Goal: Task Accomplishment & Management: Manage account settings

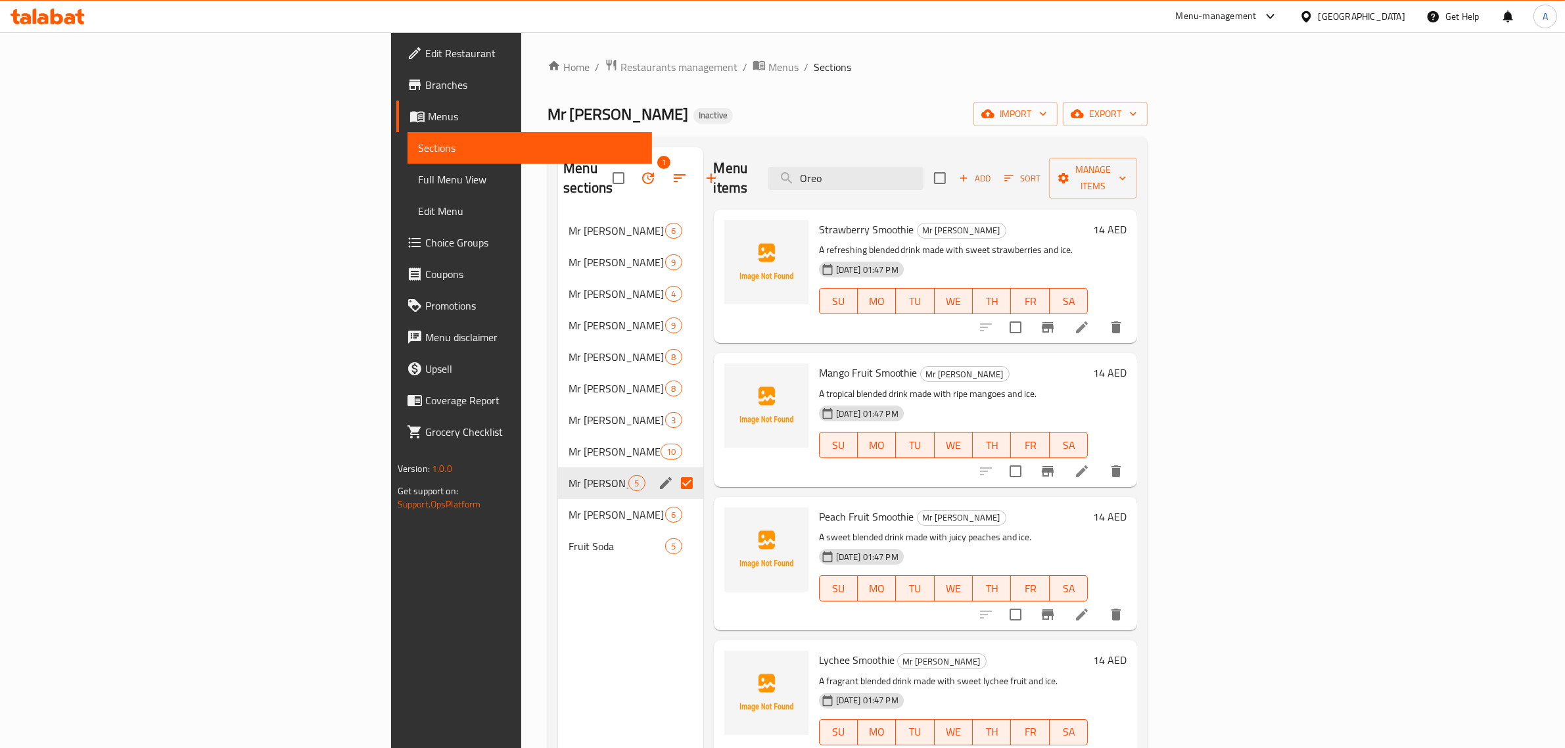
click at [660, 477] on icon "edit" at bounding box center [666, 483] width 12 height 12
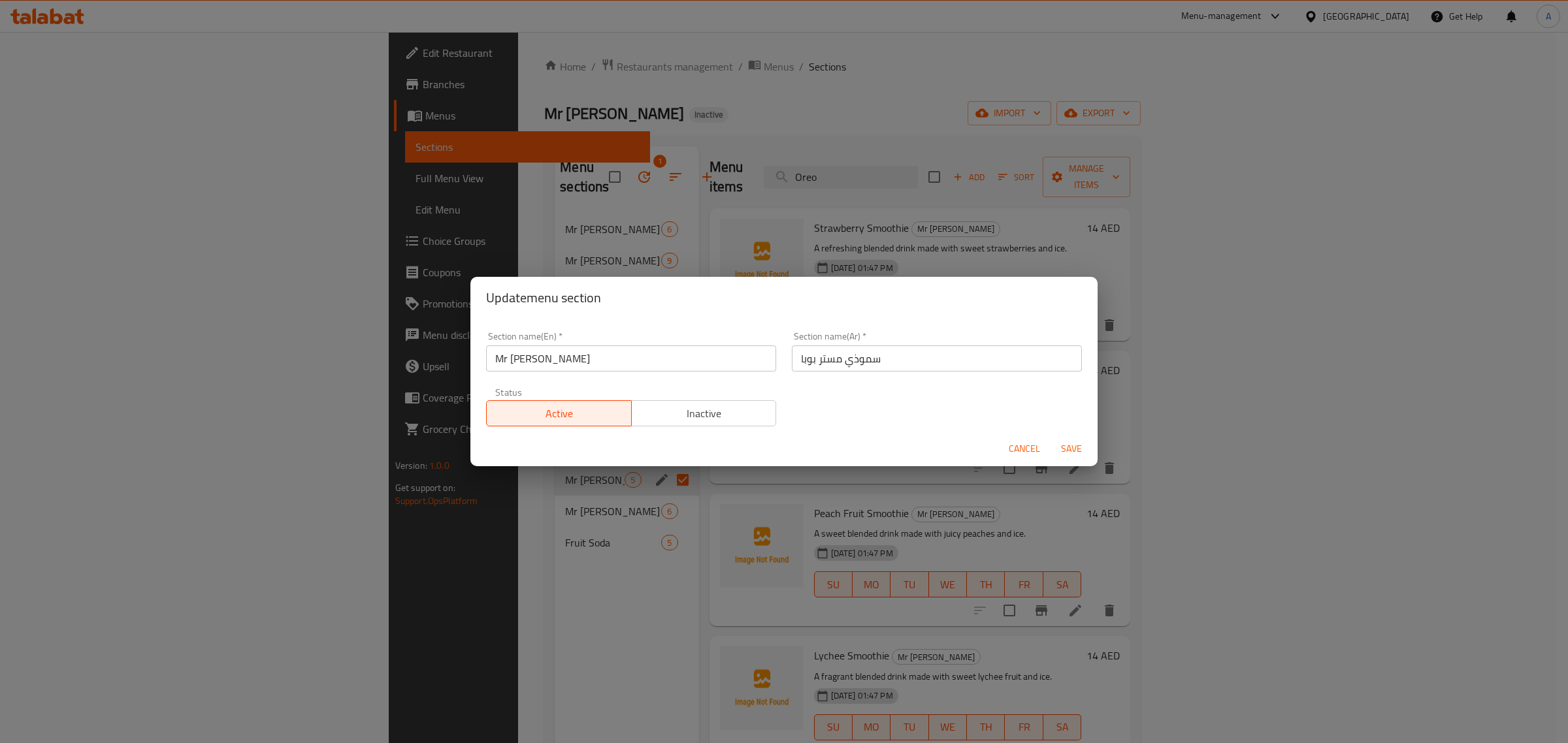
click at [1020, 449] on span "Cancel" at bounding box center [1024, 449] width 32 height 16
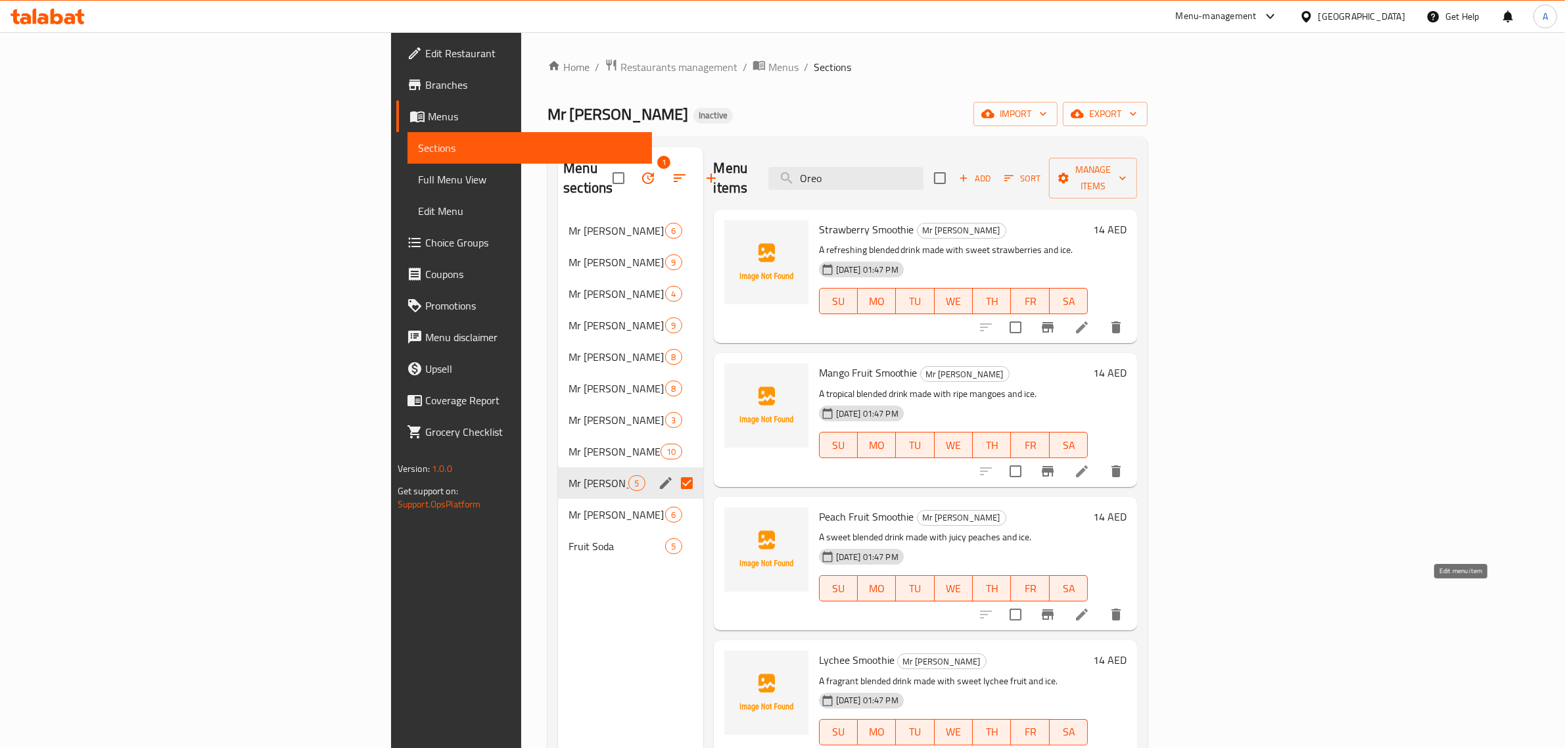
click at [1088, 609] on icon at bounding box center [1082, 615] width 12 height 12
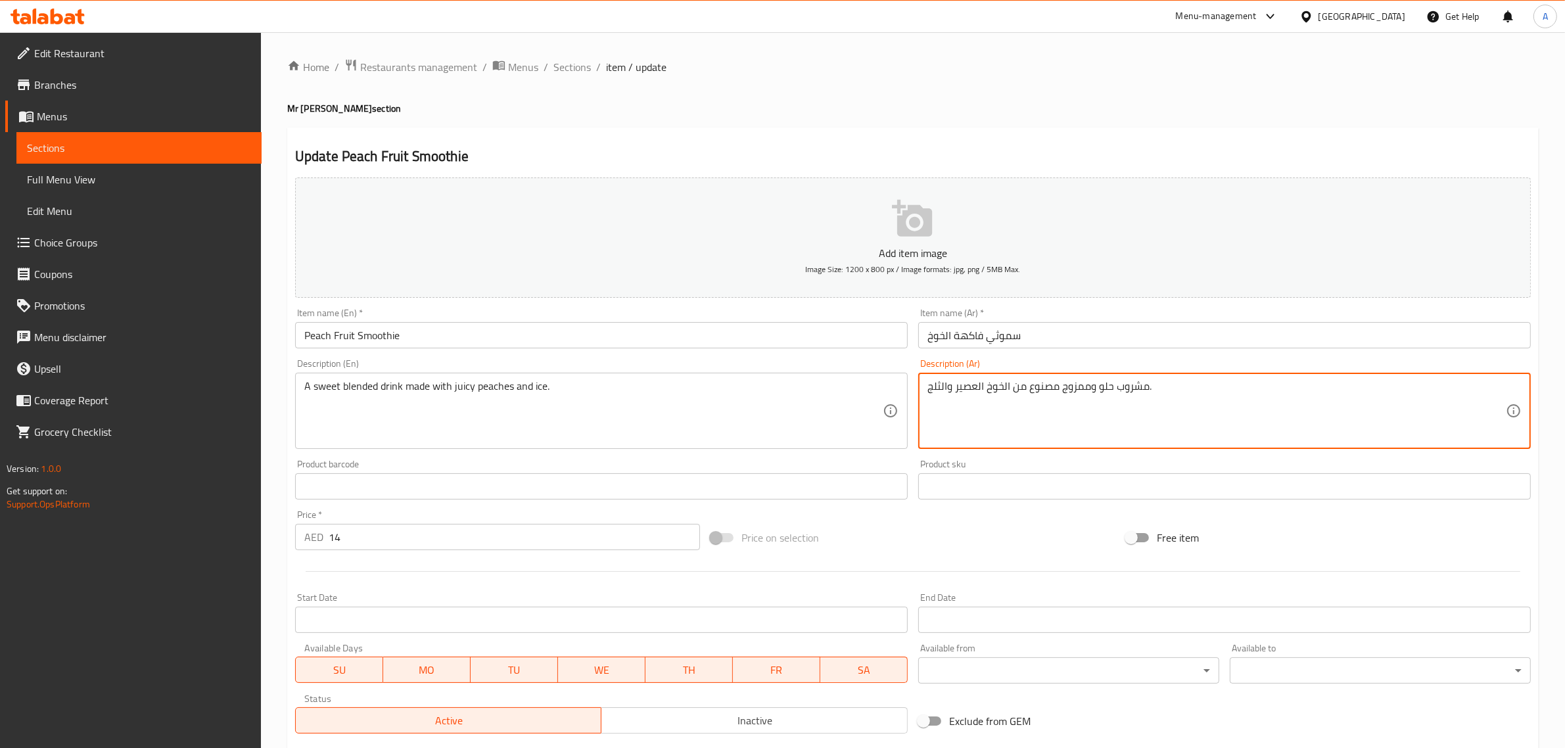
click at [960, 389] on textarea "مشروب حلو وممزوج مصنوع من الخوخ العصير والثلج." at bounding box center [1216, 411] width 578 height 62
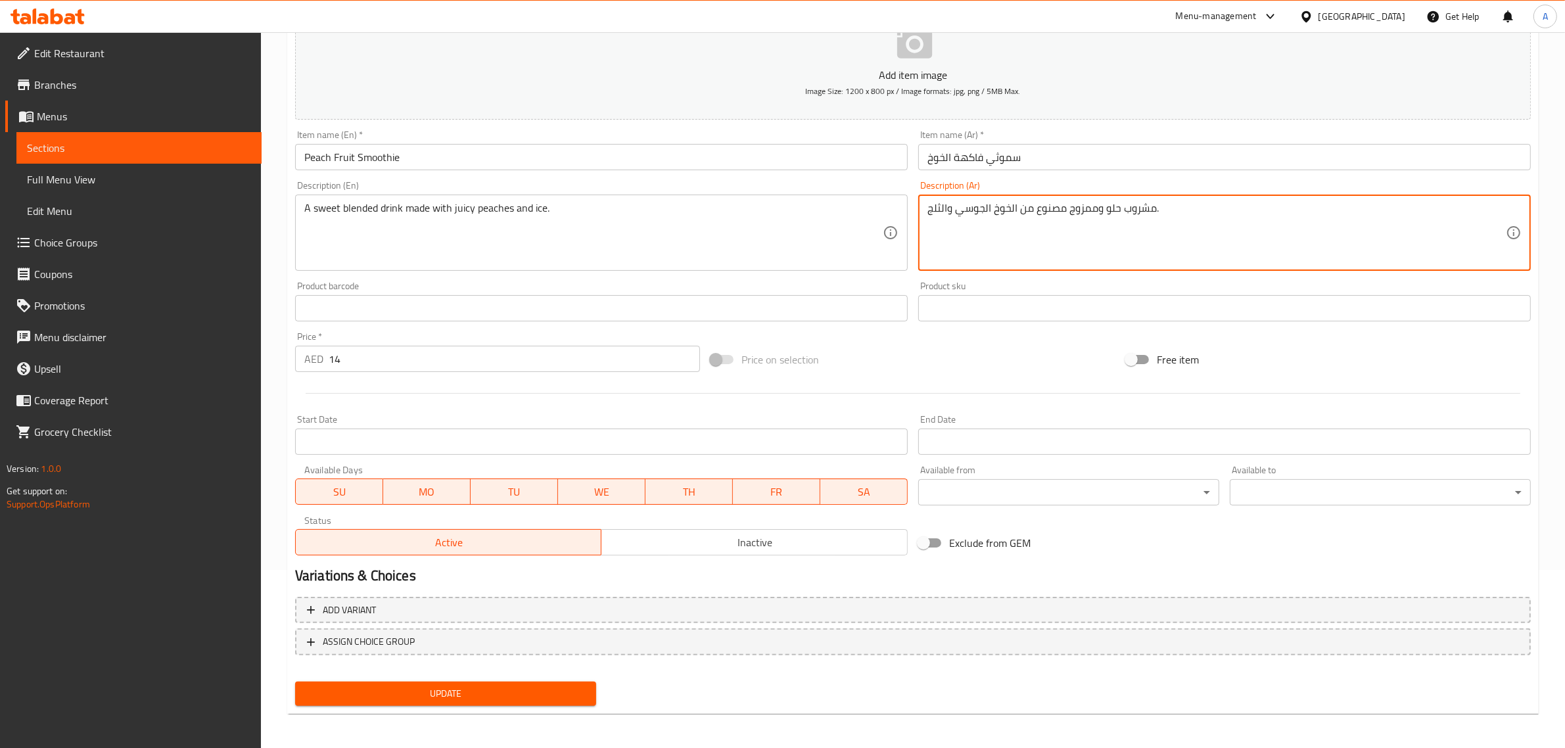
type textarea "مشروب حلو وممزوج مصنوع من الخوخ الجوسي والثلج."
click at [459, 686] on span "Update" at bounding box center [446, 694] width 280 height 16
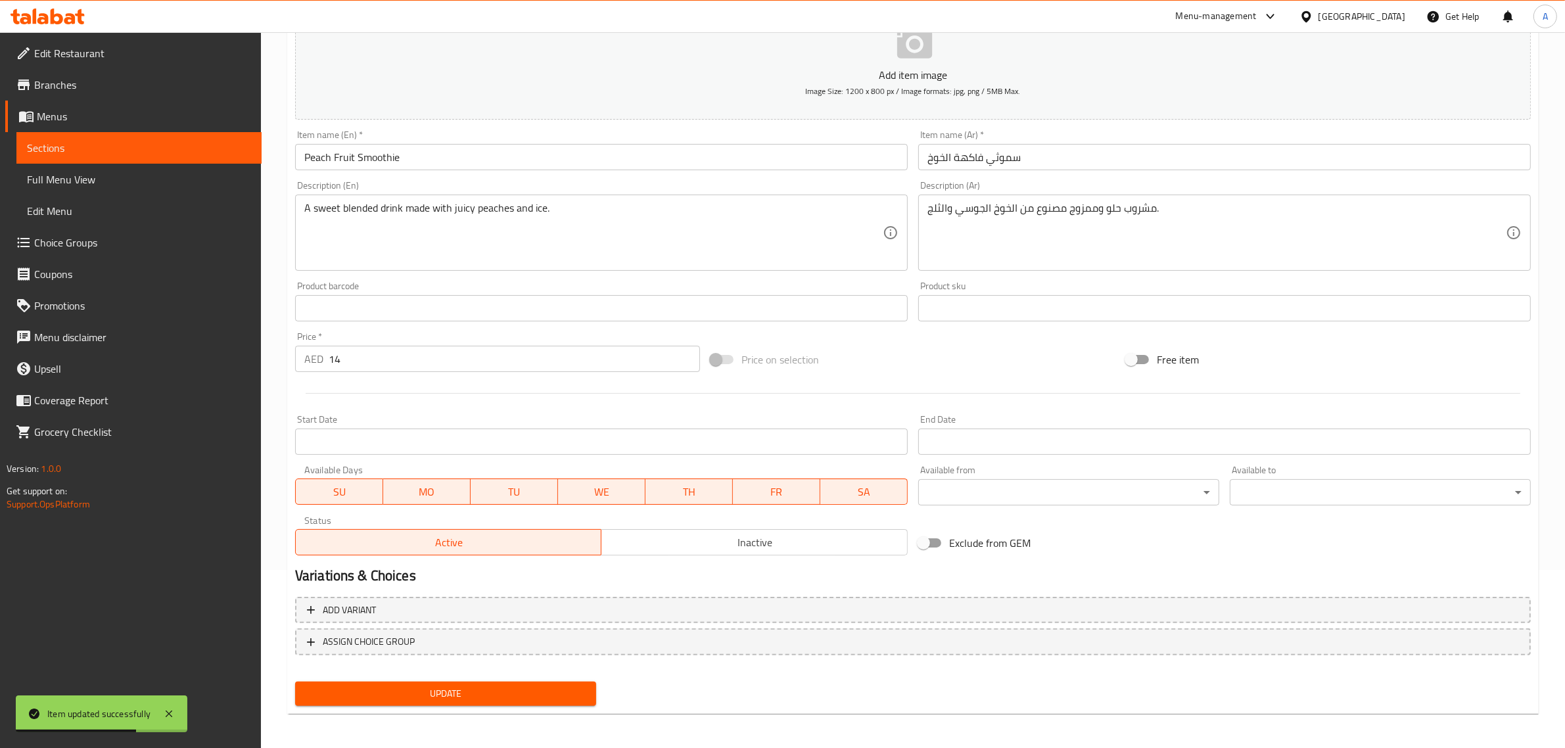
scroll to position [0, 0]
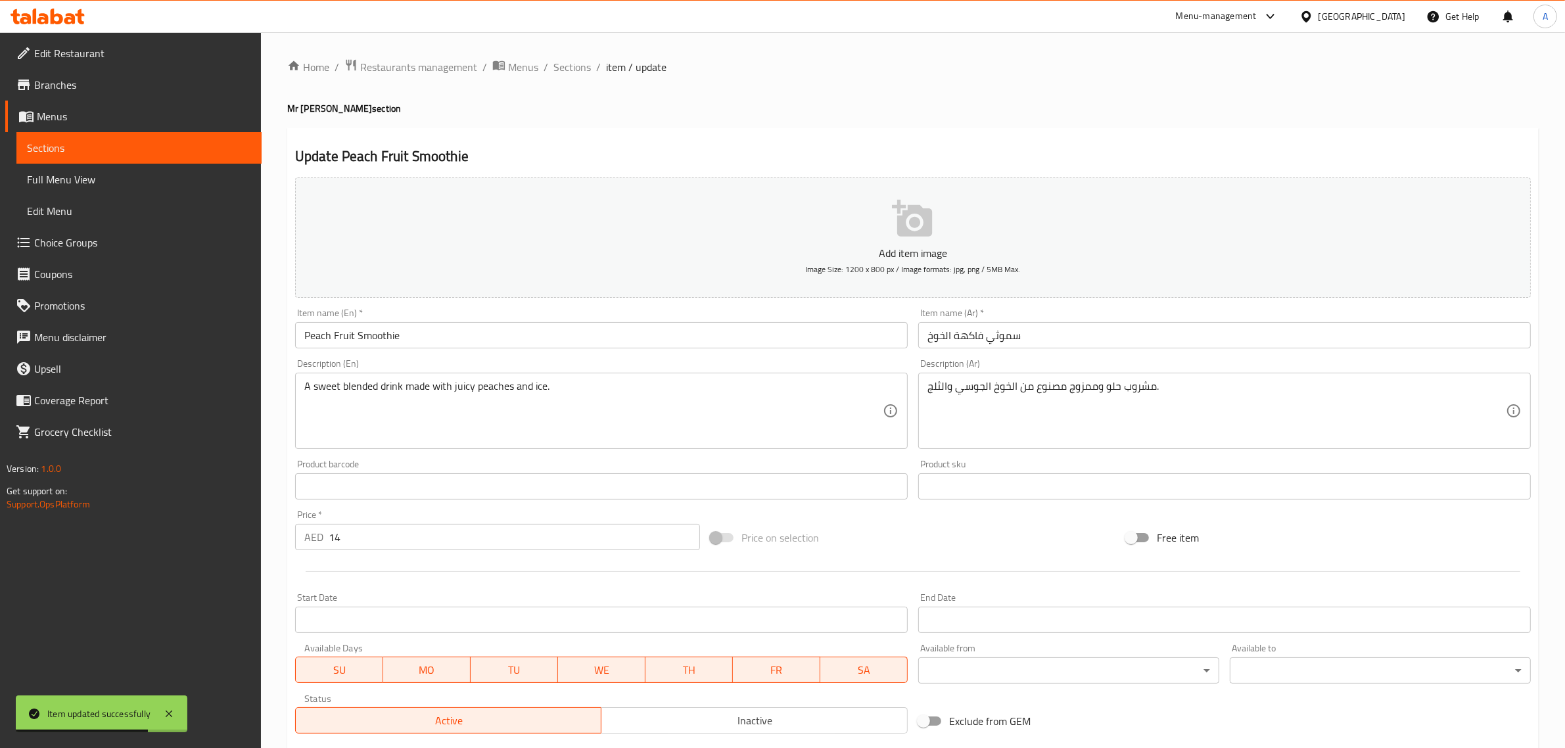
click at [561, 56] on div "Home / Restaurants management / Menus / Sections / item / update Mr Boba Smooth…" at bounding box center [913, 480] width 1304 height 897
click at [572, 62] on span "Sections" at bounding box center [571, 67] width 37 height 16
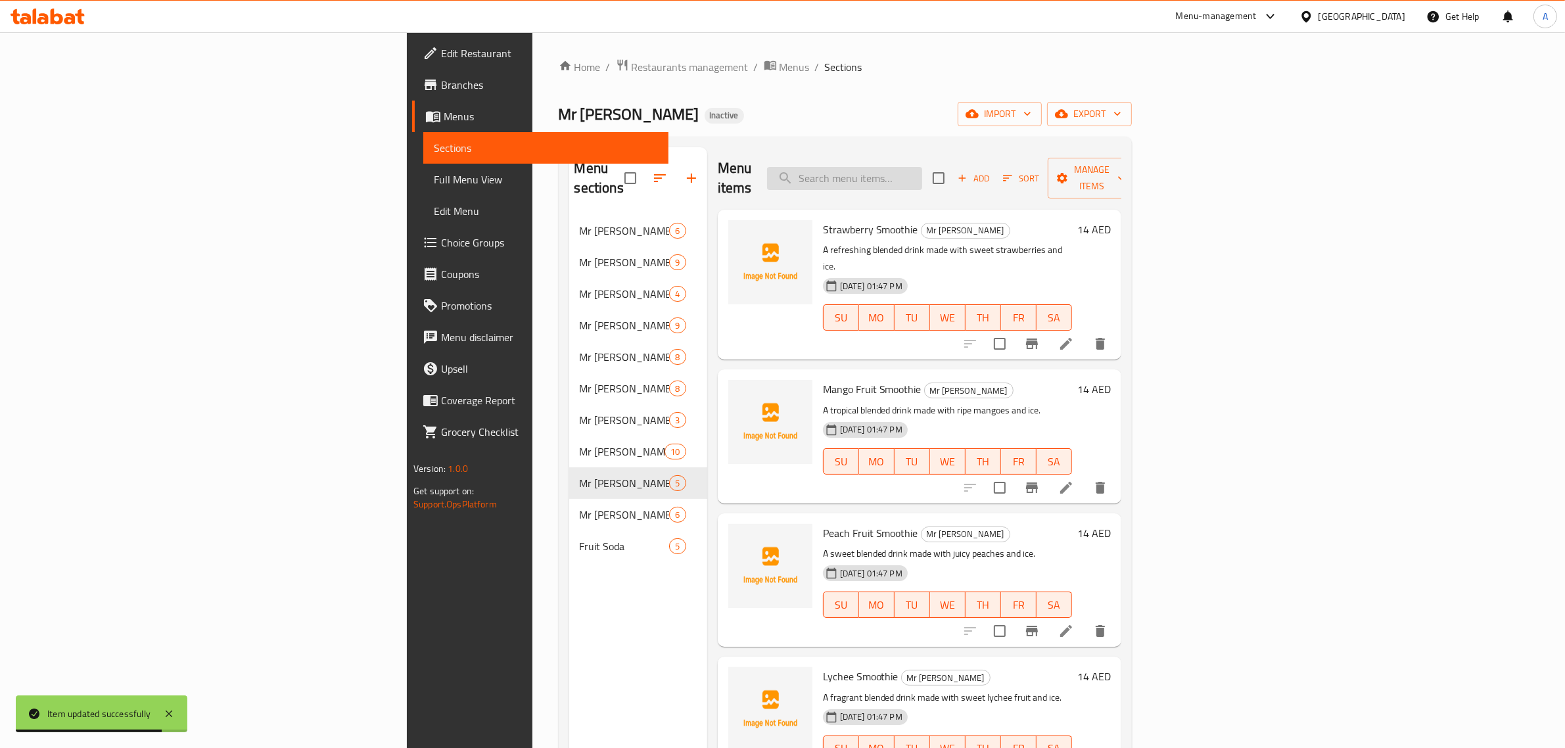
click at [922, 167] on input "search" at bounding box center [844, 178] width 155 height 23
paste input "Peach Fruit Soda"
click at [922, 167] on input "Peach Fruit Soda" at bounding box center [844, 178] width 155 height 23
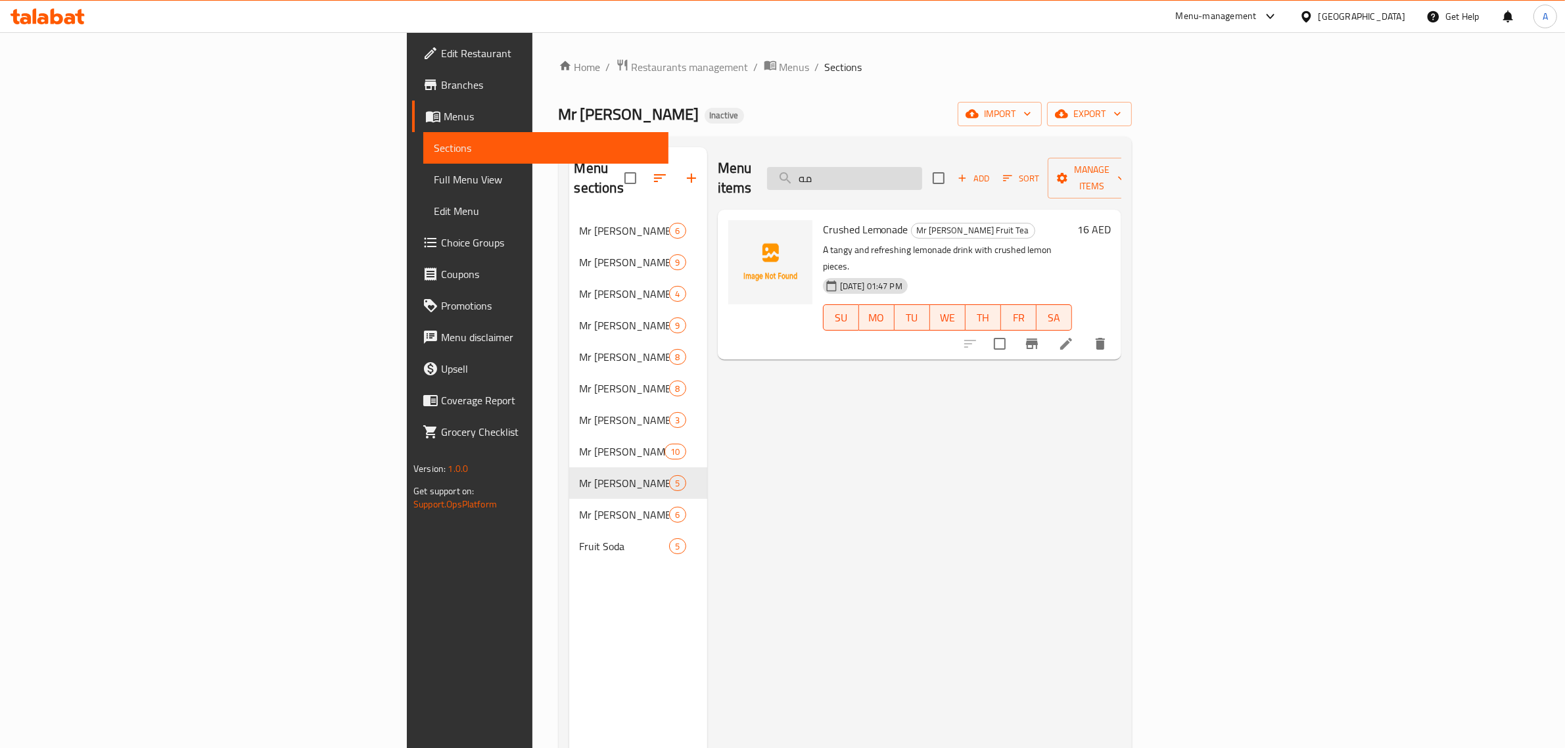
type input "م"
type input "k"
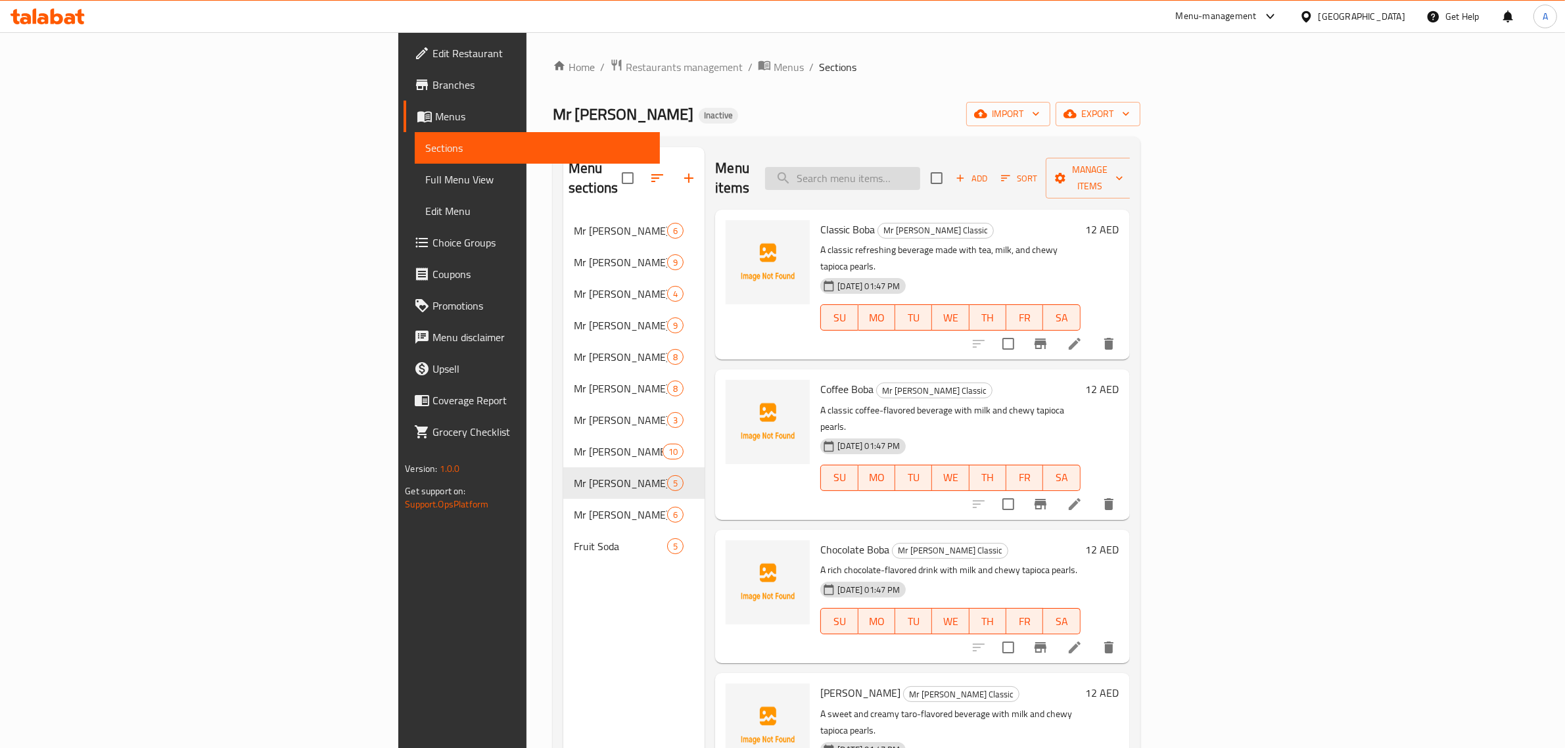
type input "l"
type input ";"
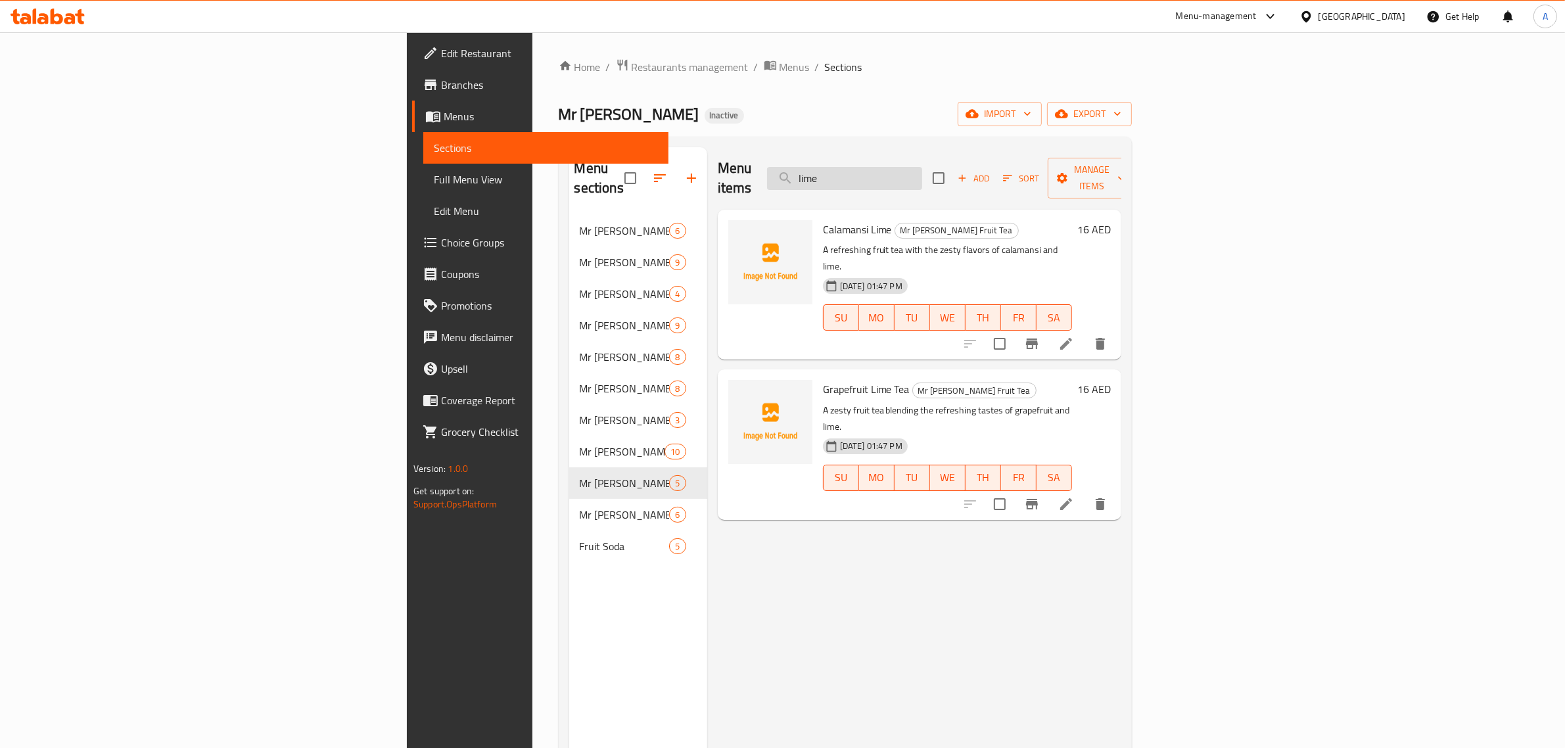
click at [922, 167] on input "lime" at bounding box center [844, 178] width 155 height 23
type input "lime"
drag, startPoint x: 1473, startPoint y: 461, endPoint x: 1449, endPoint y: 503, distance: 48.3
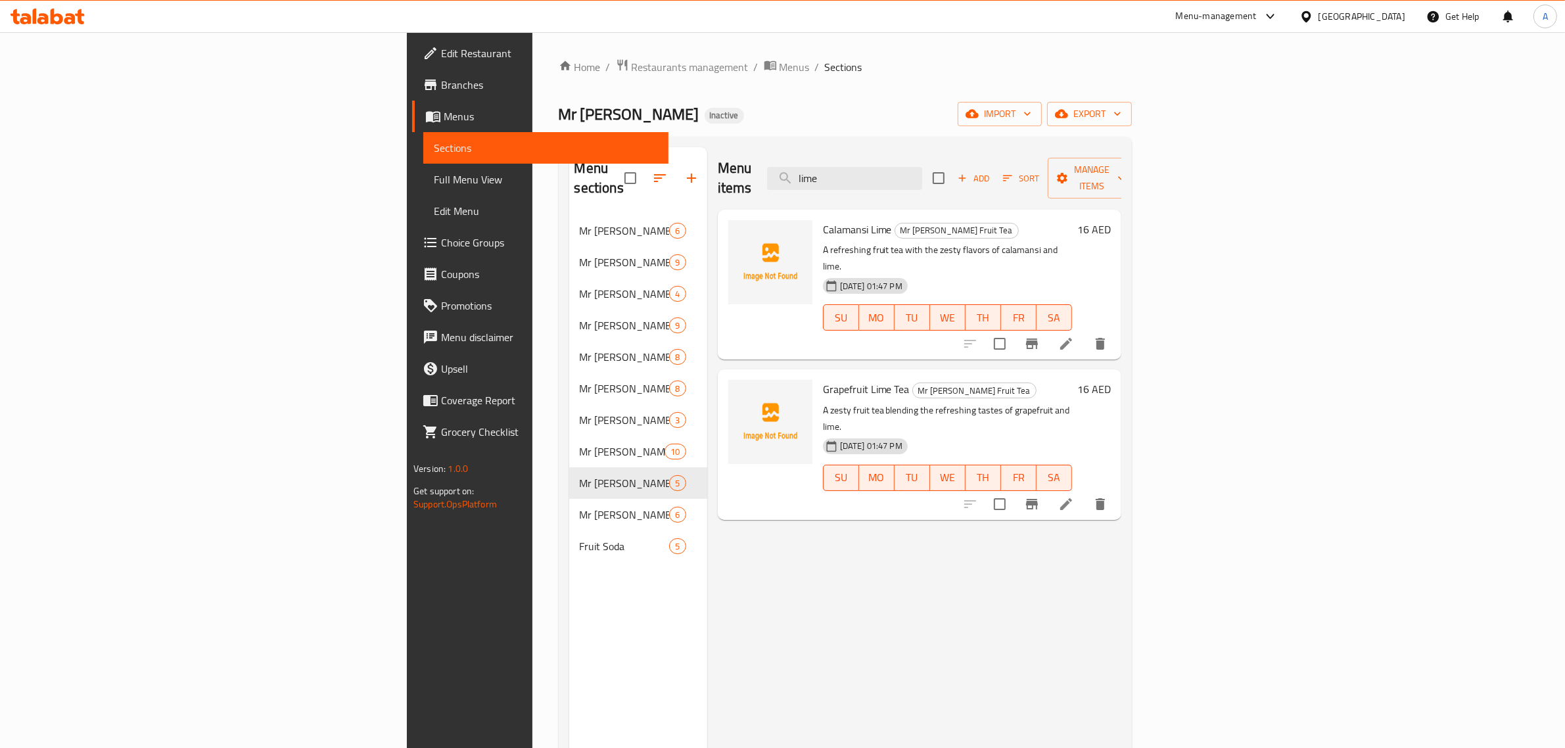
click at [1121, 503] on div "Menu items lime Add Sort Manage items Calamansi Lime Mr Boba Fruit Tea A refres…" at bounding box center [914, 521] width 414 height 748
click at [1121, 106] on span "export" at bounding box center [1090, 114] width 64 height 16
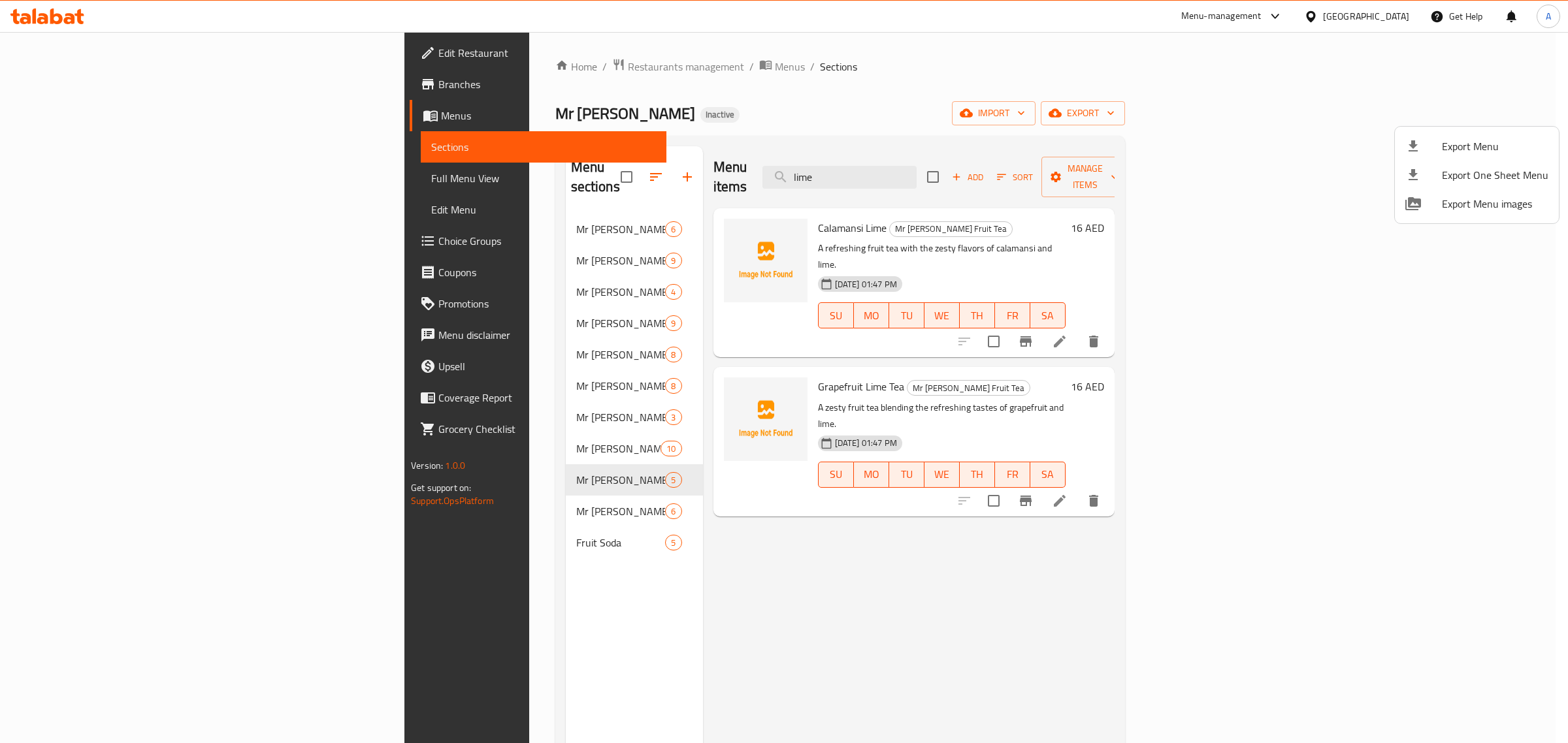
click at [1414, 144] on icon at bounding box center [1412, 145] width 9 height 11
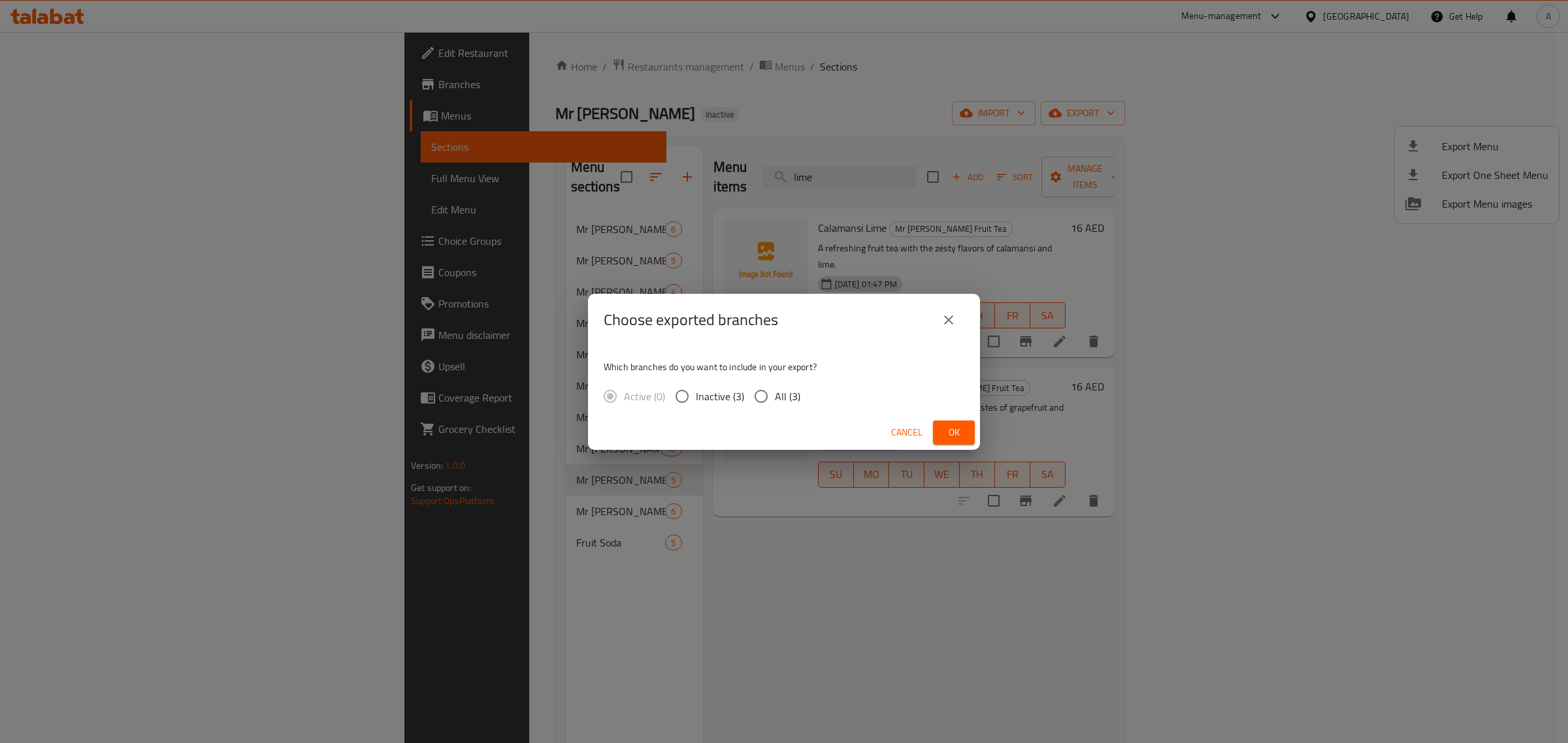
click at [778, 405] on label "All (3)" at bounding box center [773, 396] width 53 height 28
click at [775, 405] on input "All (3)" at bounding box center [761, 396] width 28 height 28
radio input "true"
click at [967, 426] on button "Ok" at bounding box center [954, 432] width 42 height 24
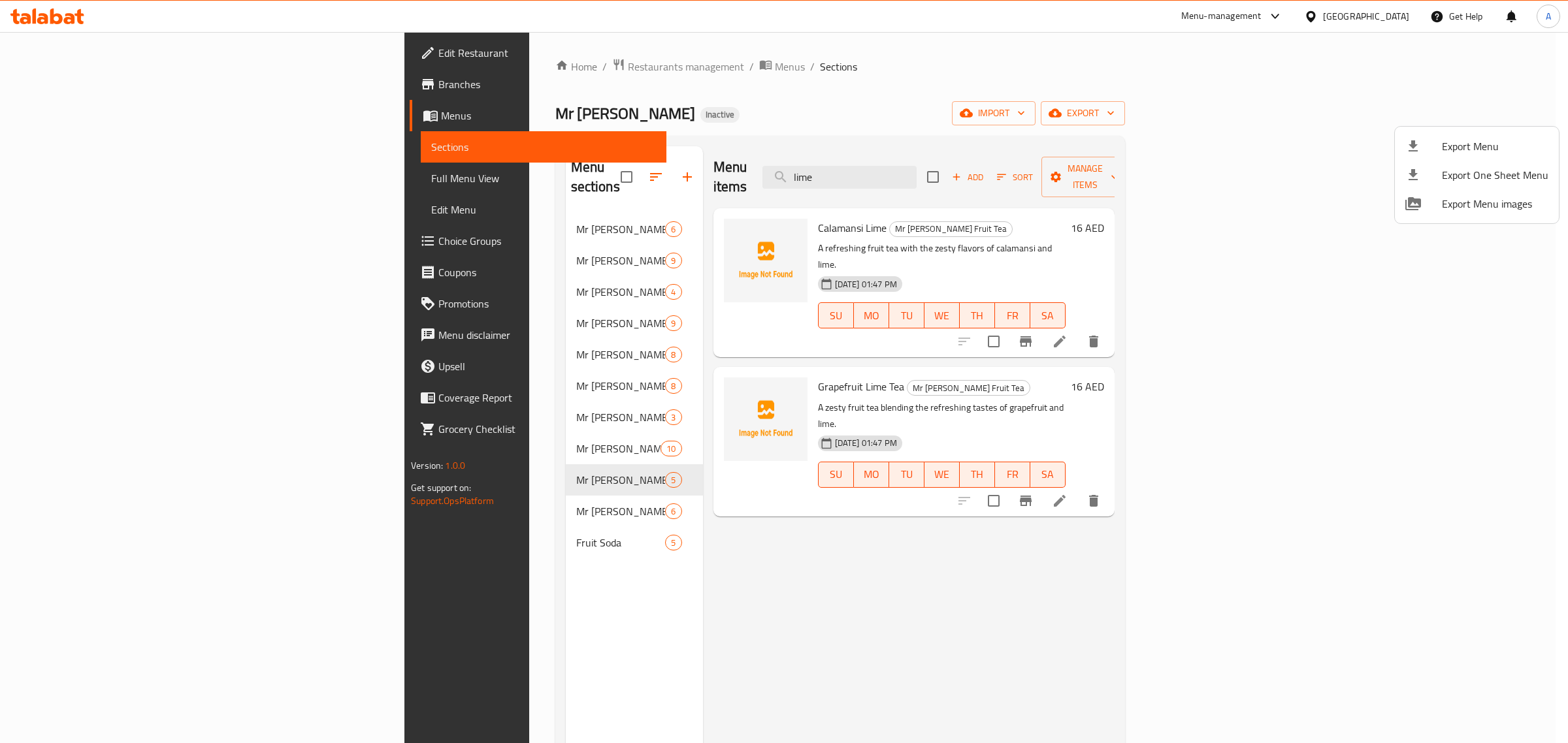
click at [962, 185] on div at bounding box center [784, 372] width 1568 height 743
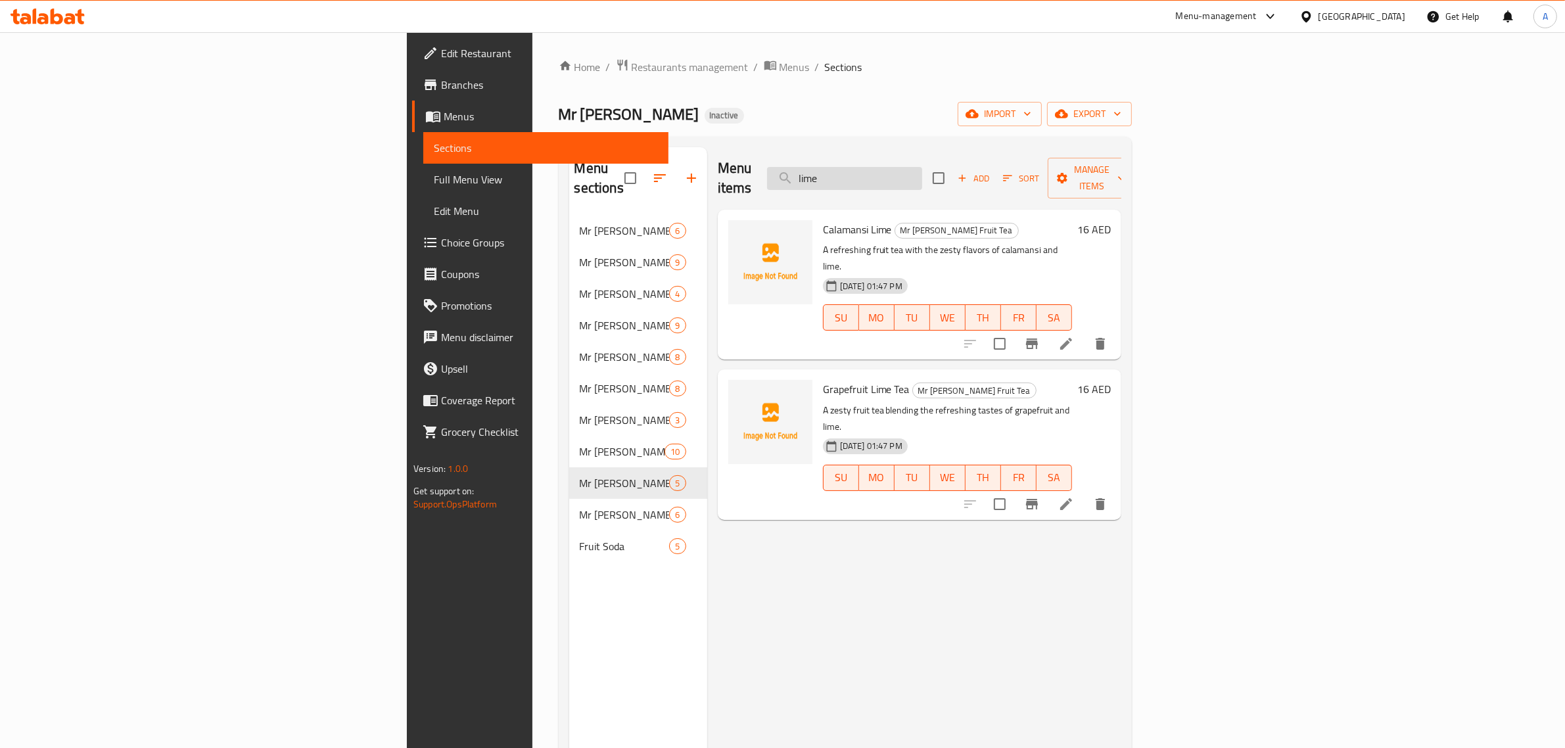
click at [922, 167] on input "lime" at bounding box center [844, 178] width 155 height 23
paste input "[PERSON_NAME]"
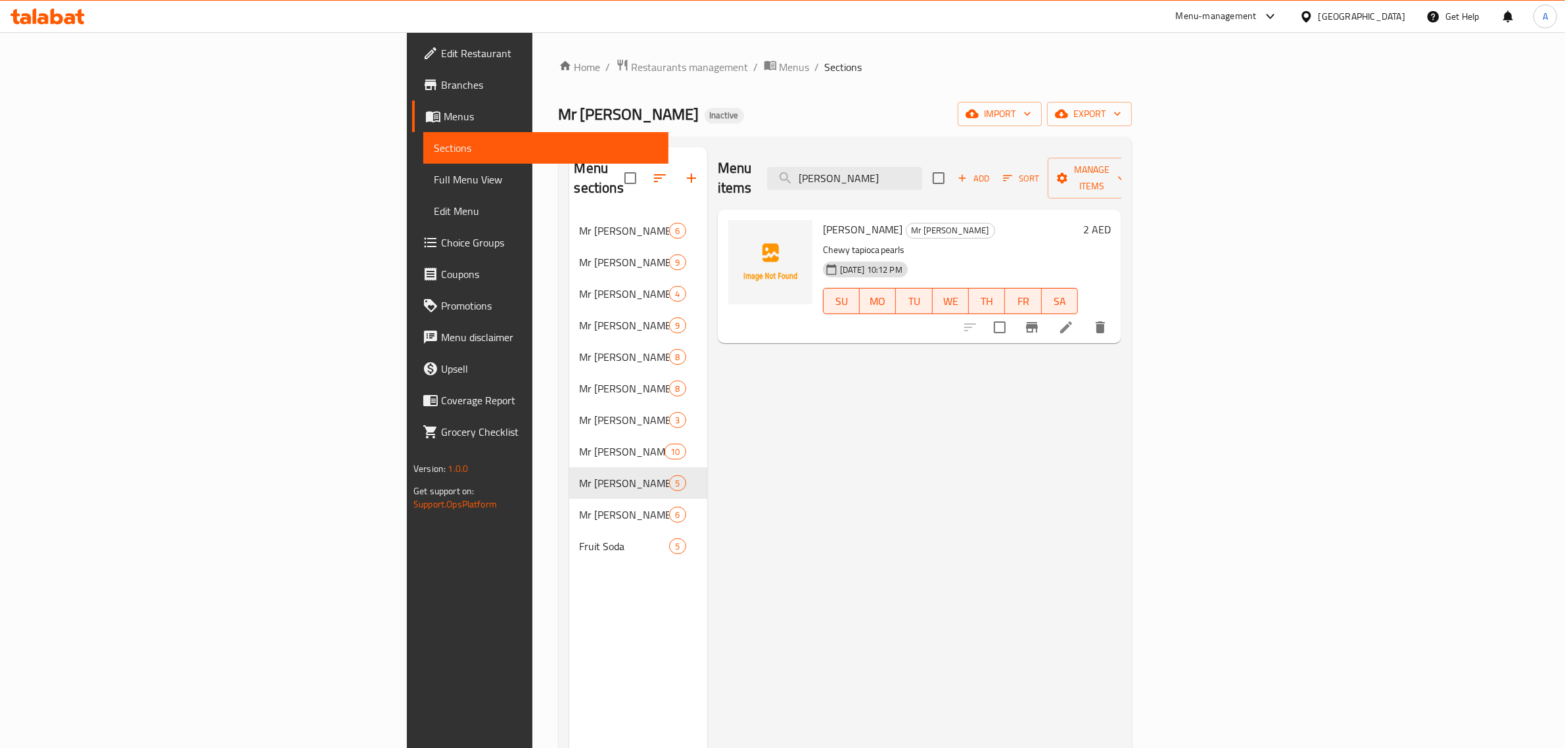
type input "[PERSON_NAME]"
click at [1085, 316] on li at bounding box center [1066, 328] width 37 height 24
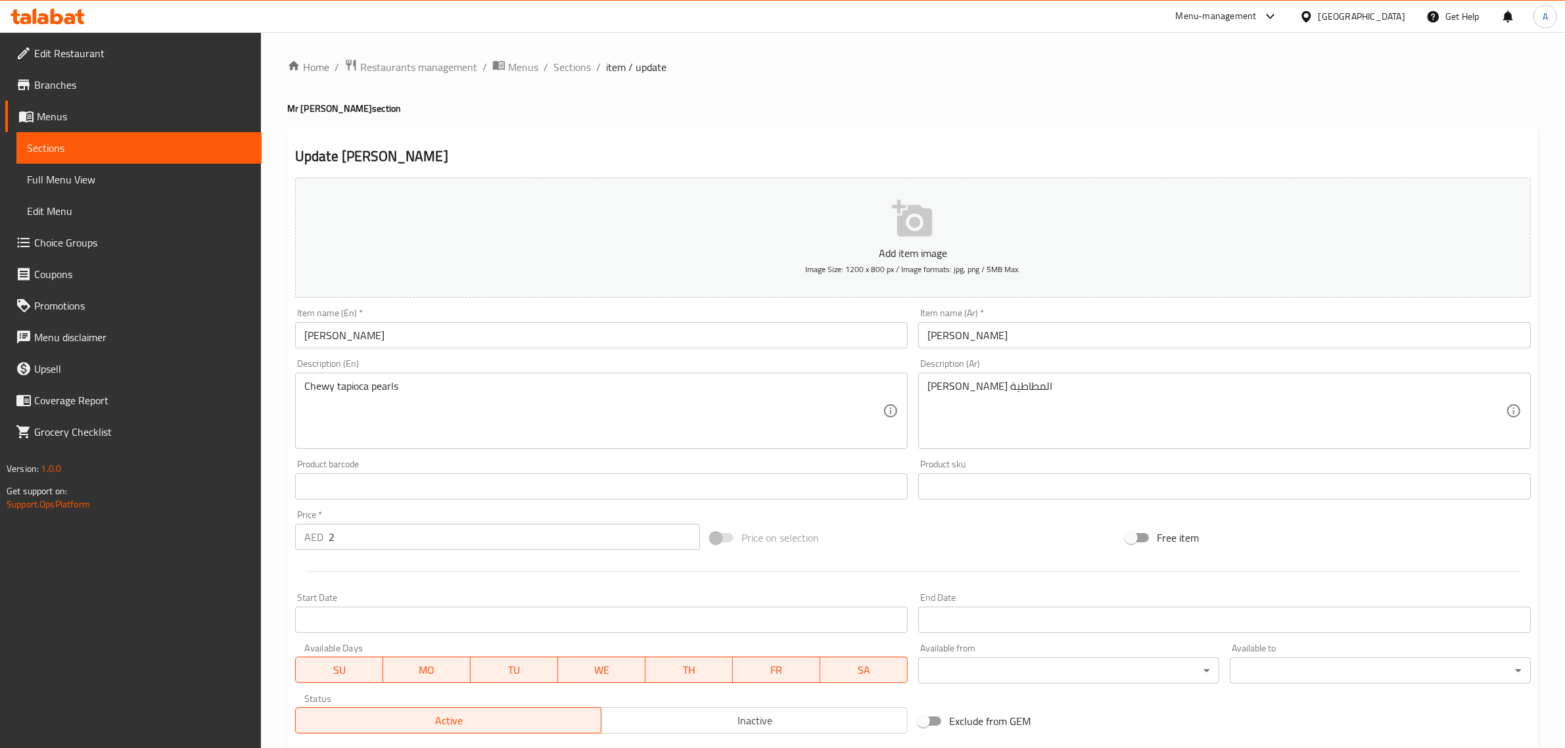
click at [1016, 385] on textarea "بوبا التابيوكا المطاطية" at bounding box center [1216, 411] width 578 height 62
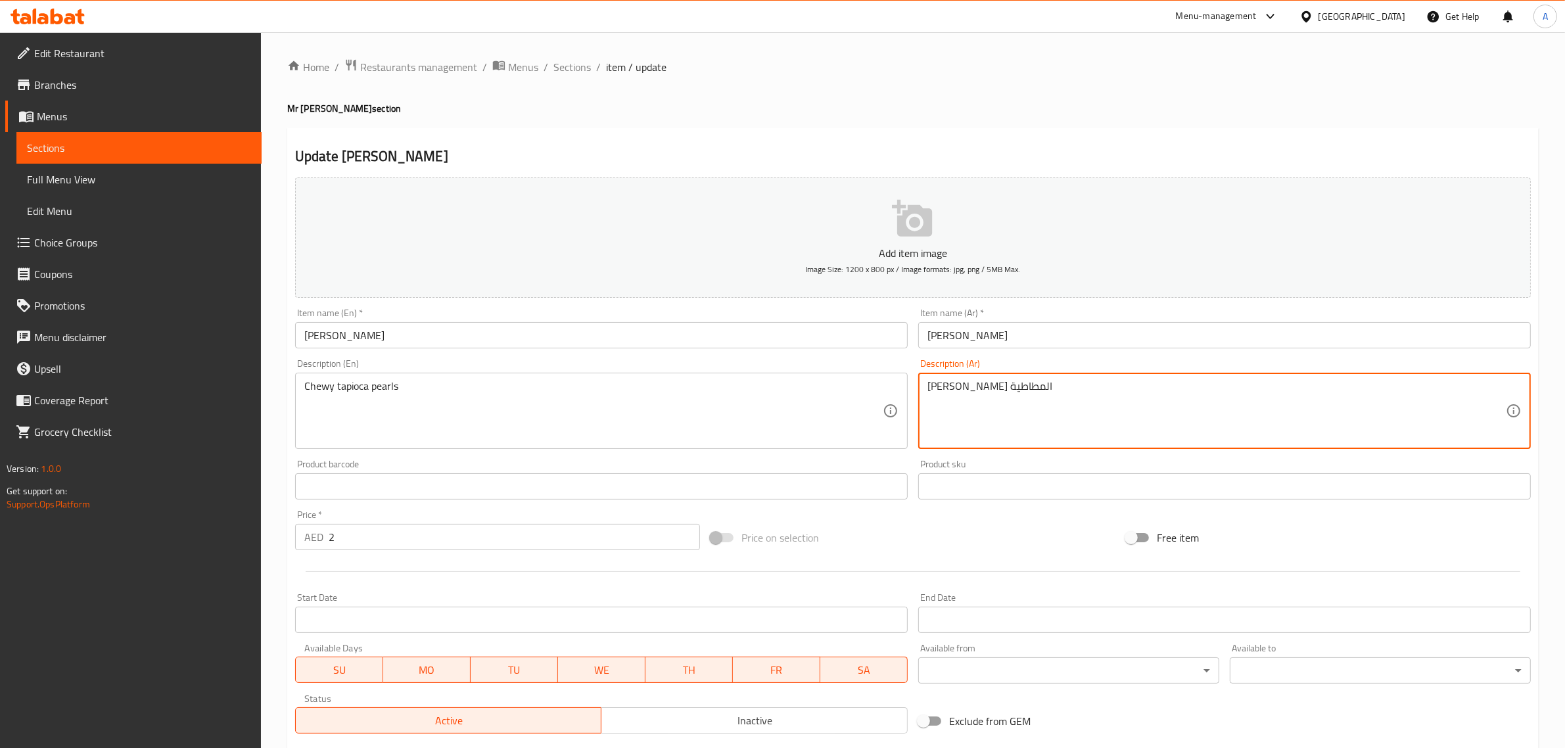
paste textarea "رلز"
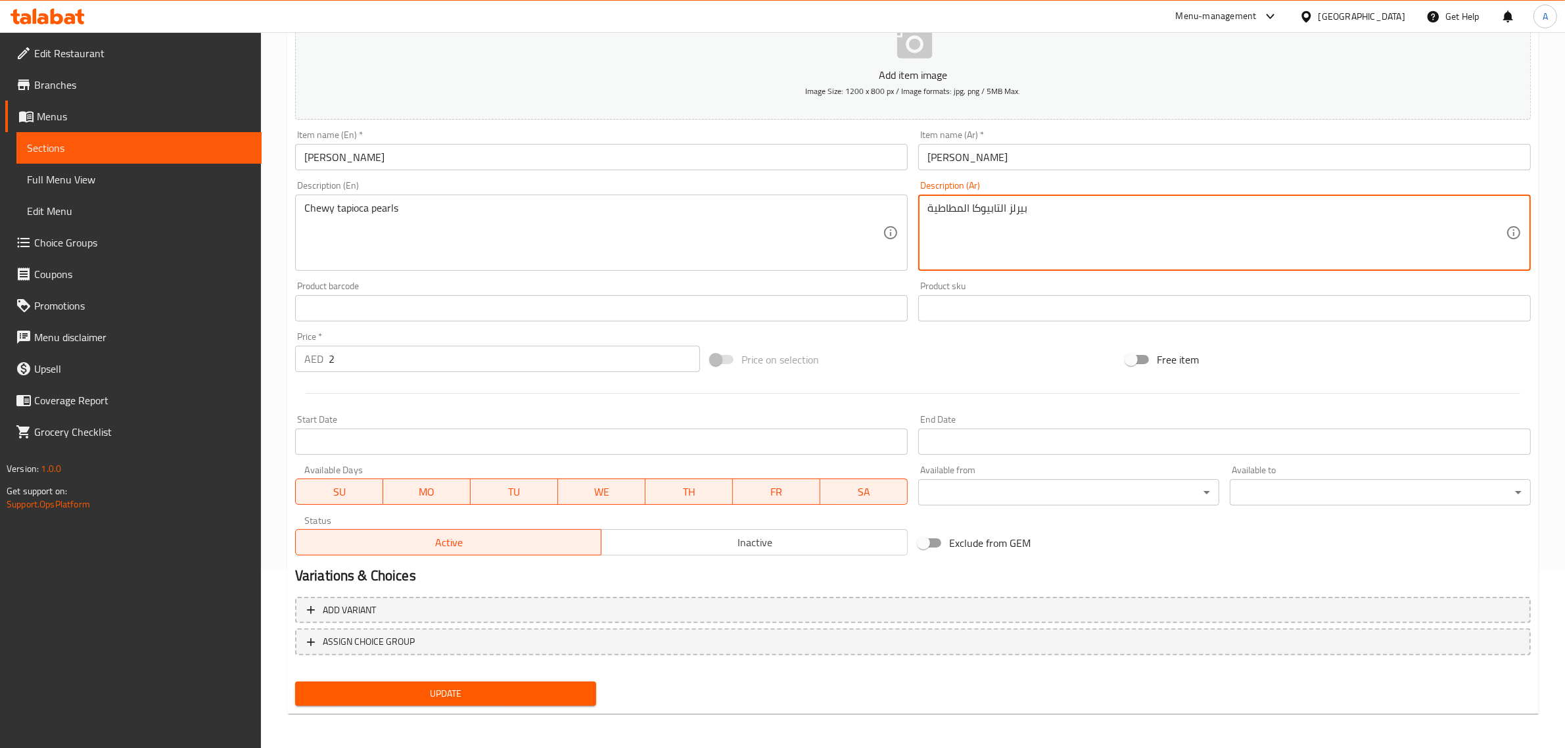
type textarea "بيرلز التابيوكا المطاطية"
click at [445, 691] on span "Update" at bounding box center [446, 694] width 280 height 16
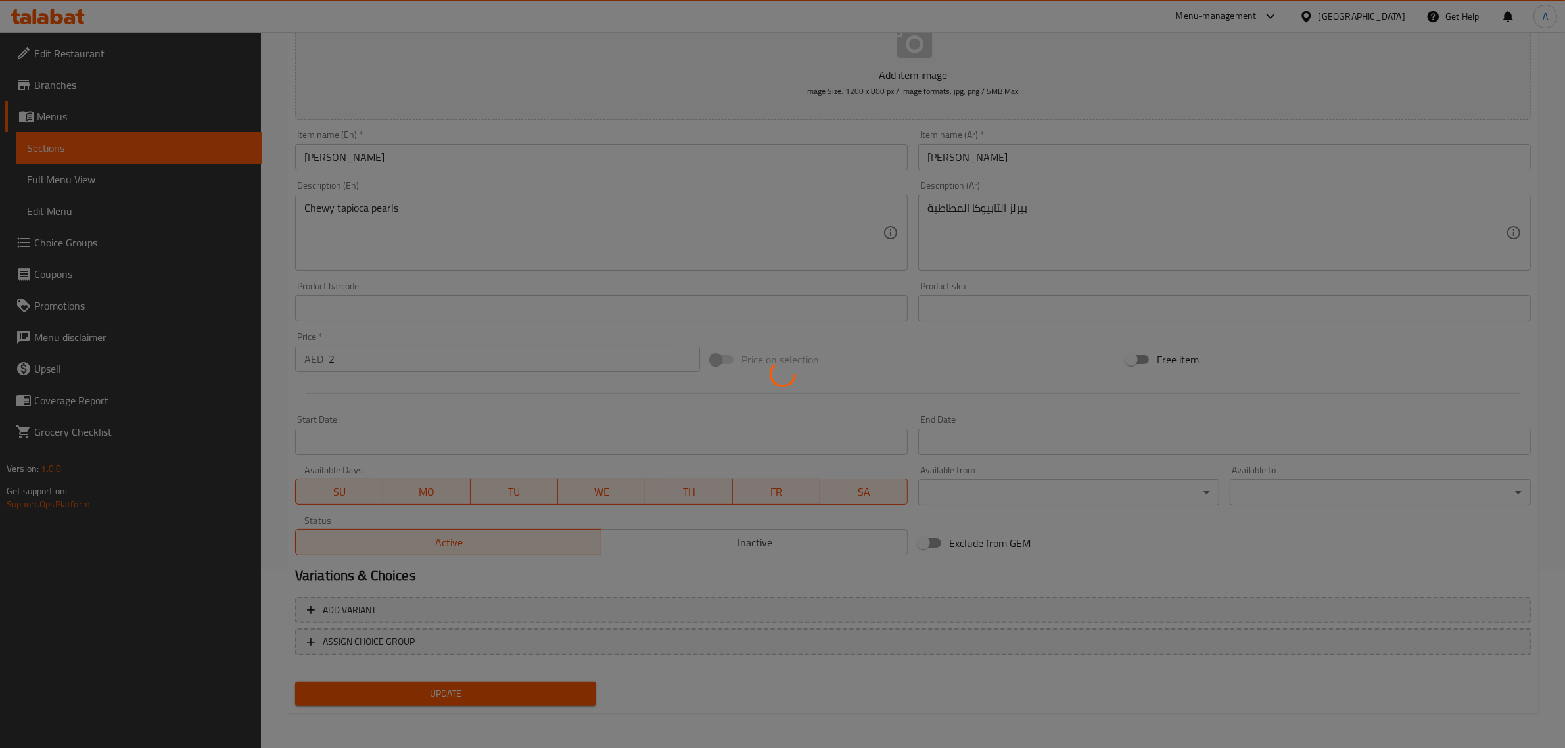
scroll to position [0, 0]
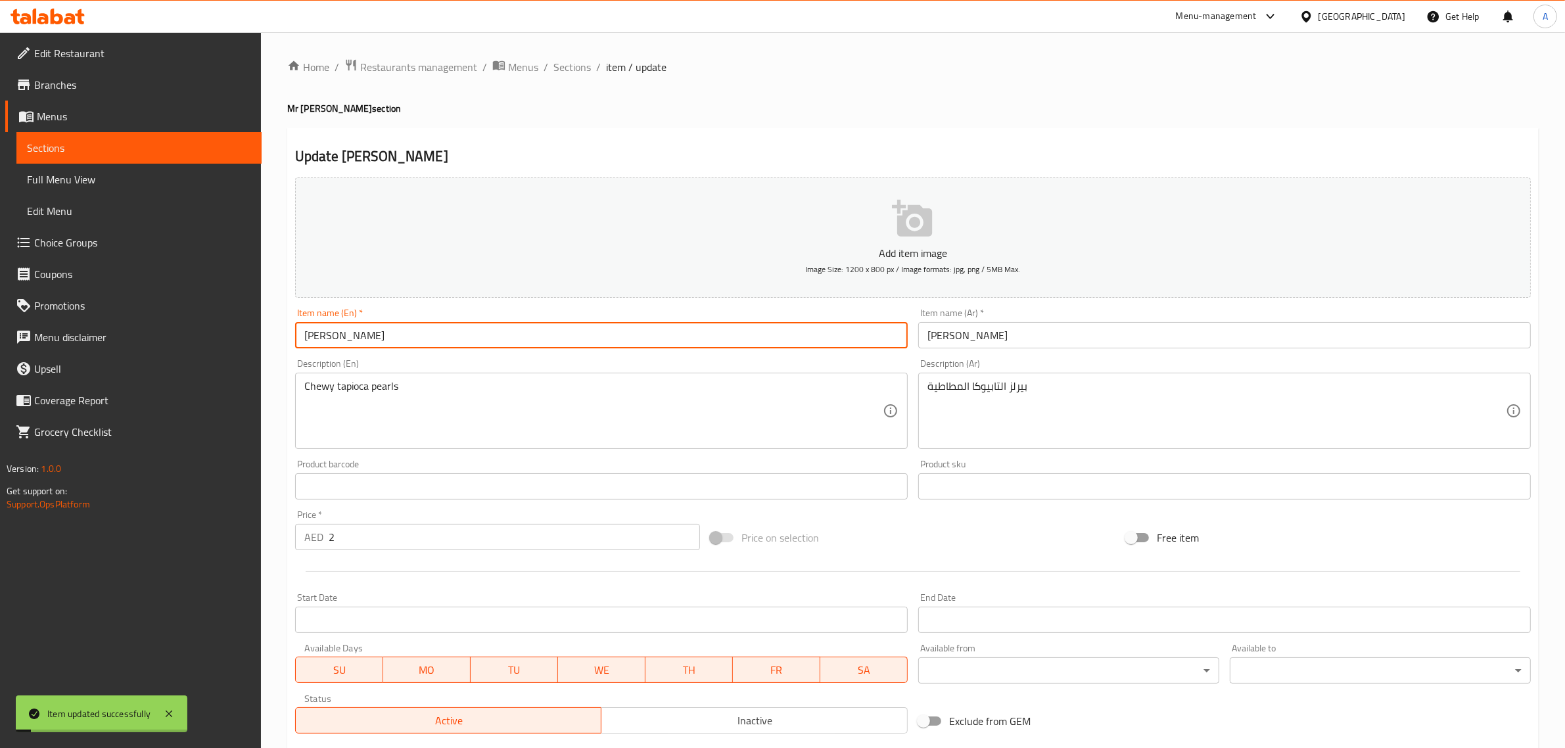
click at [342, 334] on input "[PERSON_NAME]" at bounding box center [601, 335] width 613 height 26
click at [582, 62] on span "Sections" at bounding box center [571, 67] width 37 height 16
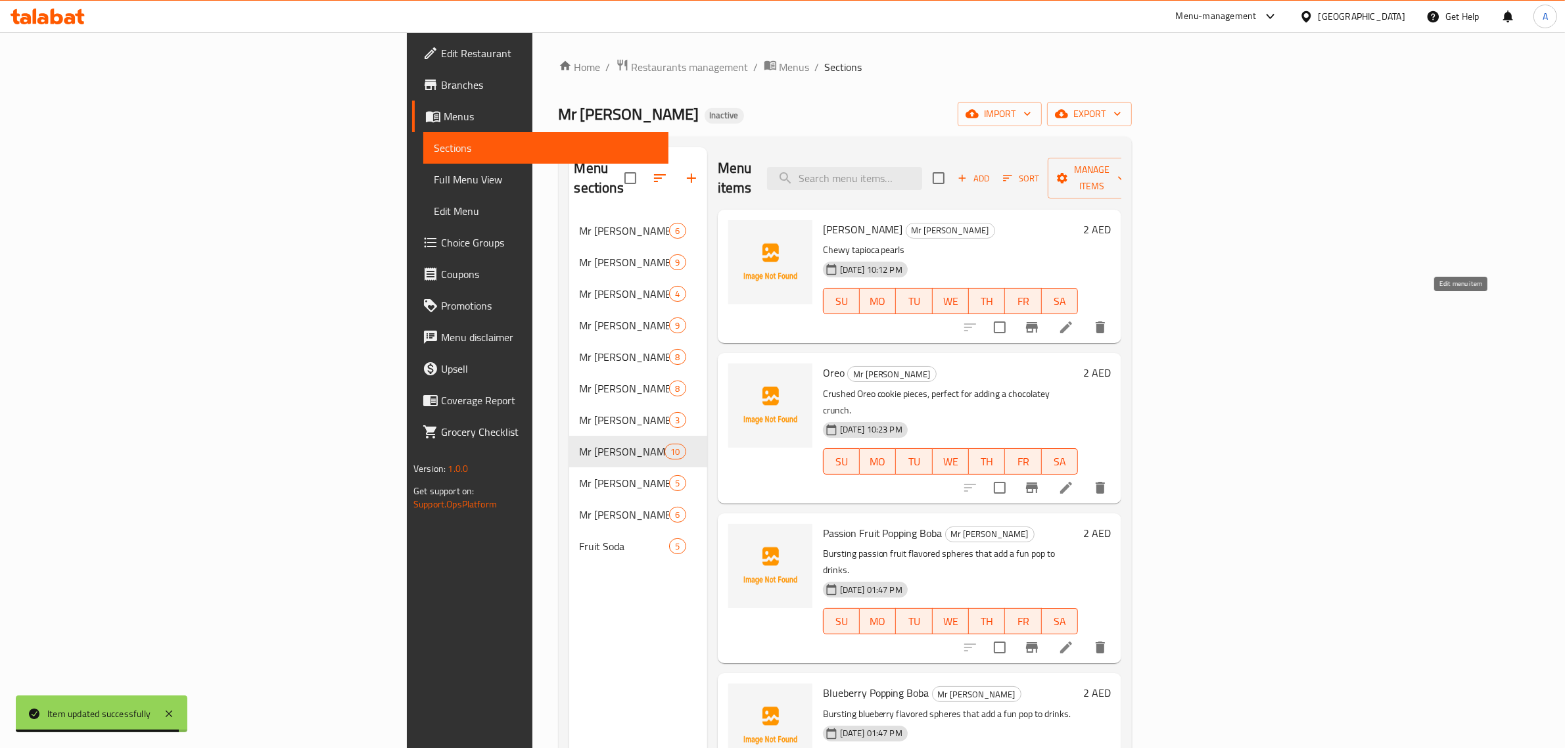
click at [1074, 319] on icon at bounding box center [1066, 327] width 16 height 16
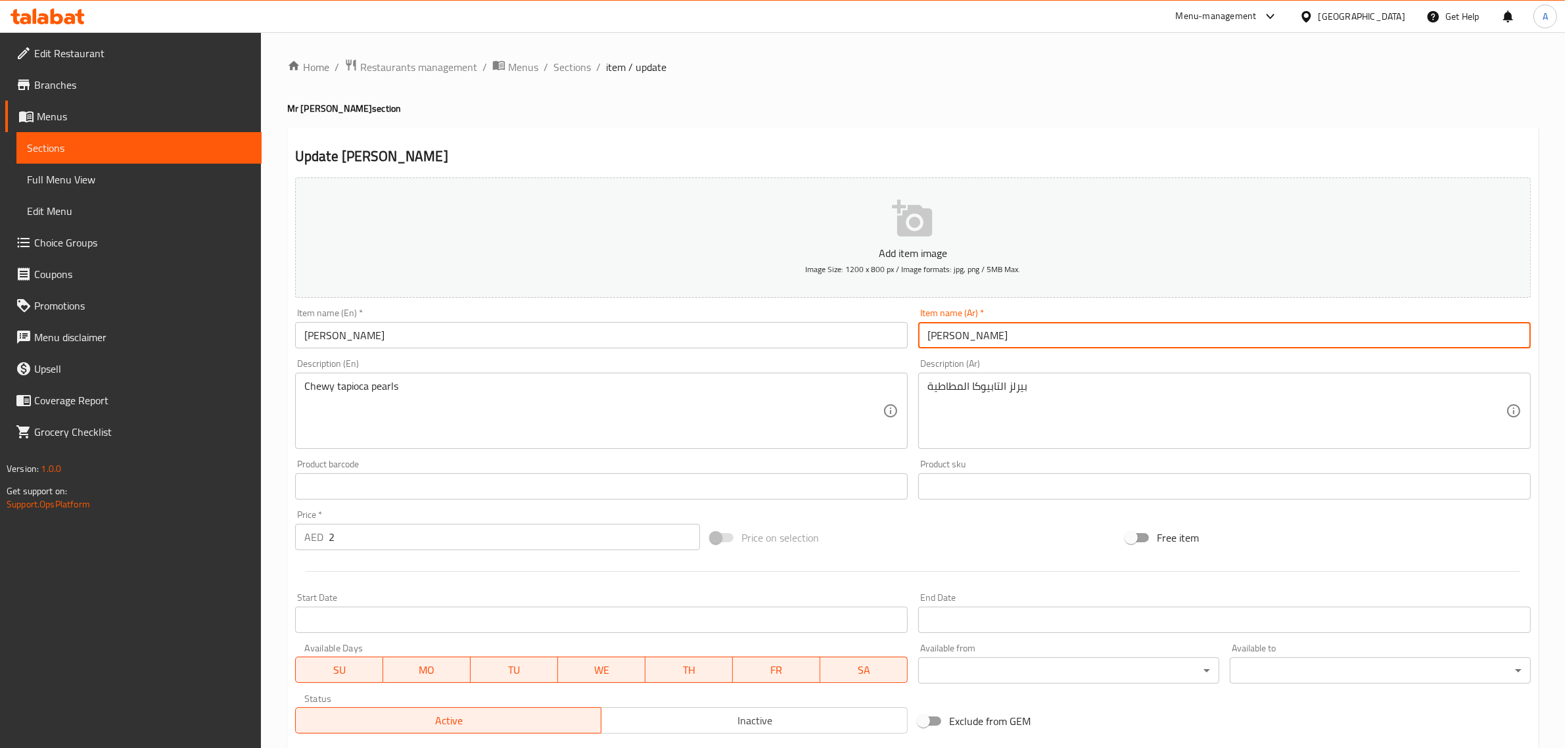
click at [948, 336] on input "بيرلز بوبا" at bounding box center [1224, 335] width 613 height 26
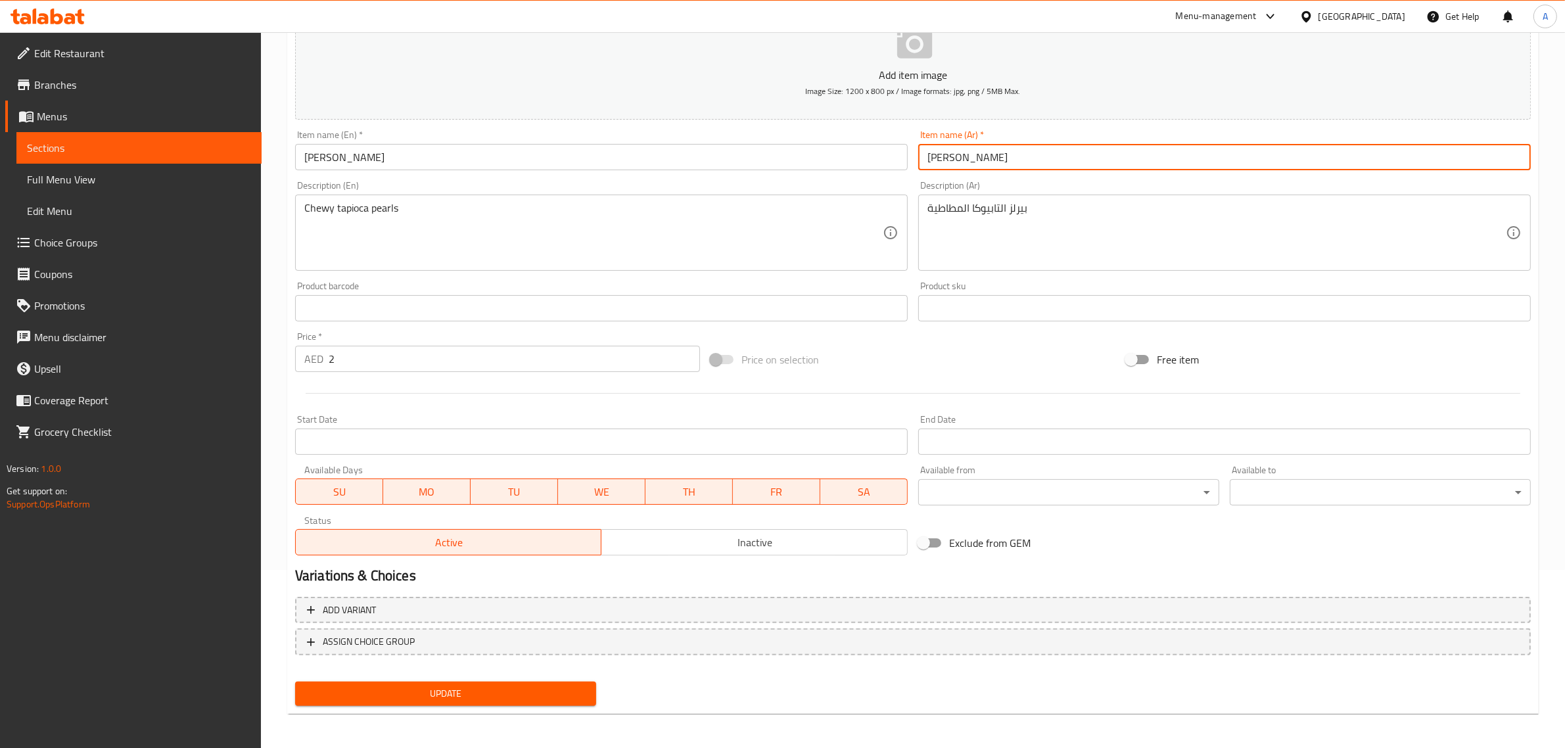
type input "[PERSON_NAME]"
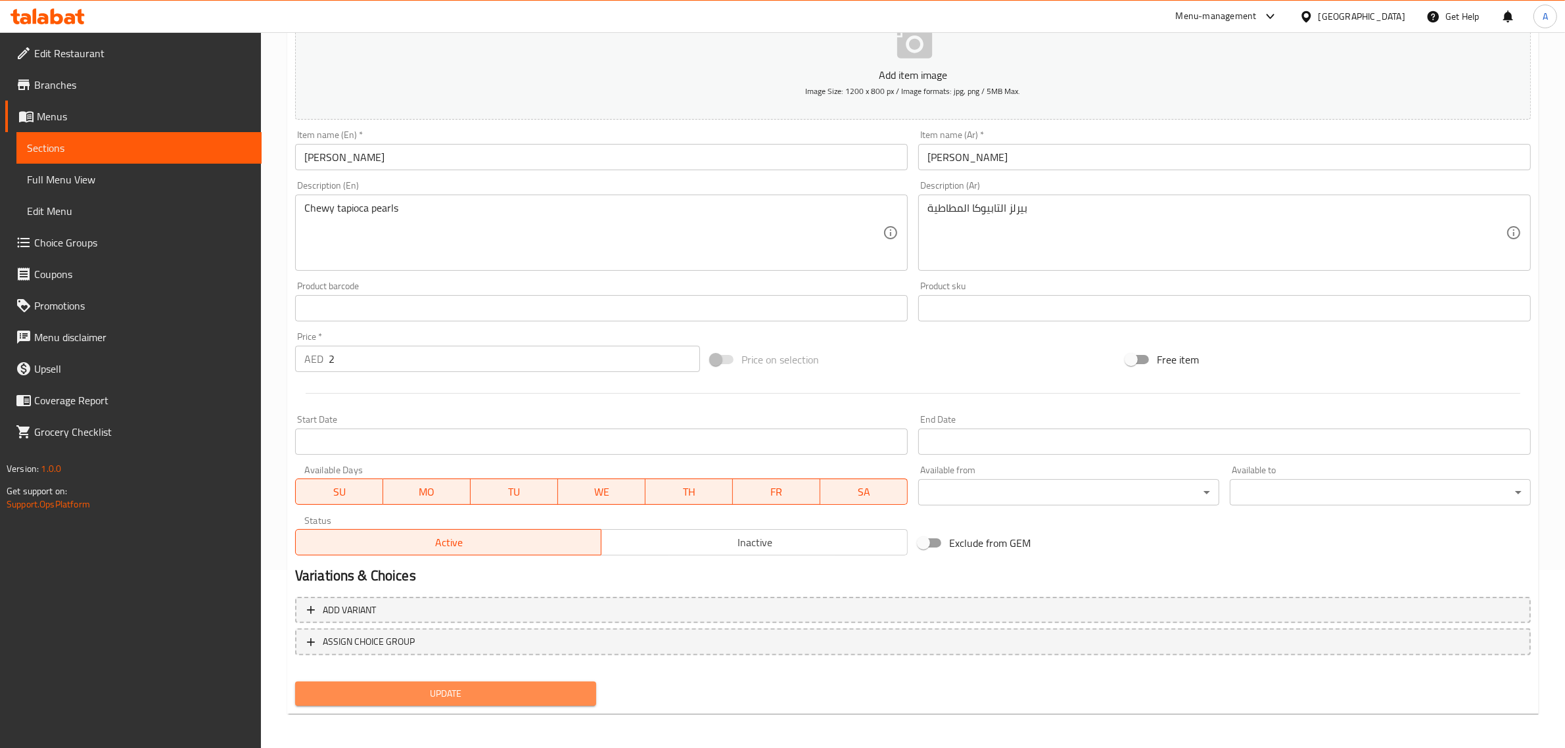
click at [419, 686] on span "Update" at bounding box center [446, 694] width 280 height 16
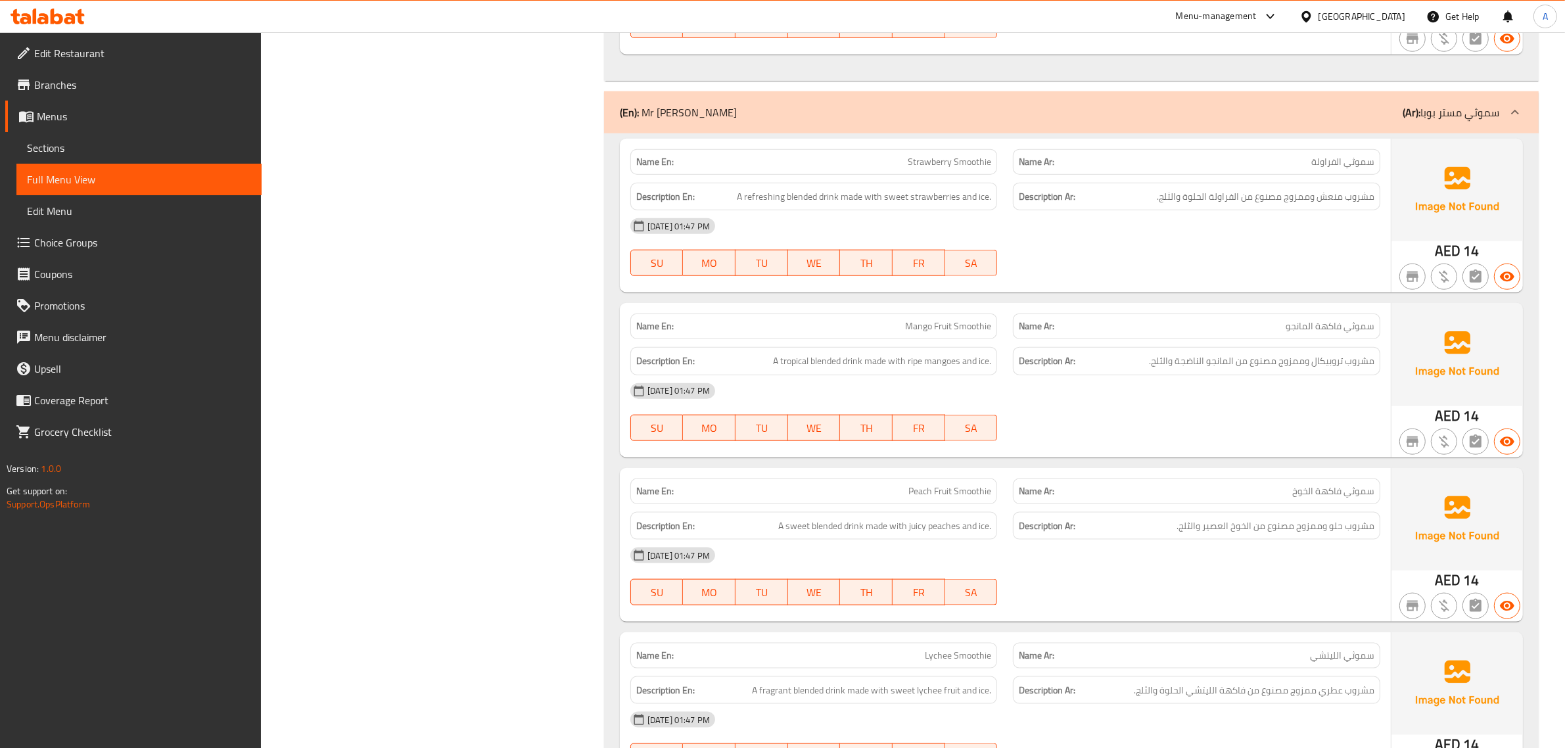
scroll to position [1888, 0]
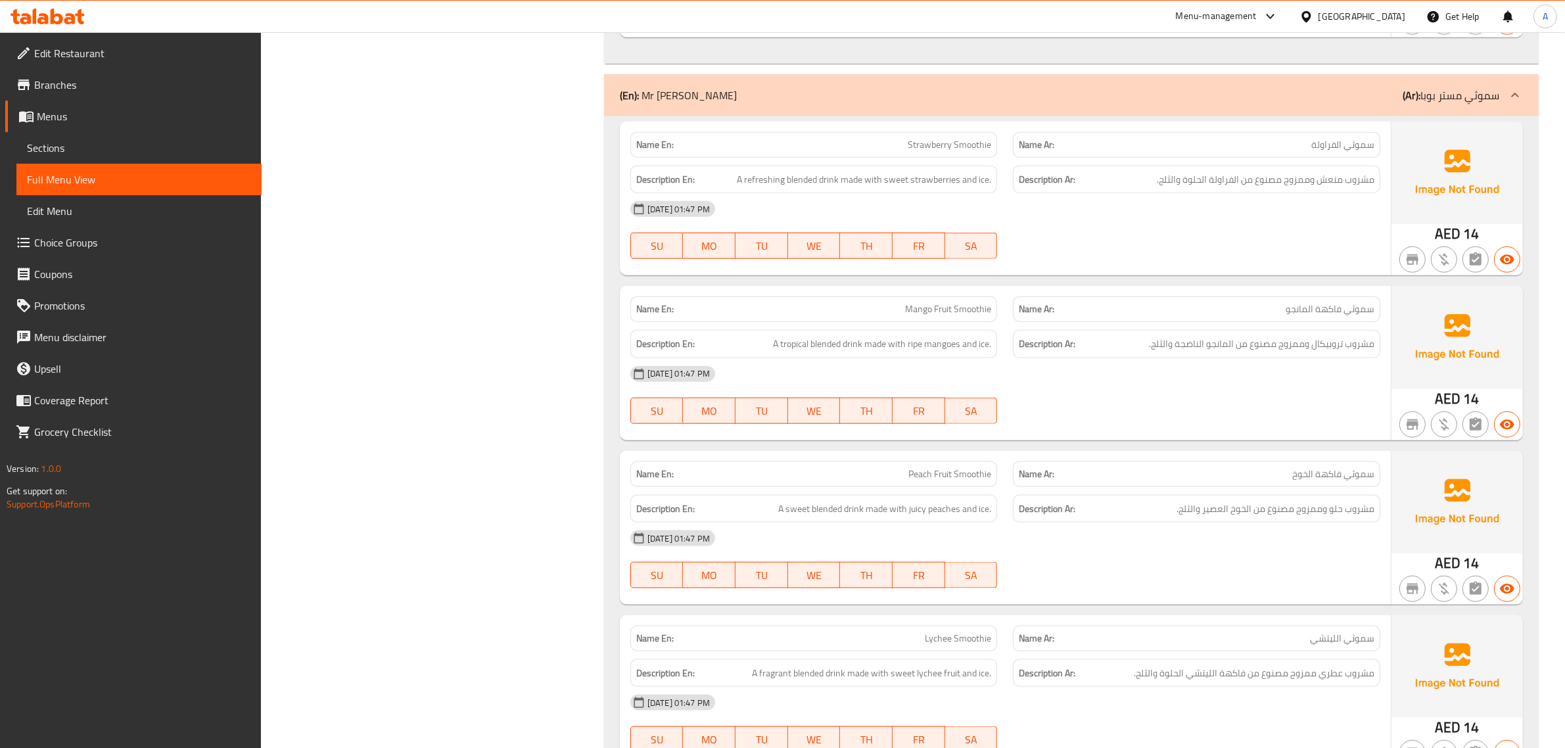
click at [1325, 200] on div "08-10-2025 01:47 PM" at bounding box center [1005, 209] width 766 height 32
click at [1324, 185] on span "مشروب منعش وممزوج مصنوع من الفراولة الحلوة والثلج." at bounding box center [1266, 180] width 218 height 16
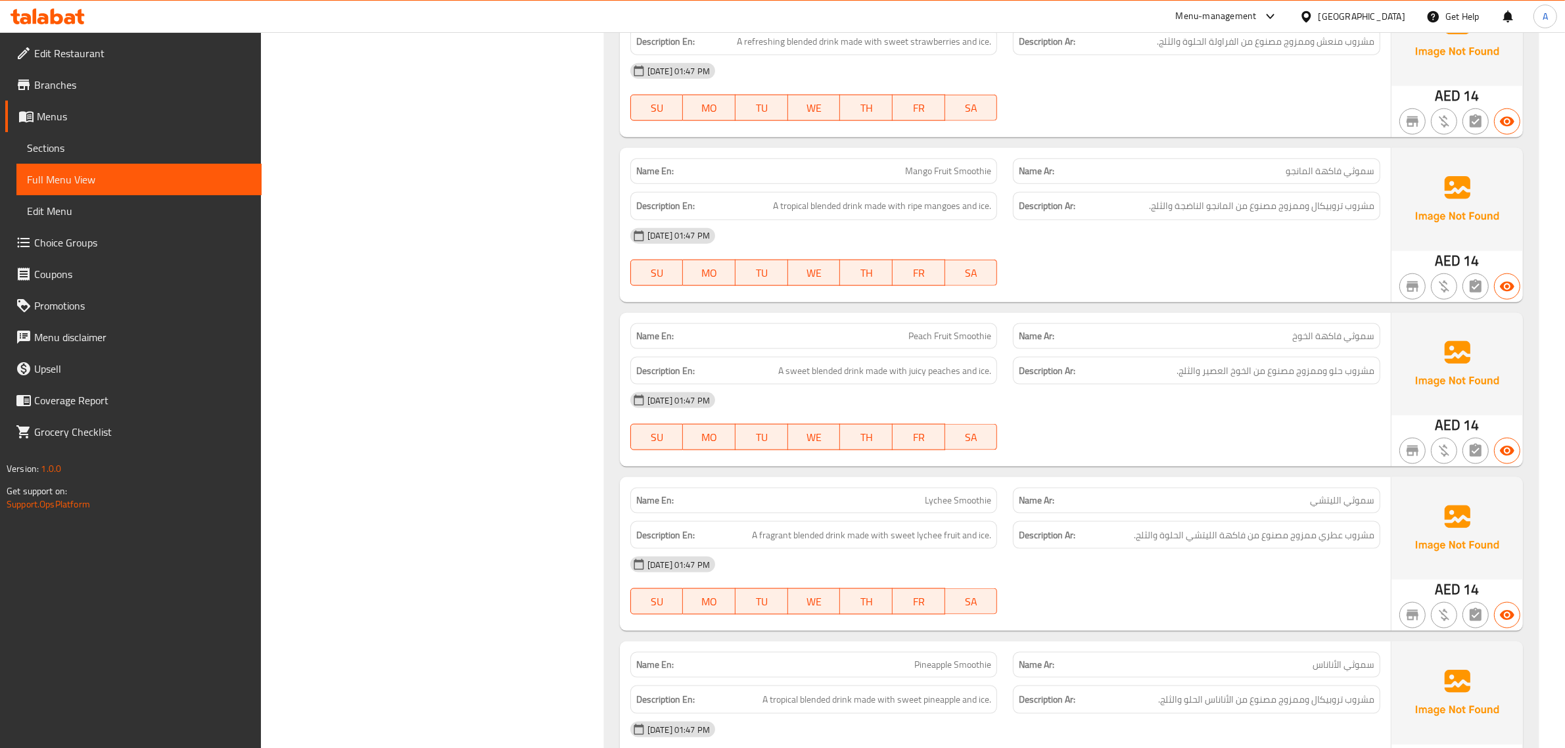
scroll to position [2200, 0]
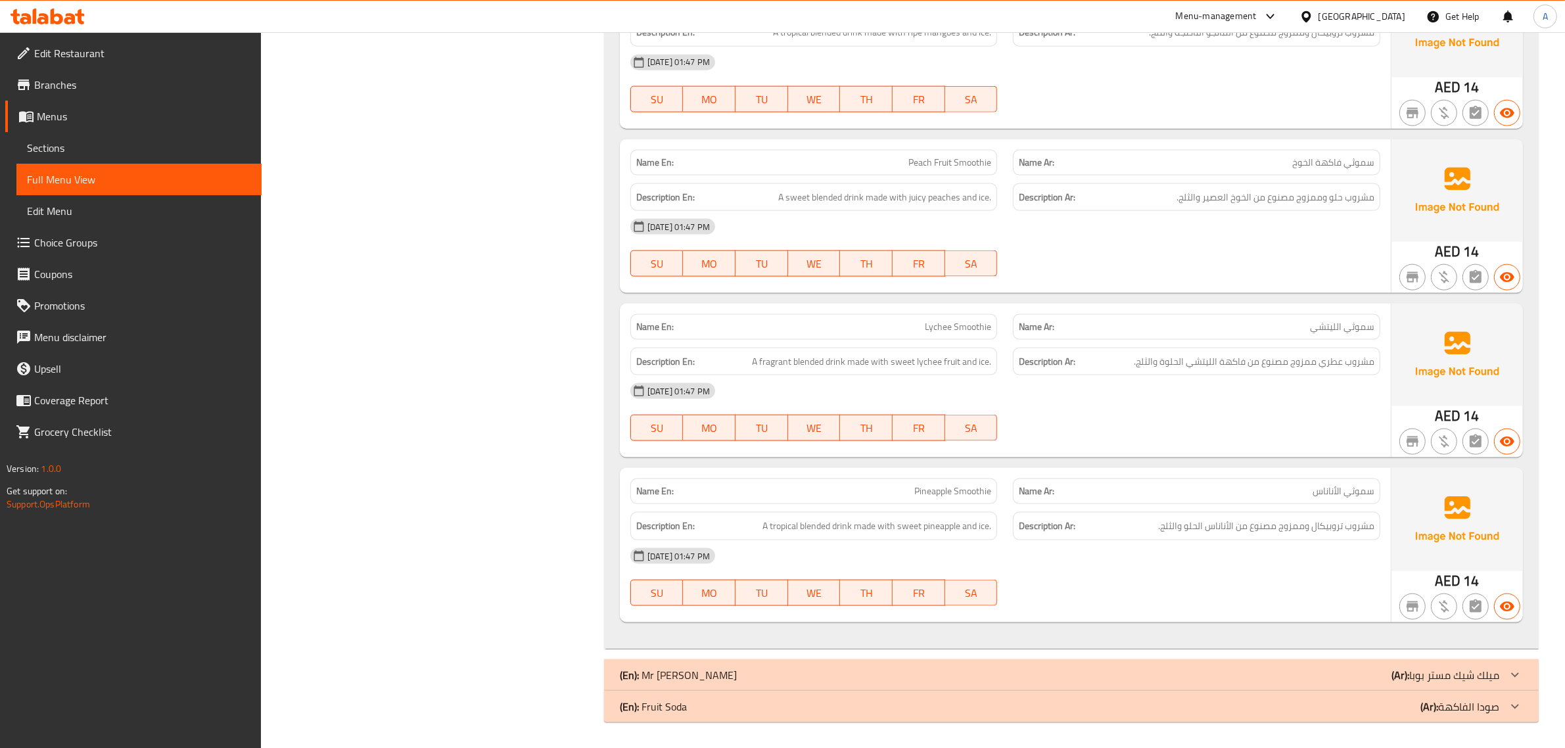
click at [1260, 211] on div "Description Ar: مشروب حلو وممزوج مصنوع من الخوخ العصير والثلج." at bounding box center [1196, 197] width 367 height 28
click at [922, 166] on span "Peach Fruit Smoothie" at bounding box center [949, 163] width 83 height 14
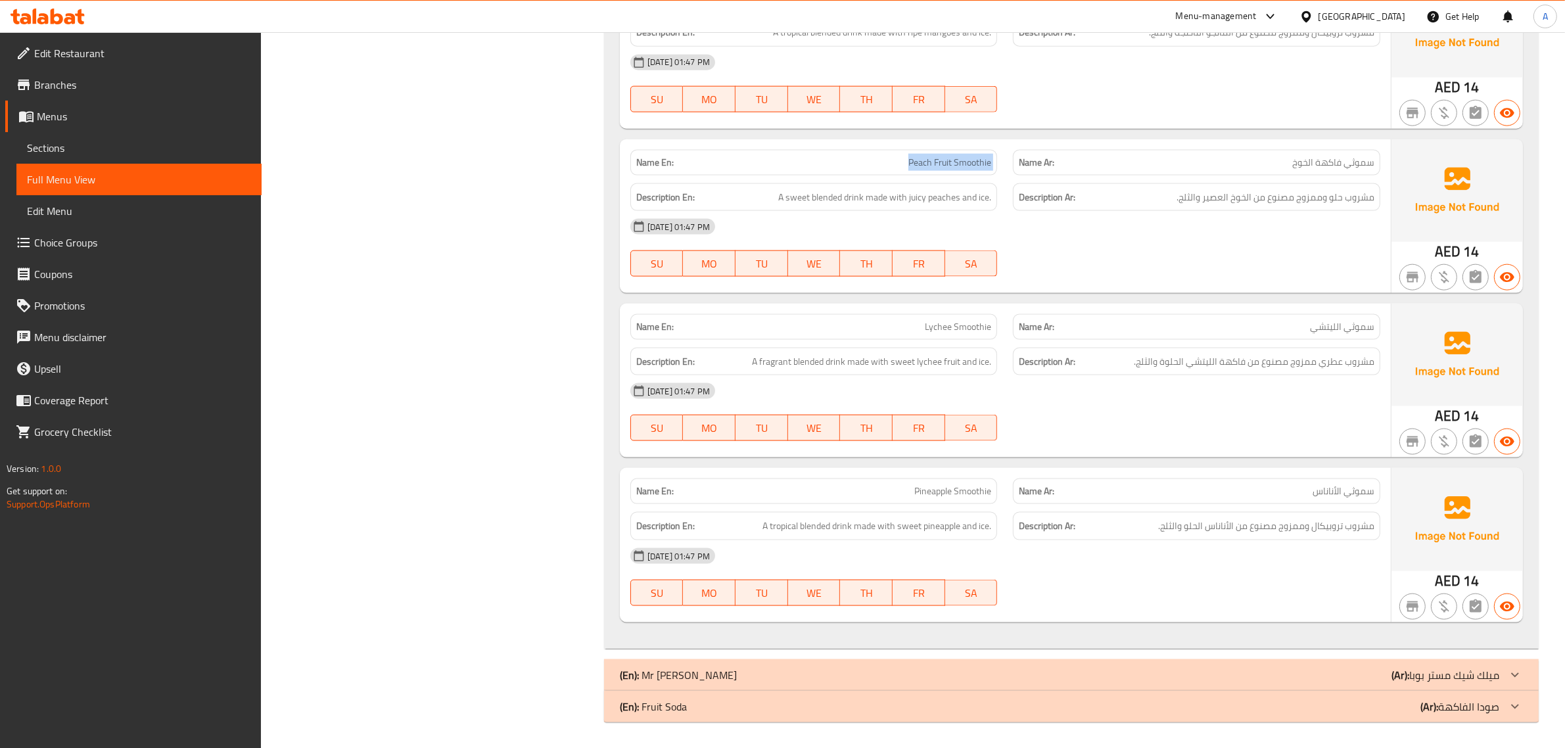
click at [922, 166] on span "Peach Fruit Smoothie" at bounding box center [949, 163] width 83 height 14
copy span "Peach Fruit Smoothie"
click at [1247, 381] on div "[DATE] 01:47 PM" at bounding box center [1005, 391] width 766 height 32
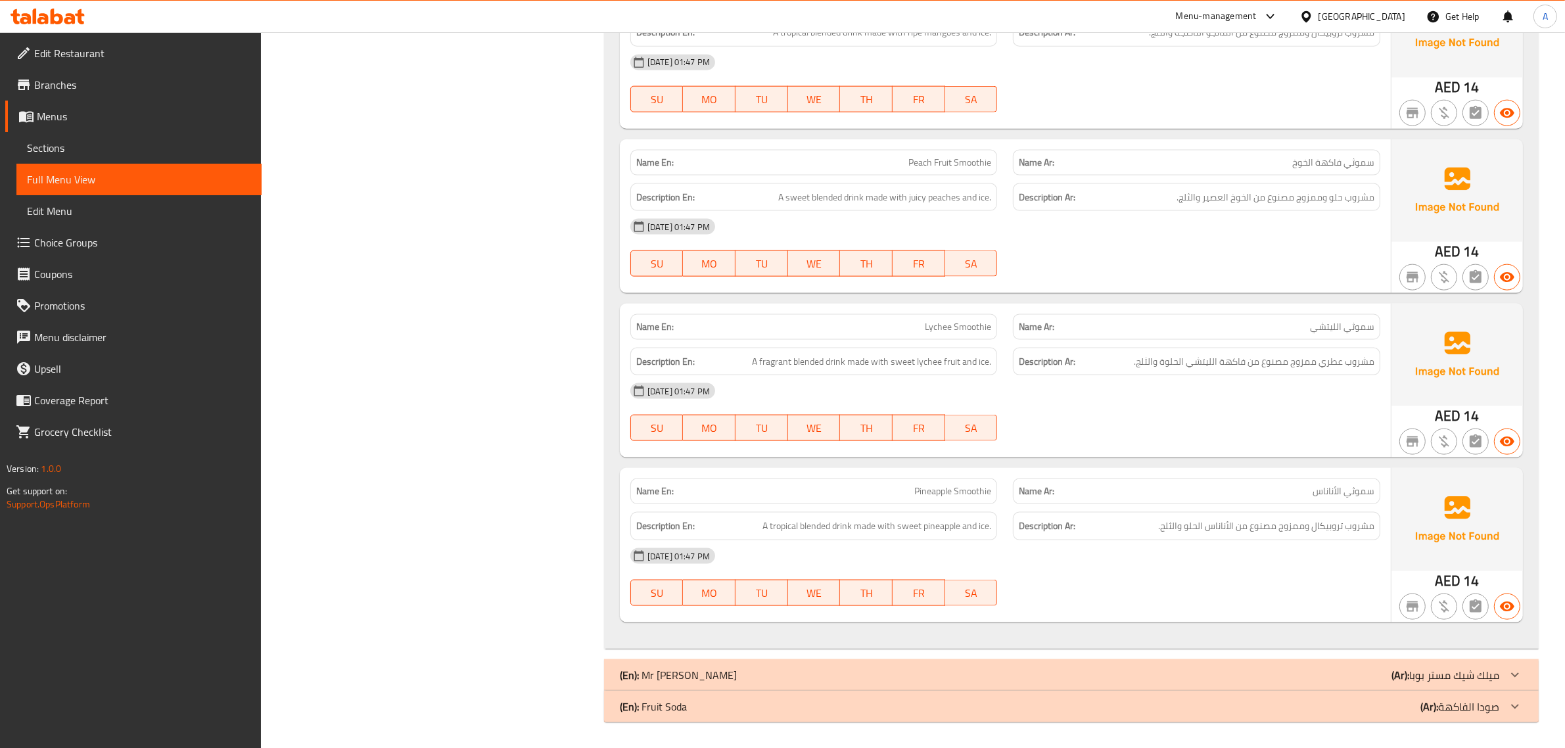
click at [1240, 372] on div "Description Ar: مشروب عطري ممزوج مصنوع من فاكهة الليتشي الحلوة والثلج." at bounding box center [1196, 362] width 367 height 28
click at [1311, 519] on span "مشروب تروبيكال وممزوج مصنوع من الأناناس الحلو والثلج." at bounding box center [1266, 526] width 216 height 16
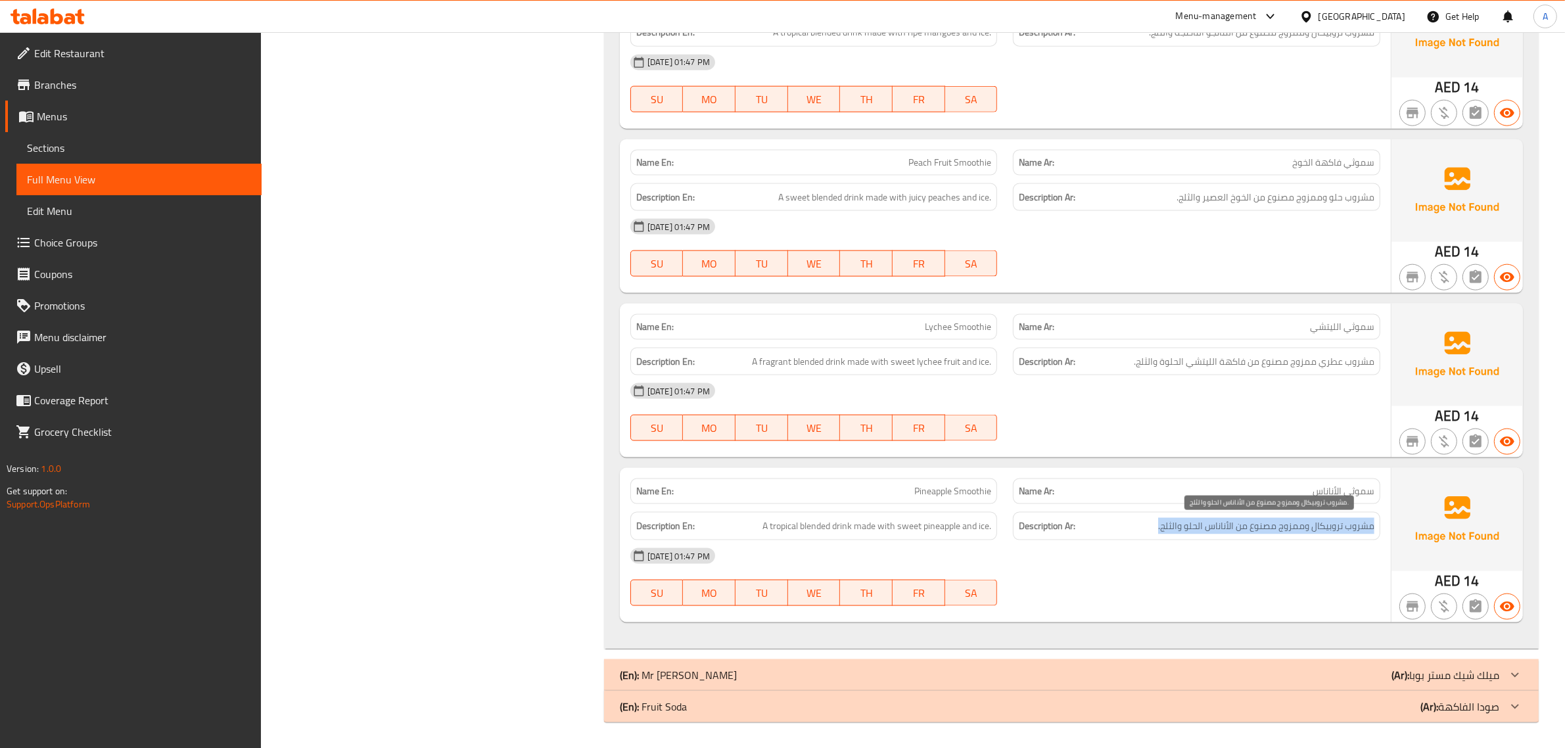
click at [1311, 519] on span "مشروب تروبيكال وممزوج مصنوع من الأناناس الحلو والثلج." at bounding box center [1266, 526] width 216 height 16
click at [1464, 667] on p "(Ar): ميلك شيك مستر بوبا" at bounding box center [1446, 675] width 108 height 16
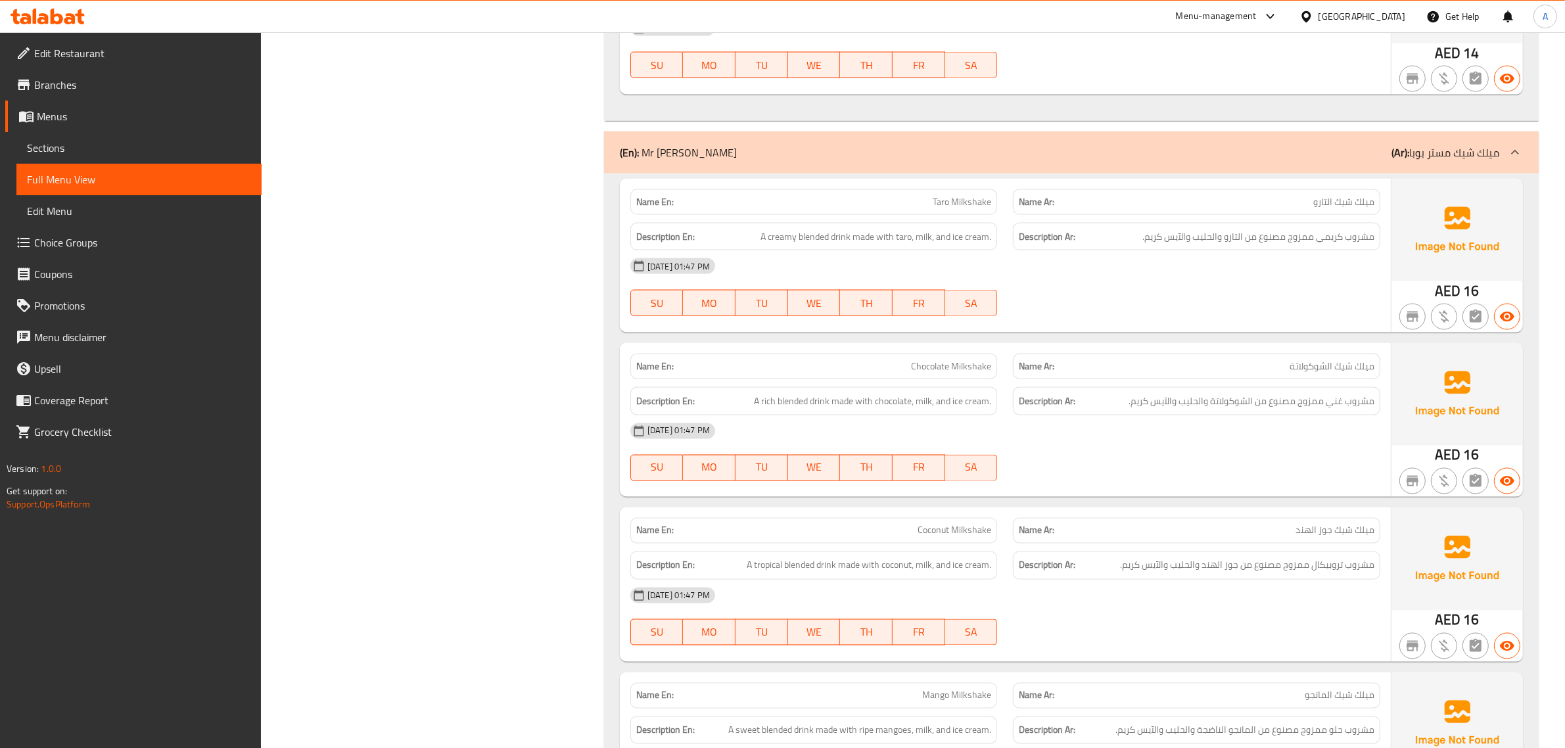
scroll to position [2732, 0]
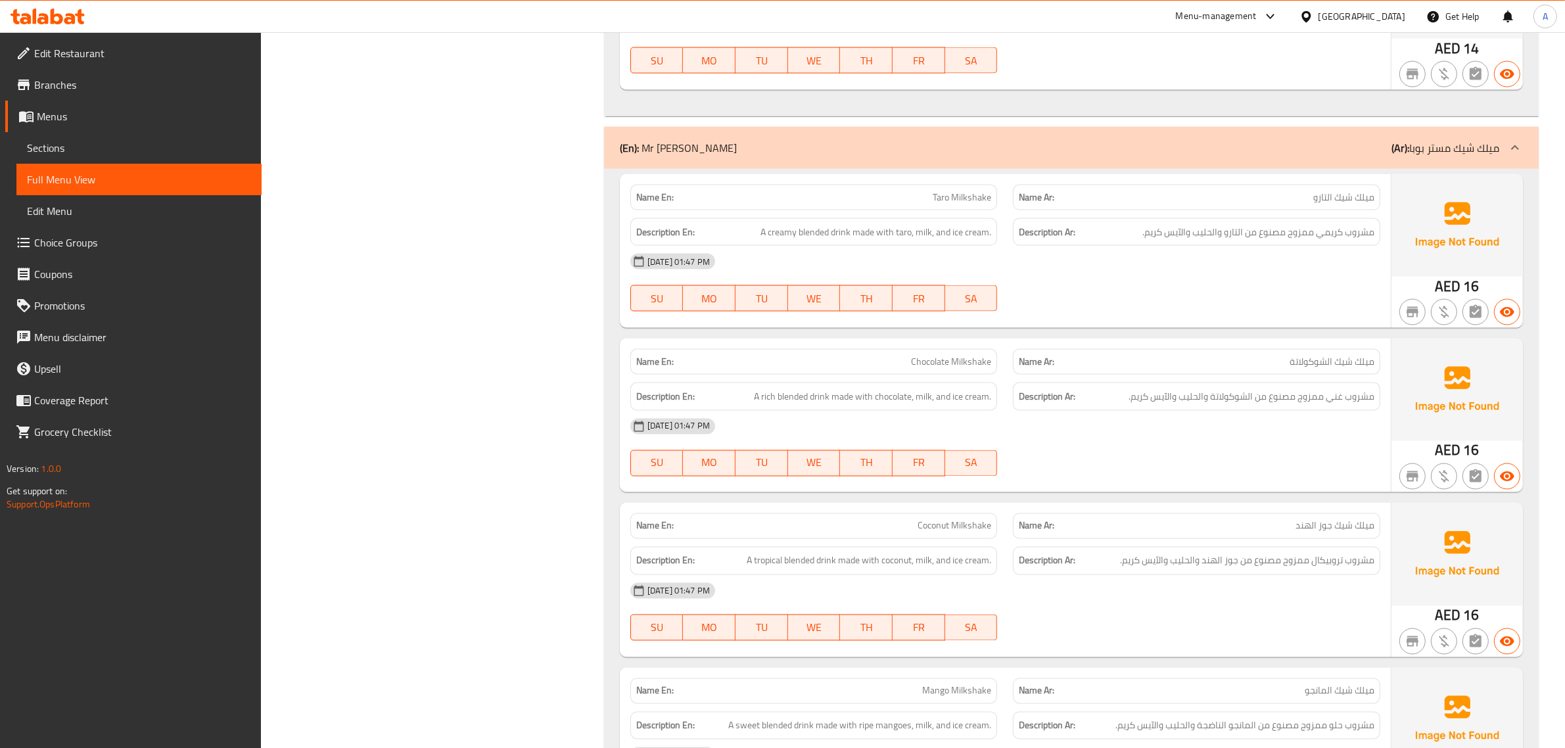
click at [1333, 251] on div "[DATE] 01:47 PM" at bounding box center [1005, 262] width 766 height 32
click at [1330, 241] on span "مشروب كريمي ممزوج مصنوع من التارو والحليب والآيس كريم." at bounding box center [1258, 232] width 232 height 16
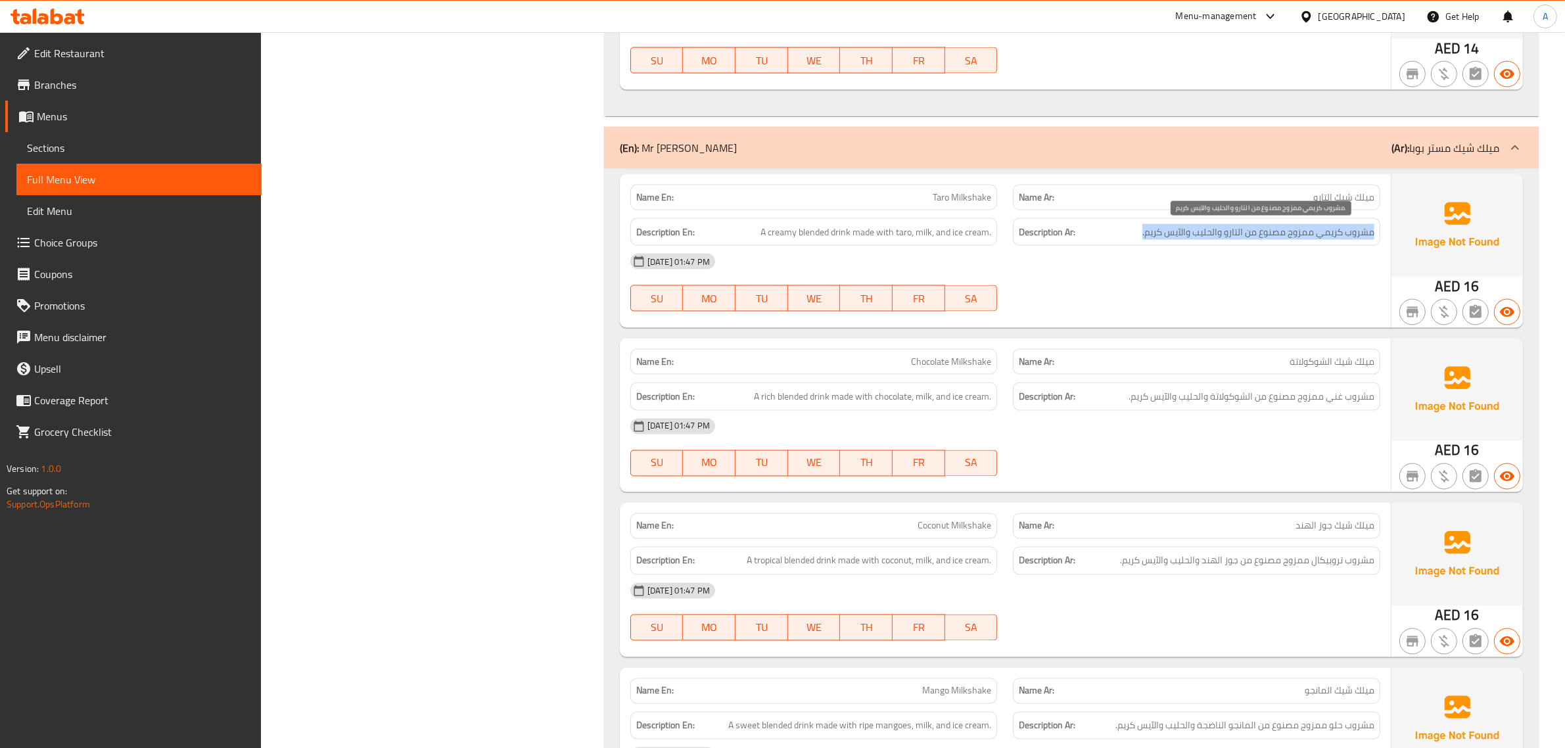
click at [1330, 241] on span "مشروب كريمي ممزوج مصنوع من التارو والحليب والآيس كريم." at bounding box center [1258, 232] width 232 height 16
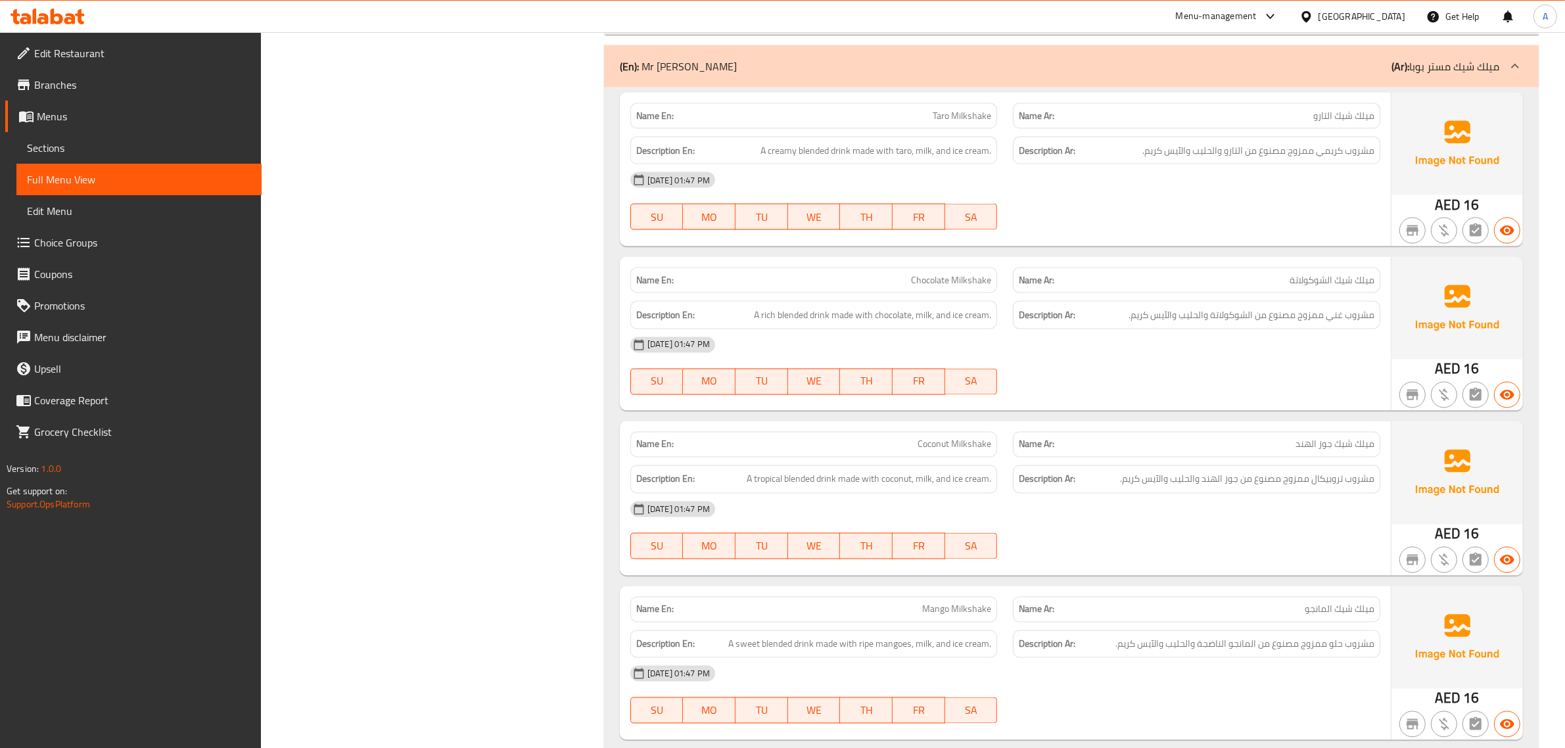
scroll to position [2818, 0]
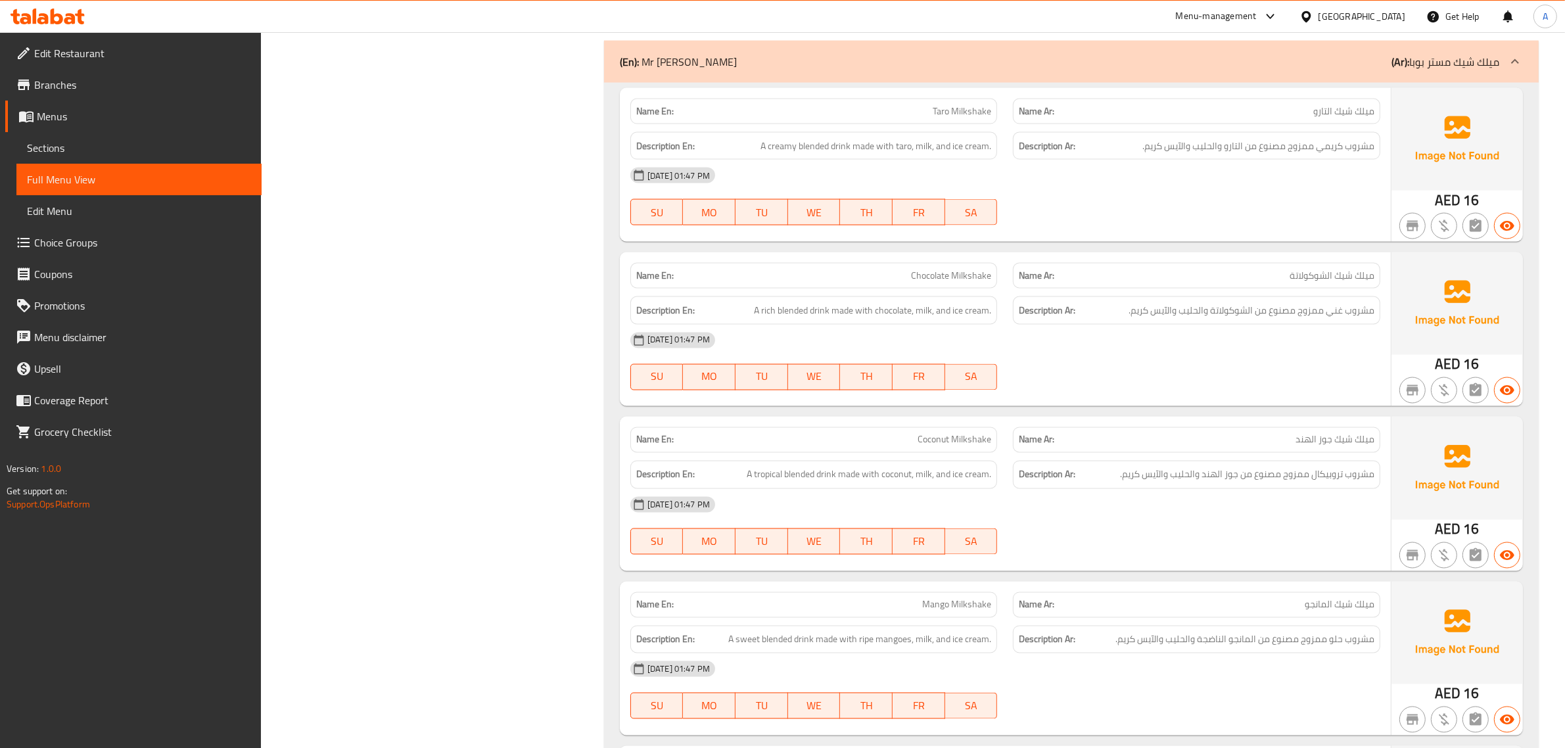
click at [1286, 271] on p "Name Ar: ميلك شيك الشوكولاتة" at bounding box center [1197, 276] width 356 height 14
click at [1333, 320] on div "Description Ar: مشروب غني ممزوج مصنوع من الشوكولاتة والحليب والآيس كريم." at bounding box center [1196, 310] width 367 height 28
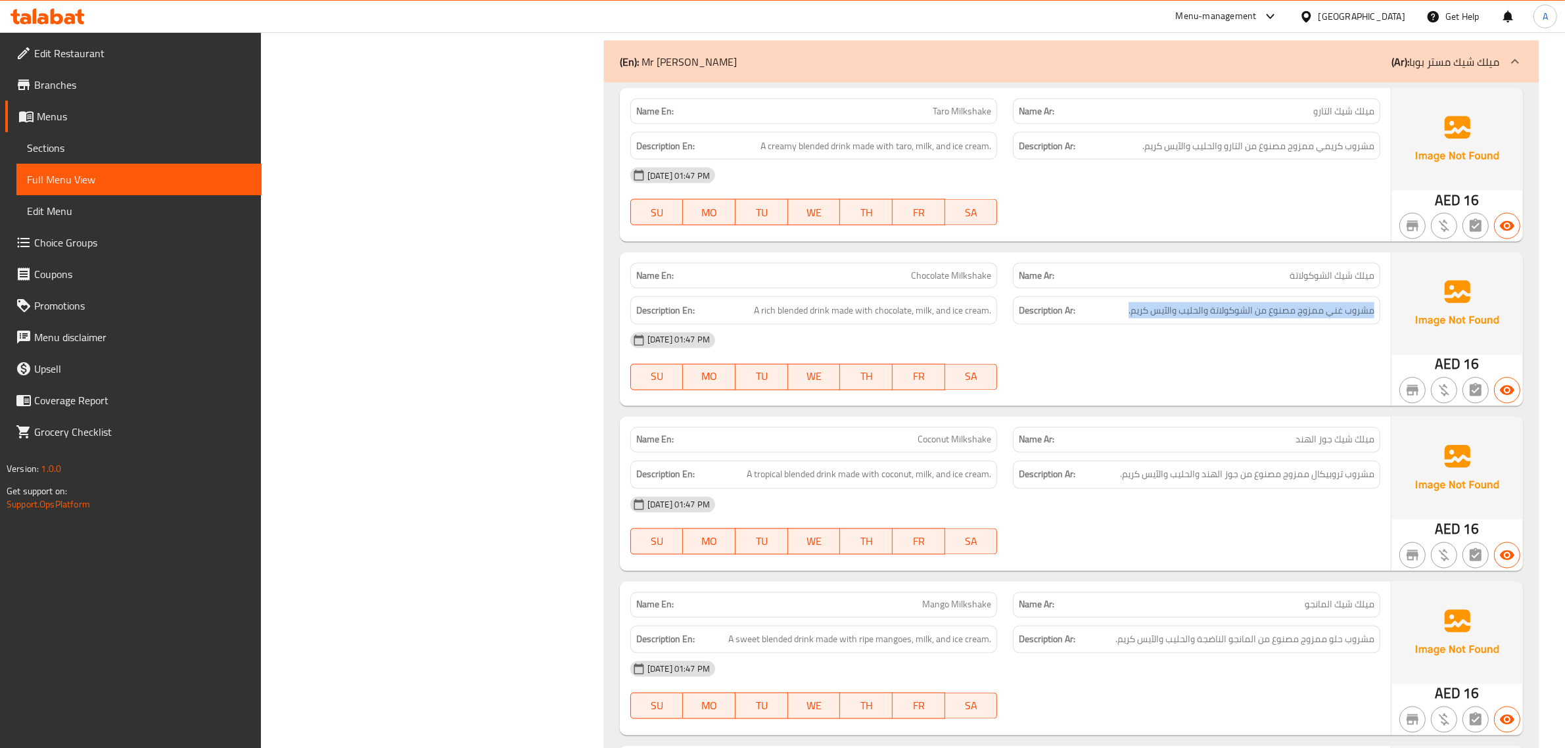
click at [1333, 320] on div "Description Ar: مشروب غني ممزوج مصنوع من الشوكولاتة والحليب والآيس كريم." at bounding box center [1196, 310] width 367 height 28
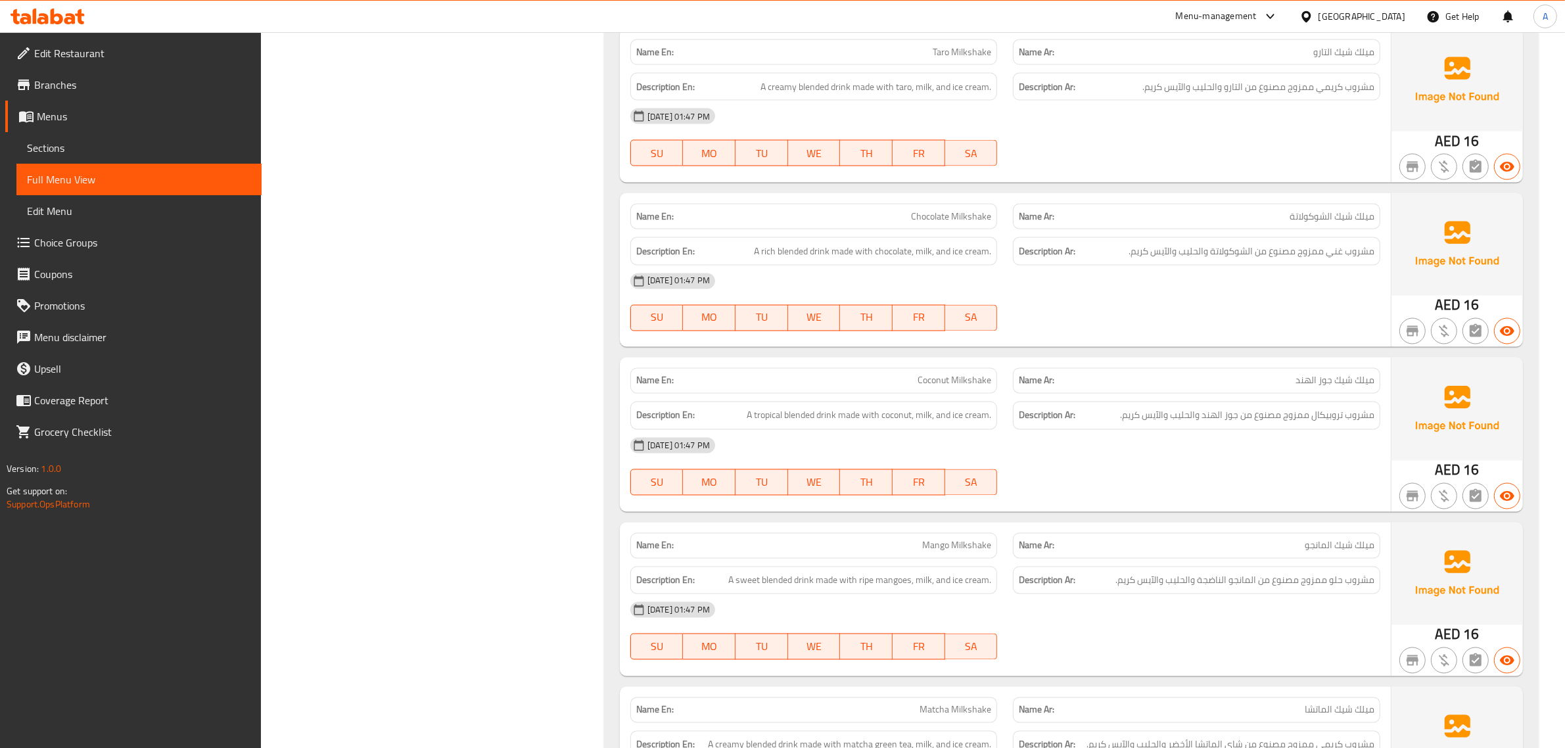
scroll to position [3219, 0]
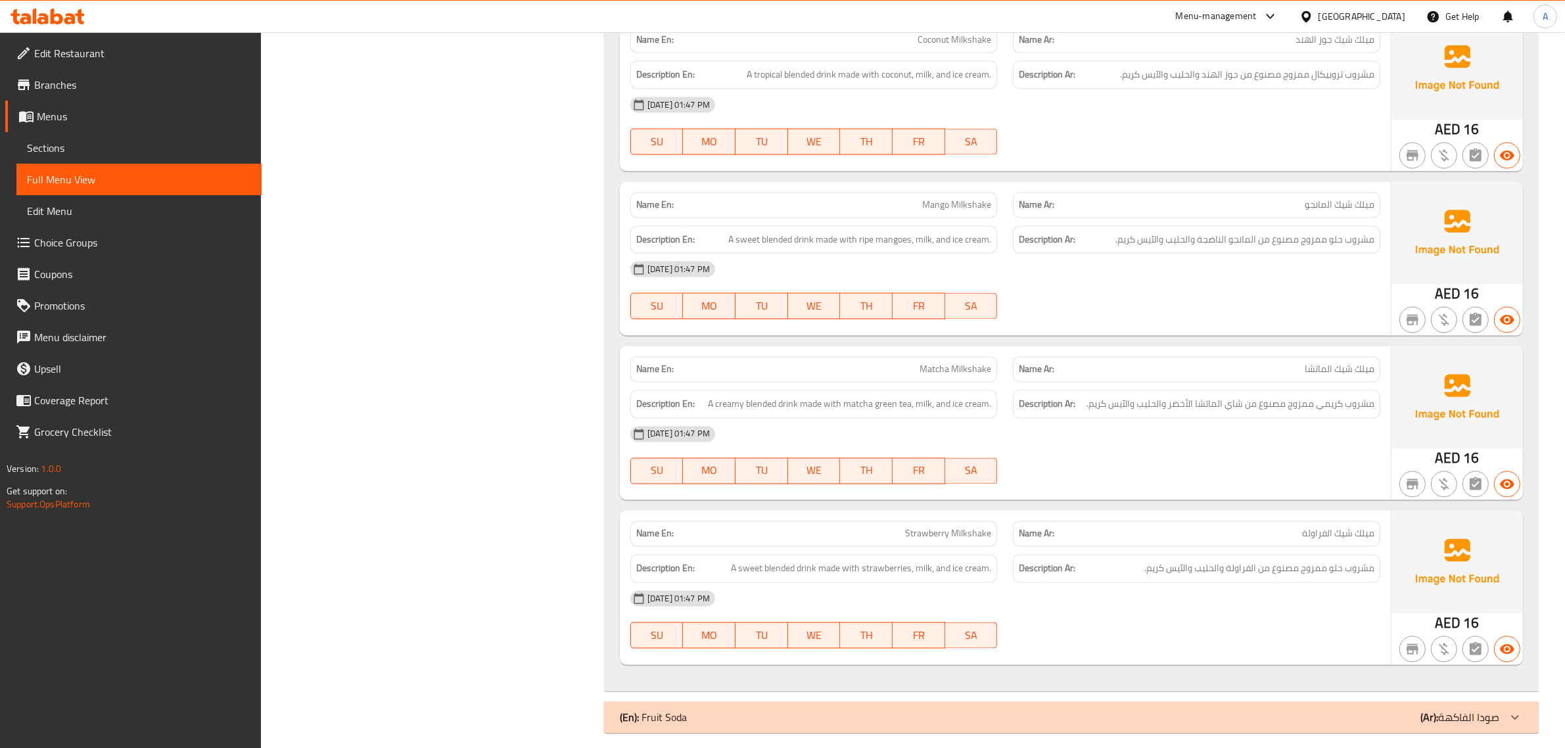
click at [891, 47] on p "Name En: Coconut Milkshake" at bounding box center [814, 40] width 356 height 14
click at [1249, 79] on span "مشروب تروبيكال ممزوج مصنوع من جوز الهند والحليب والآيس كريم." at bounding box center [1247, 74] width 254 height 16
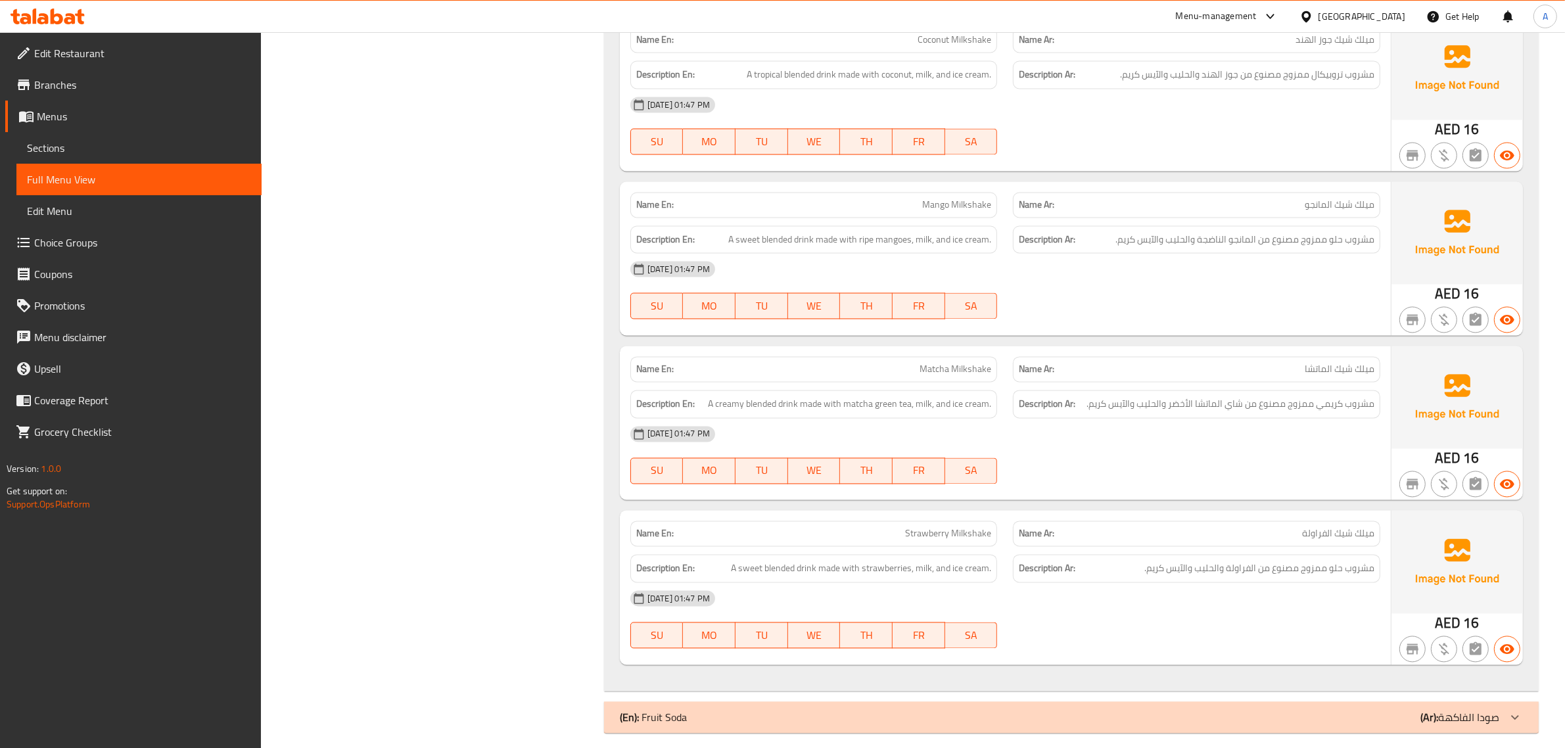
scroll to position [3229, 0]
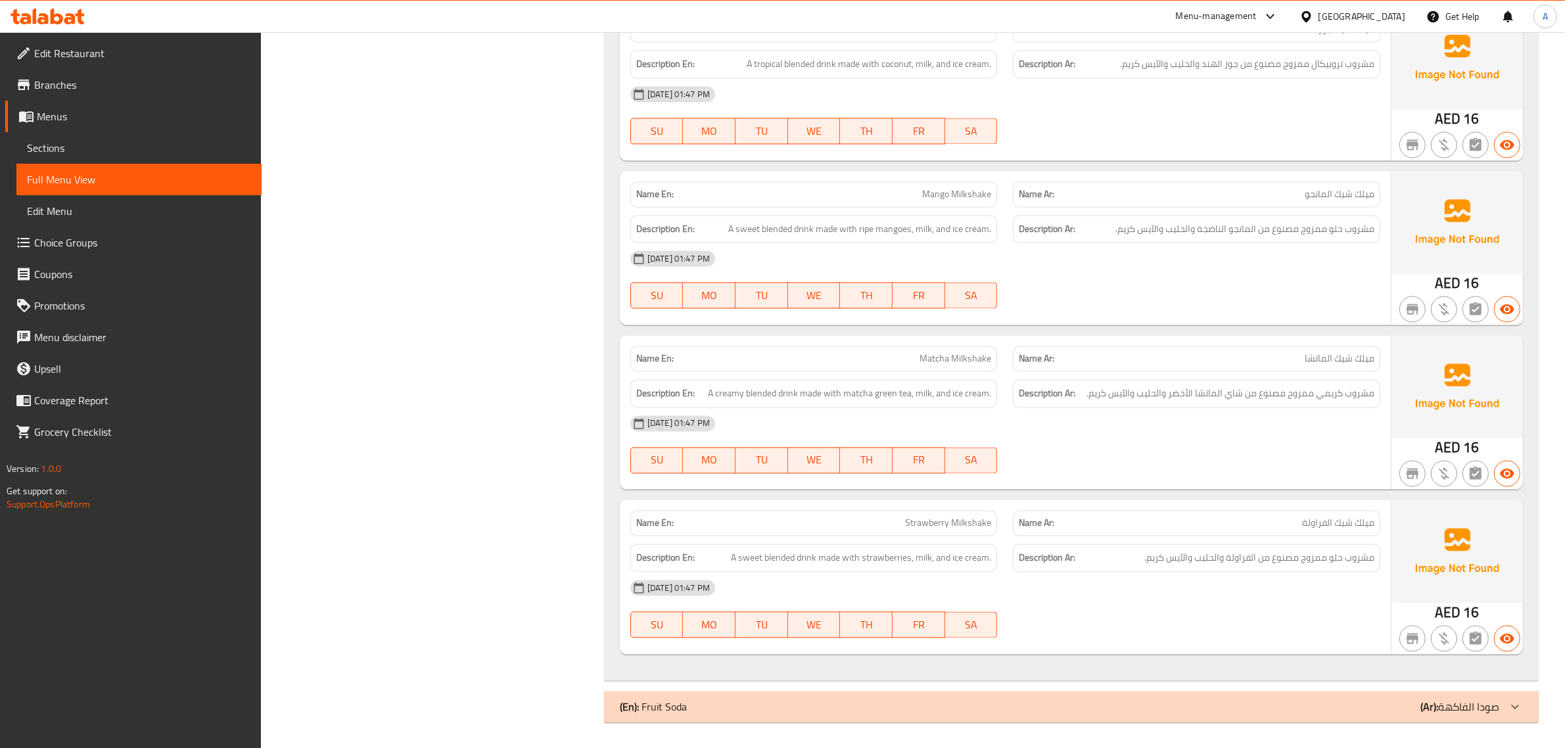
click at [820, 175] on div "Name En: Mango Milkshake" at bounding box center [813, 194] width 383 height 41
click at [1259, 241] on div "Description Ar: مشروب حلو ممزوج مصنوع من المانجو الناضجة والحليب والآيس كريم." at bounding box center [1196, 229] width 367 height 28
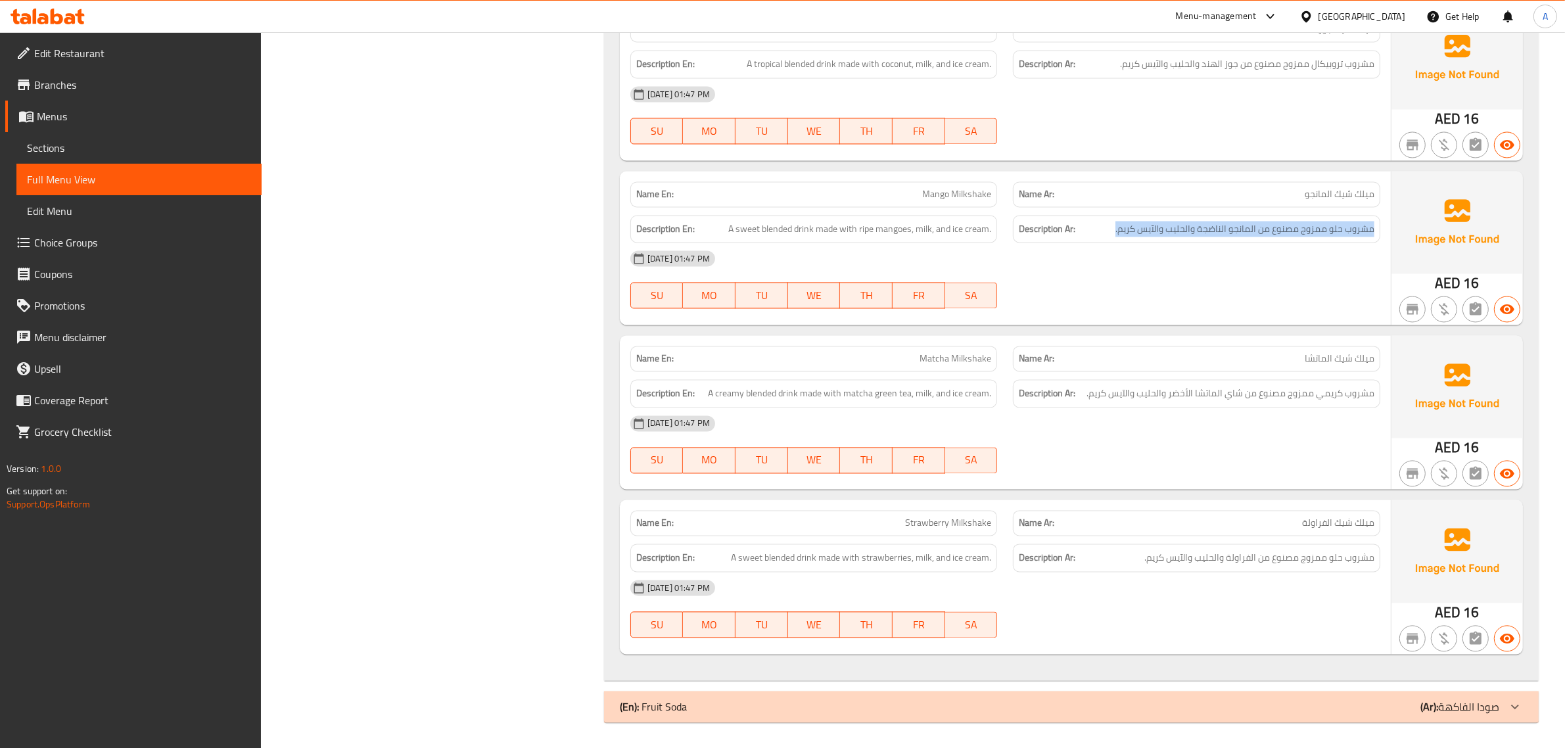
click at [1259, 241] on div "Description Ar: مشروب حلو ممزوج مصنوع من المانجو الناضجة والحليب والآيس كريم." at bounding box center [1196, 229] width 367 height 28
click at [985, 382] on div "Description En: A creamy blended drink made with matcha green tea, milk, and ic…" at bounding box center [813, 393] width 367 height 28
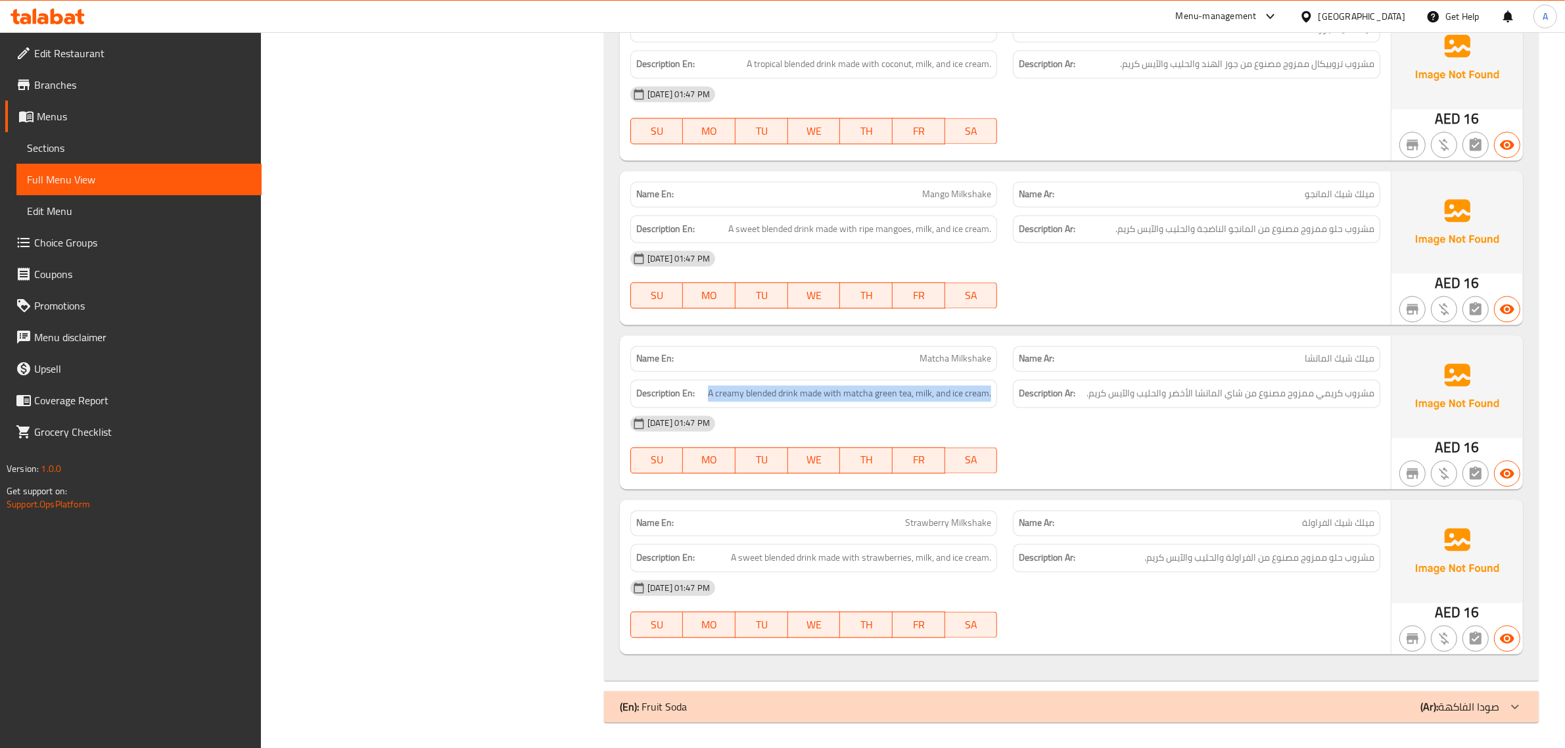
click at [985, 382] on div "Description En: A creamy blended drink made with matcha green tea, milk, and ic…" at bounding box center [813, 393] width 367 height 28
click at [1215, 408] on div "[DATE] 01:47 PM" at bounding box center [1005, 424] width 766 height 32
click at [1308, 401] on span "مشروب كريمي ممزوج مصنوع من شاي الماتشا الأخضر والحليب والآيس كريم." at bounding box center [1231, 393] width 288 height 16
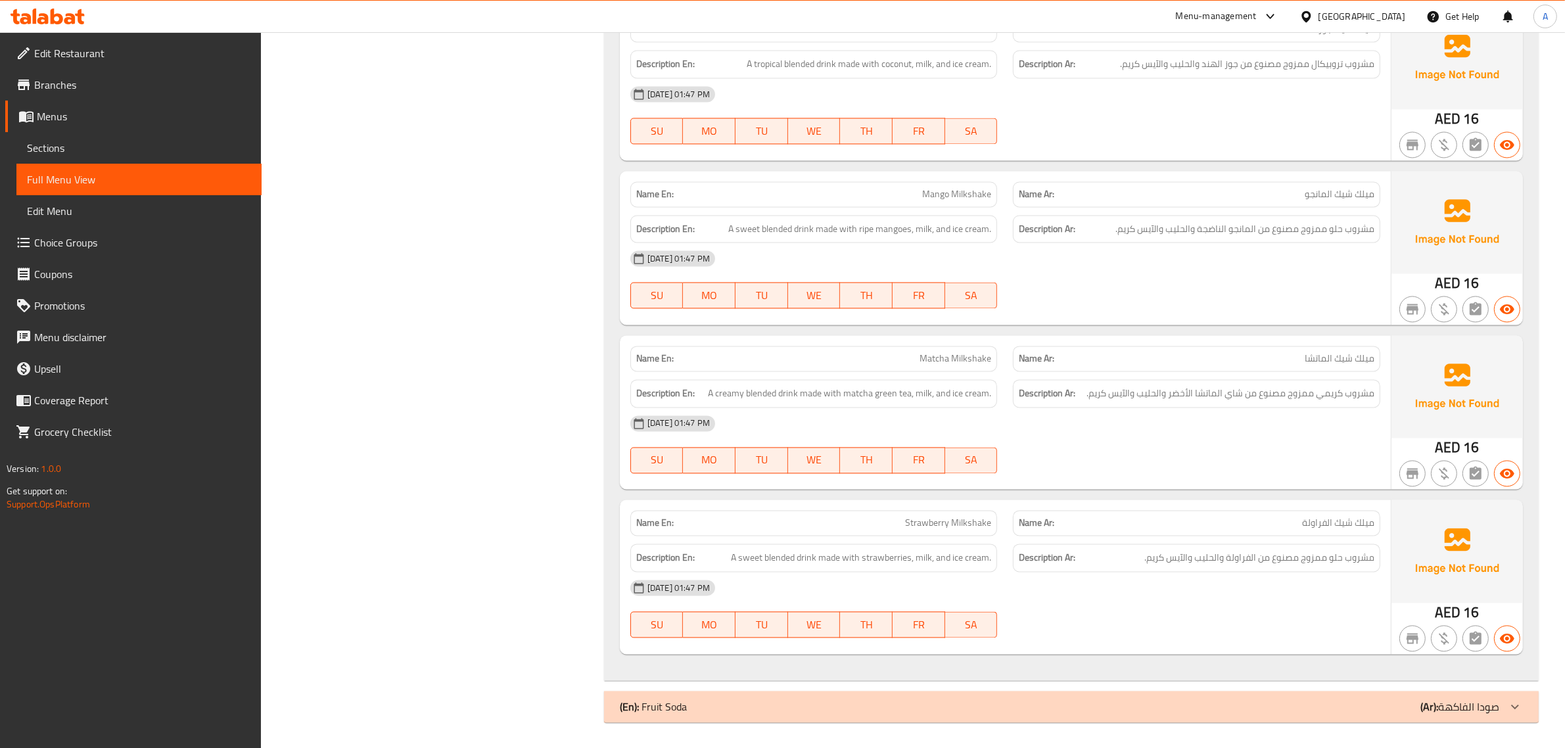
click at [1308, 401] on span "مشروب كريمي ممزوج مصنوع من شاي الماتشا الأخضر والحليب والآيس كريم." at bounding box center [1231, 393] width 288 height 16
click at [1334, 553] on span "مشروب حلو ممزوج مصنوع من الفراولة والحليب والآيس كريم." at bounding box center [1259, 558] width 230 height 16
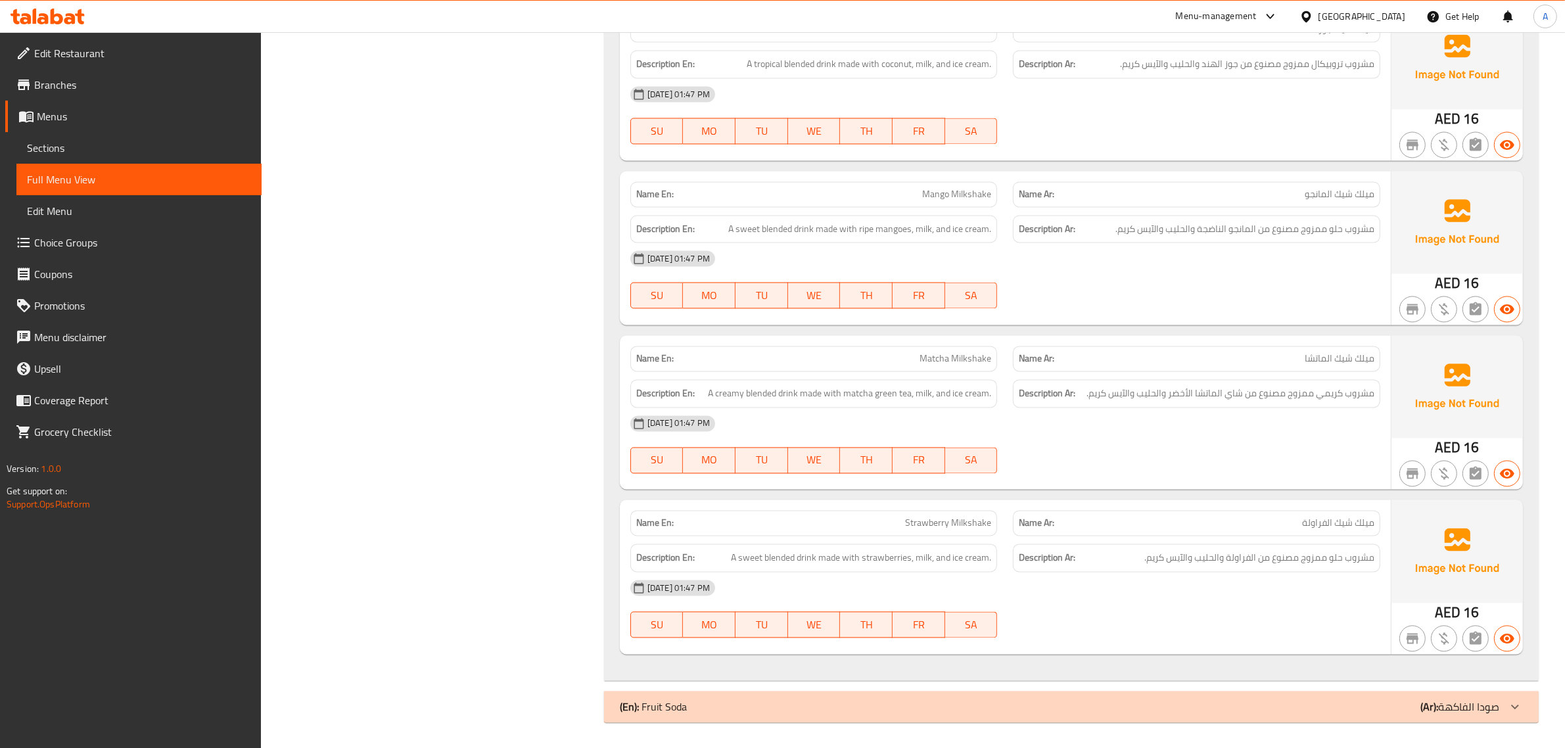
click at [1449, 707] on p "(Ar): صودا الفاكهة" at bounding box center [1459, 707] width 79 height 16
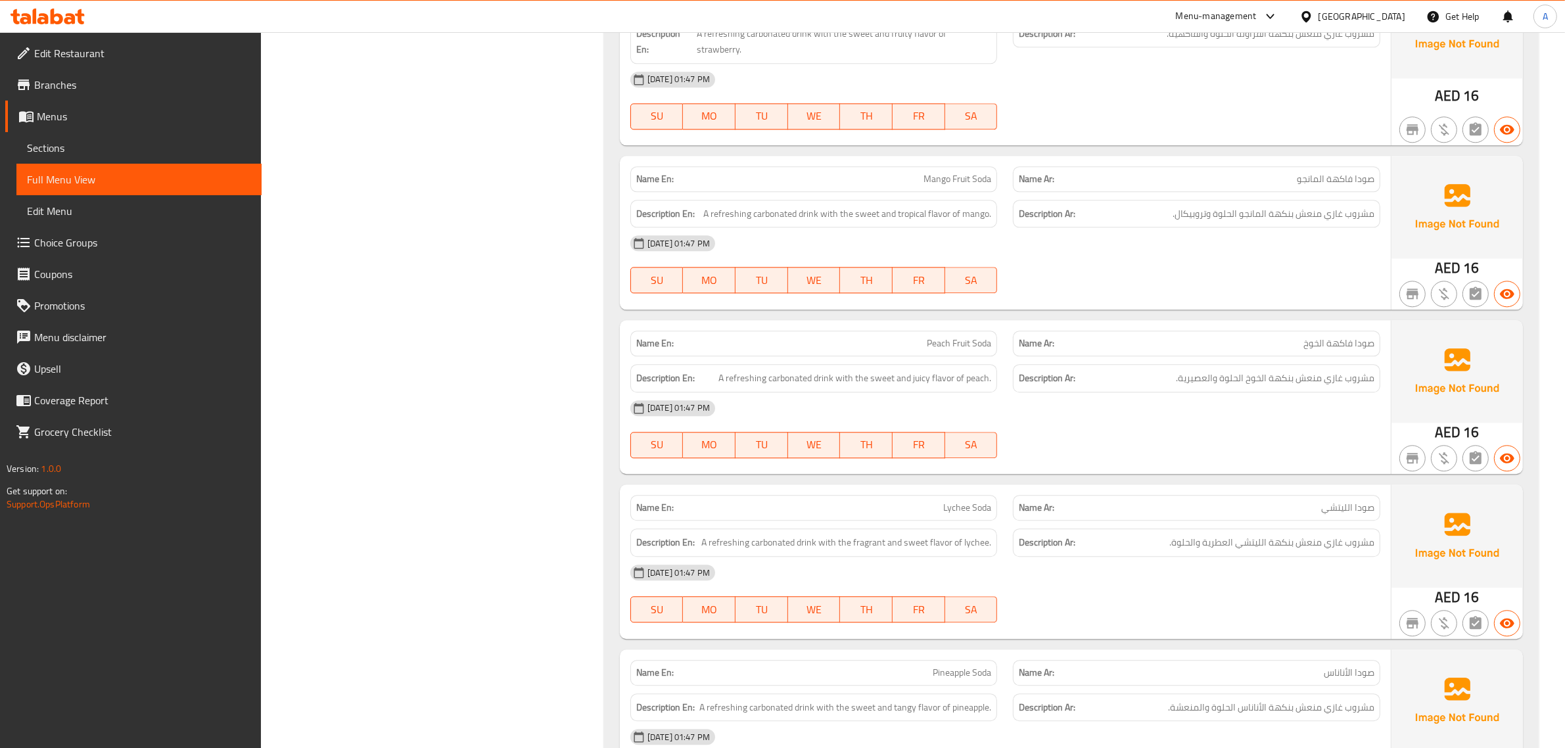
scroll to position [3898, 0]
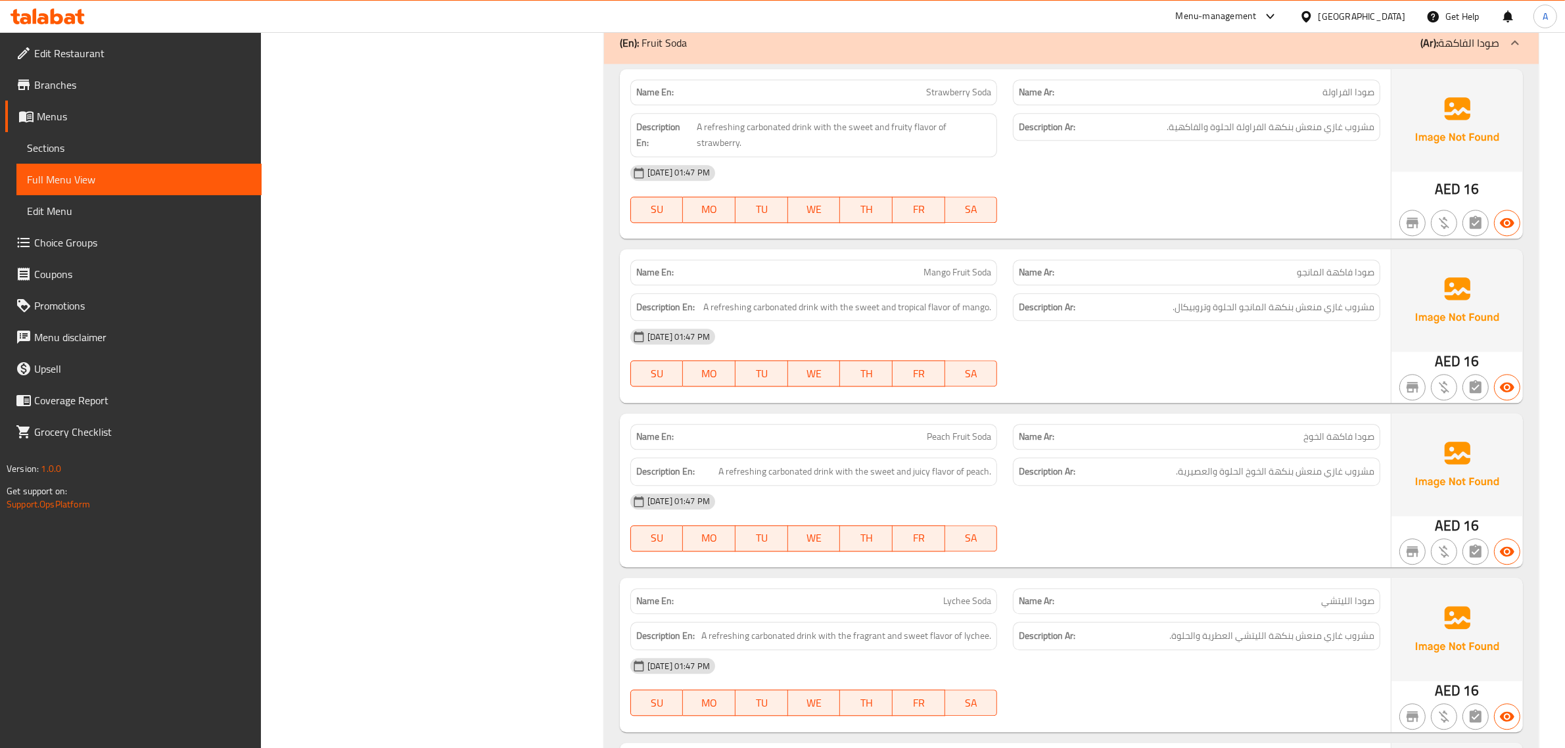
click at [1289, 122] on span "مشروب غازي منعش بنكهة الفراولة الحلوة والفاكهية." at bounding box center [1271, 127] width 208 height 16
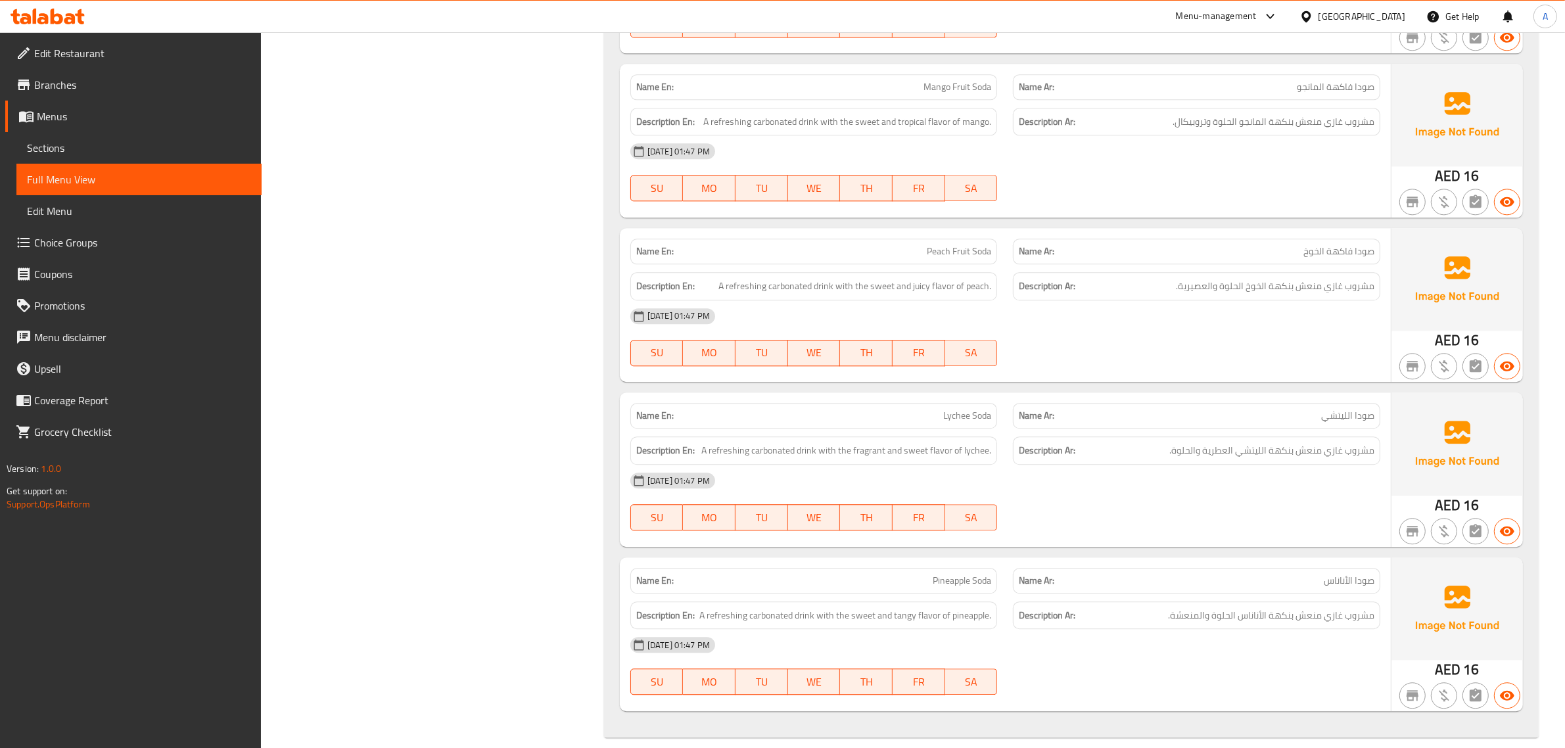
click at [1278, 108] on div "Description Ar: مشروب غازي منعش بنكهة المانجو الحلوة وتروبيكال." at bounding box center [1196, 122] width 367 height 28
click at [1332, 278] on span "مشروب غازي منعش بنكهة الخوخ الحلوة والعصيرية." at bounding box center [1275, 286] width 199 height 16
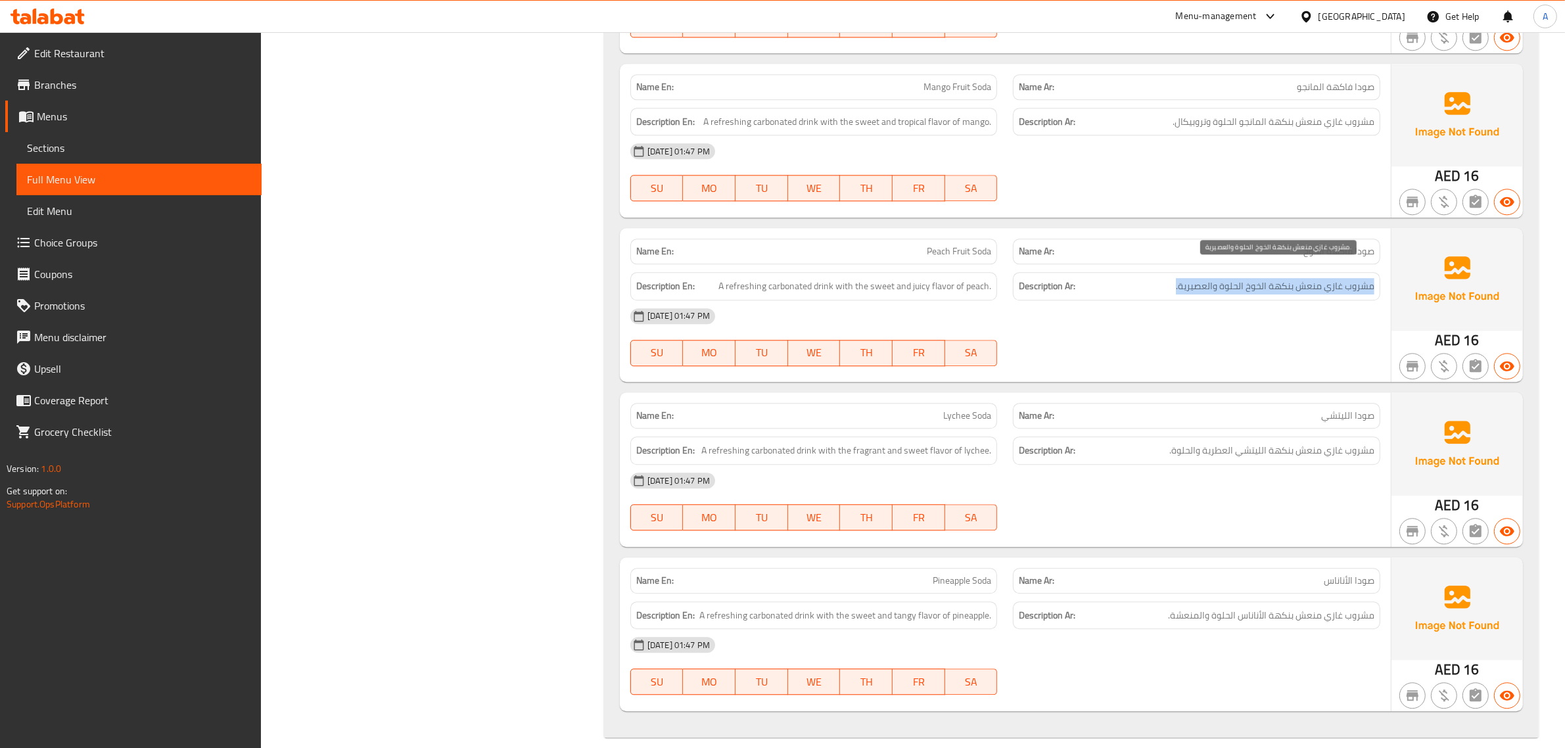
click at [1332, 278] on span "مشروب غازي منعش بنكهة الخوخ الحلوة والعصيرية." at bounding box center [1275, 286] width 199 height 16
click at [886, 231] on div "Name En: Peach Fruit Soda" at bounding box center [813, 251] width 383 height 41
copy span "Peach Fruit Soda"
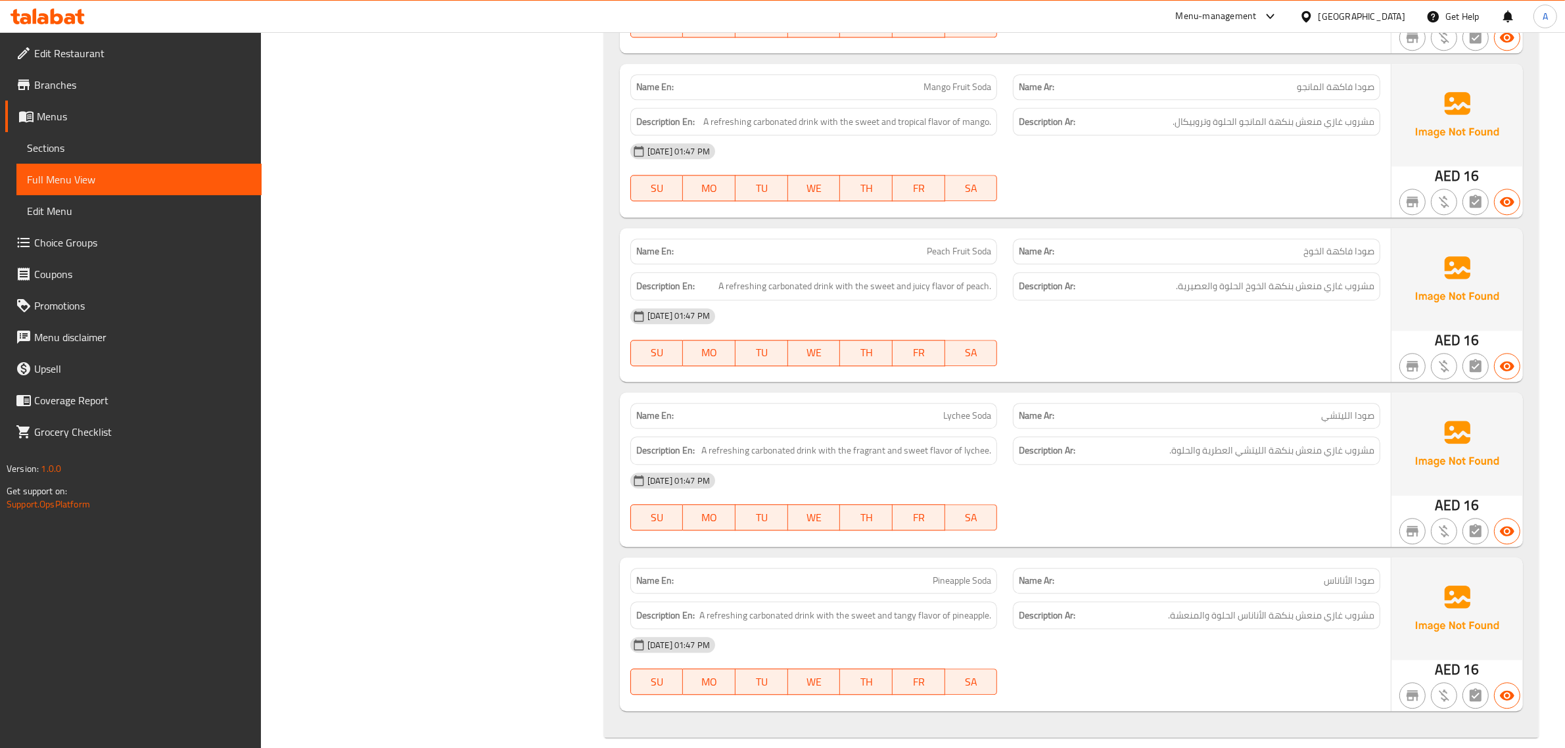
click at [906, 409] on p "Name En: Lychee Soda" at bounding box center [814, 416] width 356 height 14
click at [1204, 436] on div "Description Ar: مشروب غازي منعش بنكهة الليتشي العطرية والحلوة." at bounding box center [1196, 450] width 367 height 28
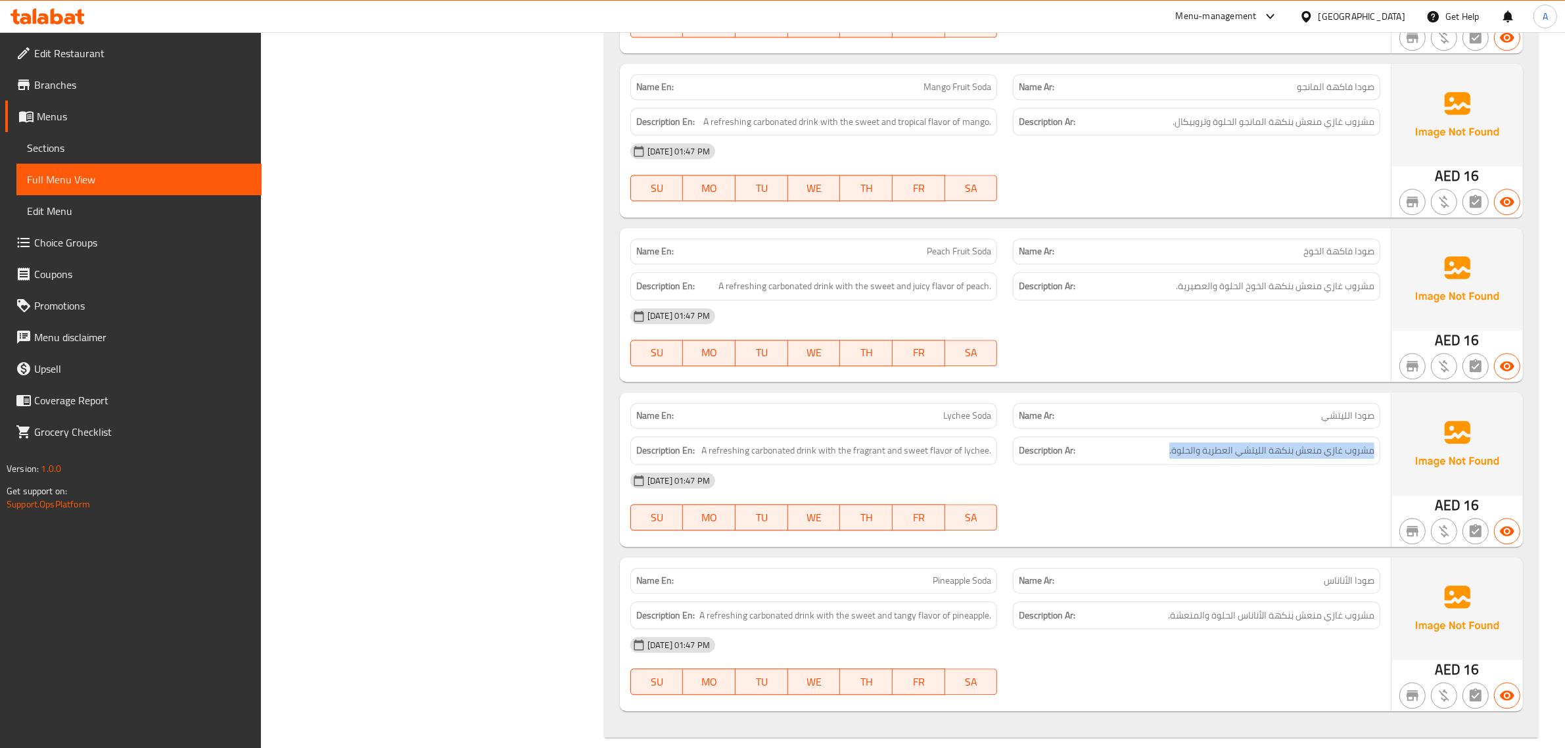
click at [1204, 436] on div "Description Ar: مشروب غازي منعش بنكهة الليتشي العطرية والحلوة." at bounding box center [1196, 450] width 367 height 28
click at [1315, 607] on span "مشروب غازي منعش بنكهة الأناناس الحلوة والمنعشة." at bounding box center [1271, 615] width 206 height 16
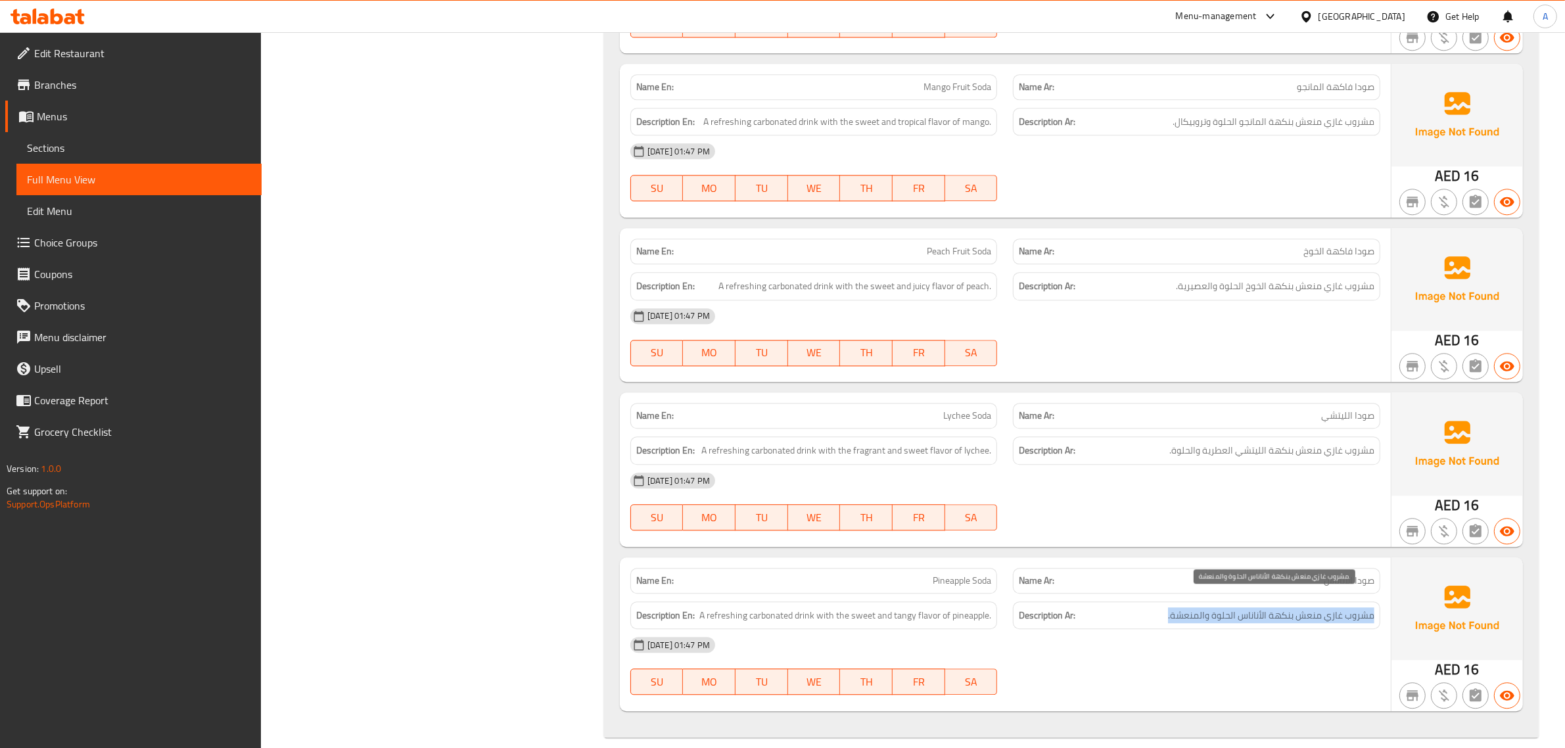
click at [1315, 607] on span "مشروب غازي منعش بنكهة الأناناس الحلوة والمنعشة." at bounding box center [1271, 615] width 206 height 16
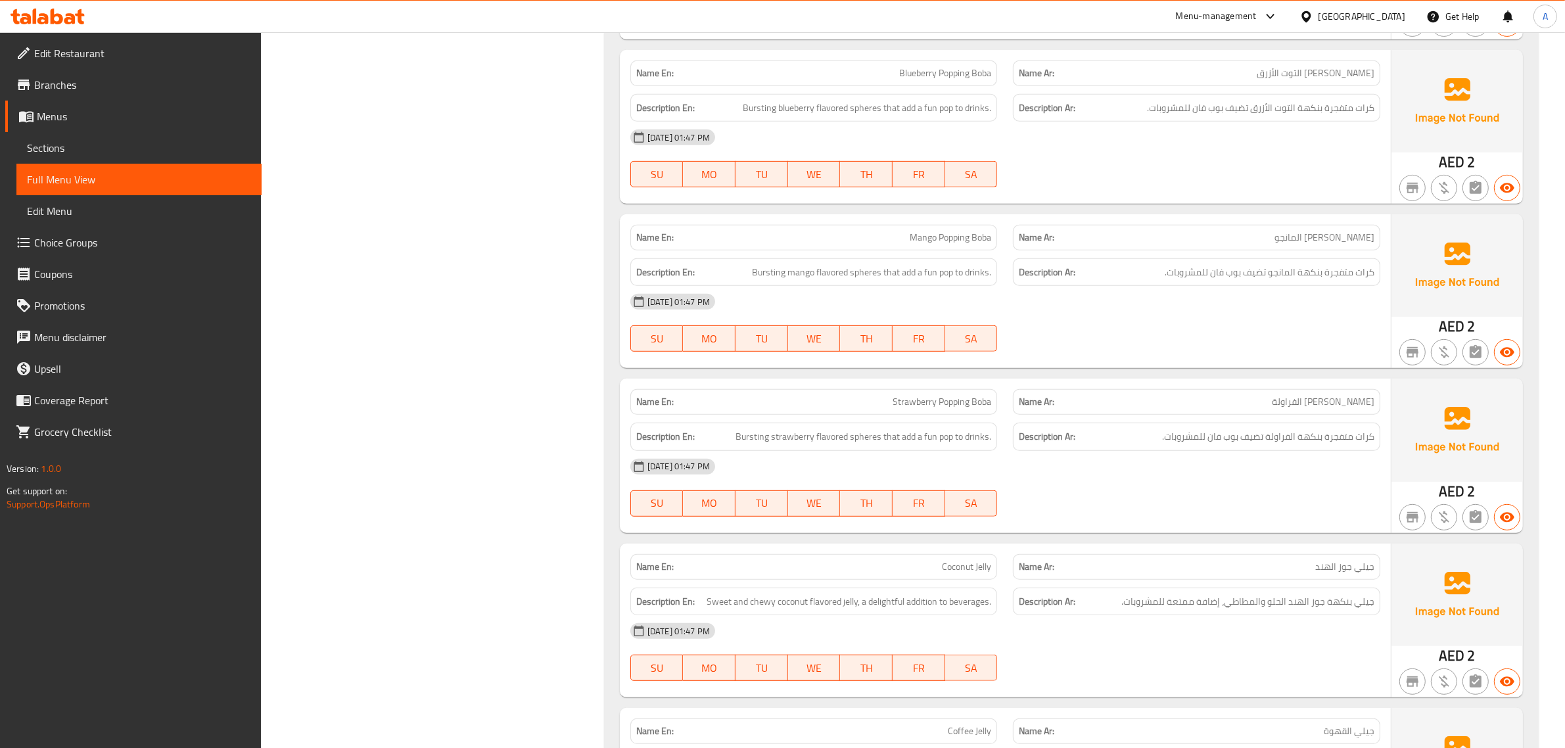
scroll to position [140, 0]
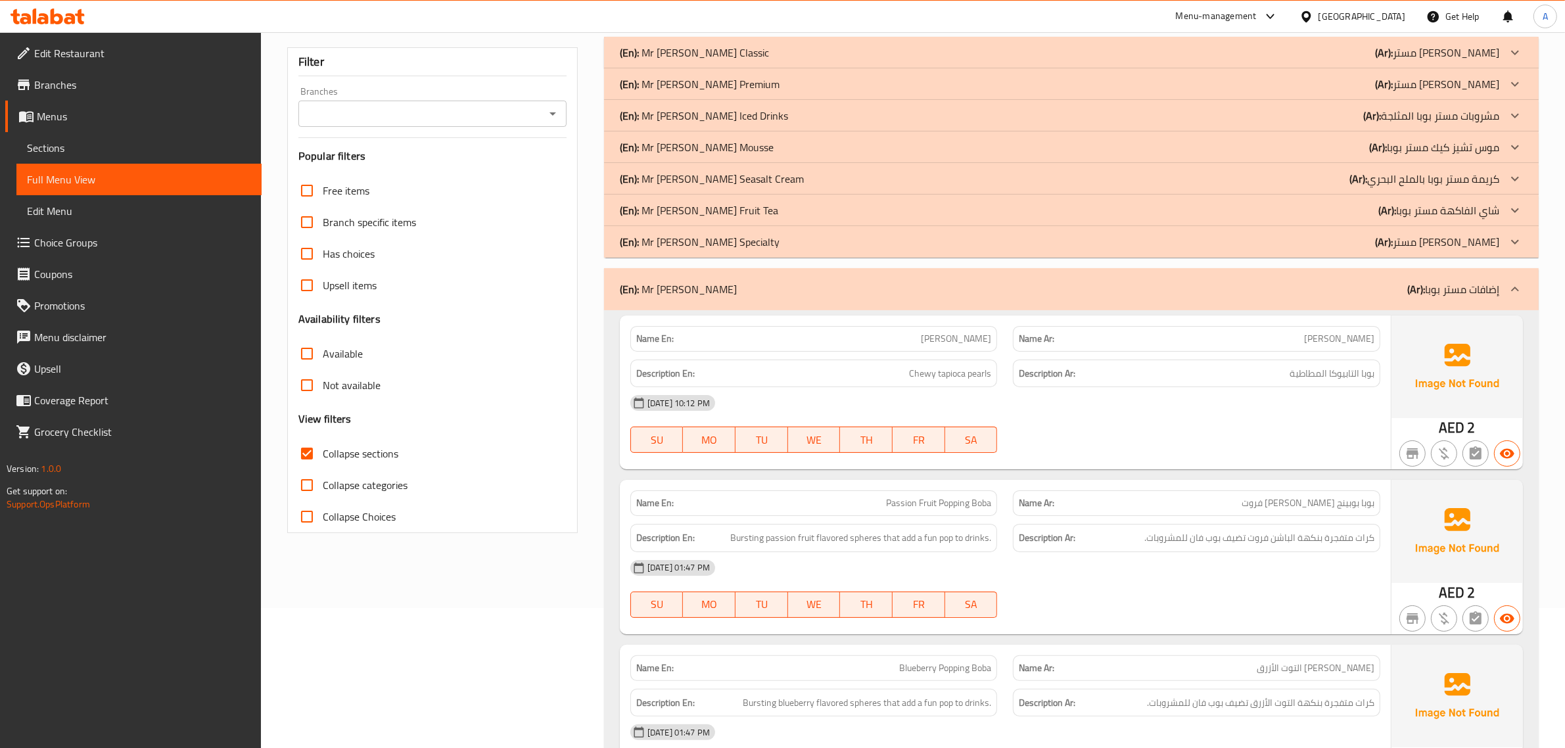
click at [904, 342] on p "Name En: Boba Pearl" at bounding box center [814, 339] width 356 height 14
copy span "[PERSON_NAME]"
click at [301, 435] on div "Free items Branch specific items Has choices Upsell items Availability filters …" at bounding box center [432, 354] width 268 height 358
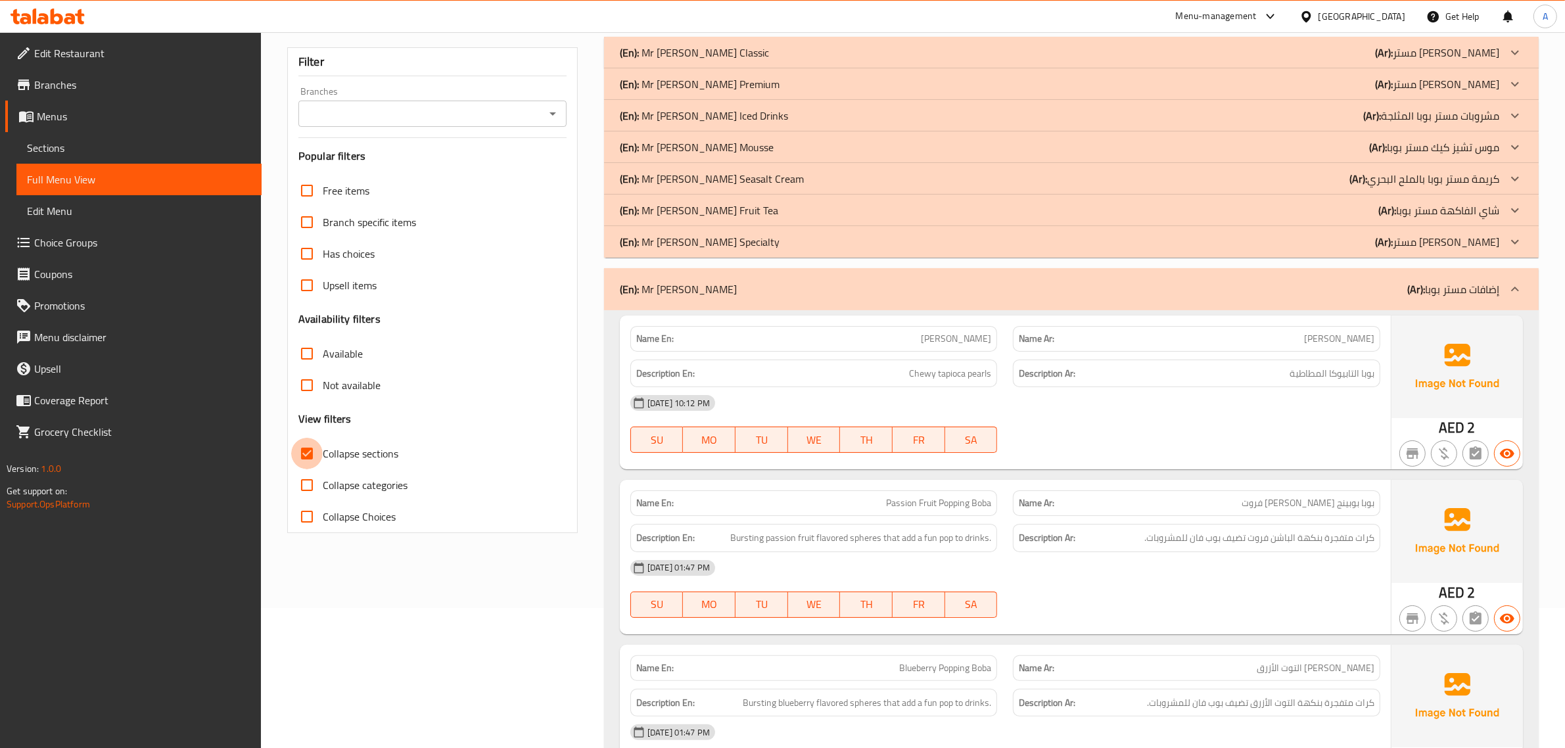
click at [319, 447] on input "Collapse sections" at bounding box center [307, 454] width 32 height 32
checkbox input "false"
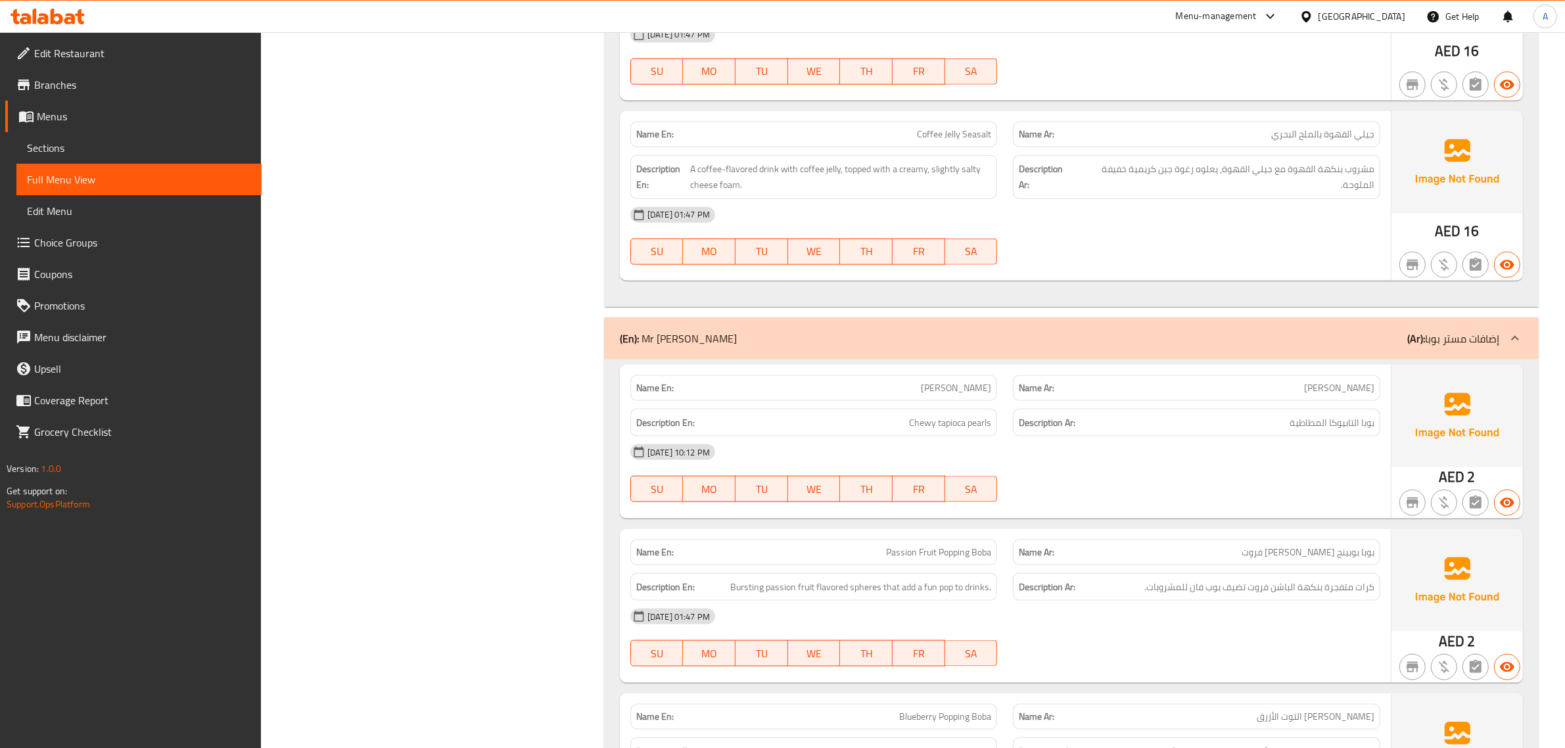
scroll to position [0, 0]
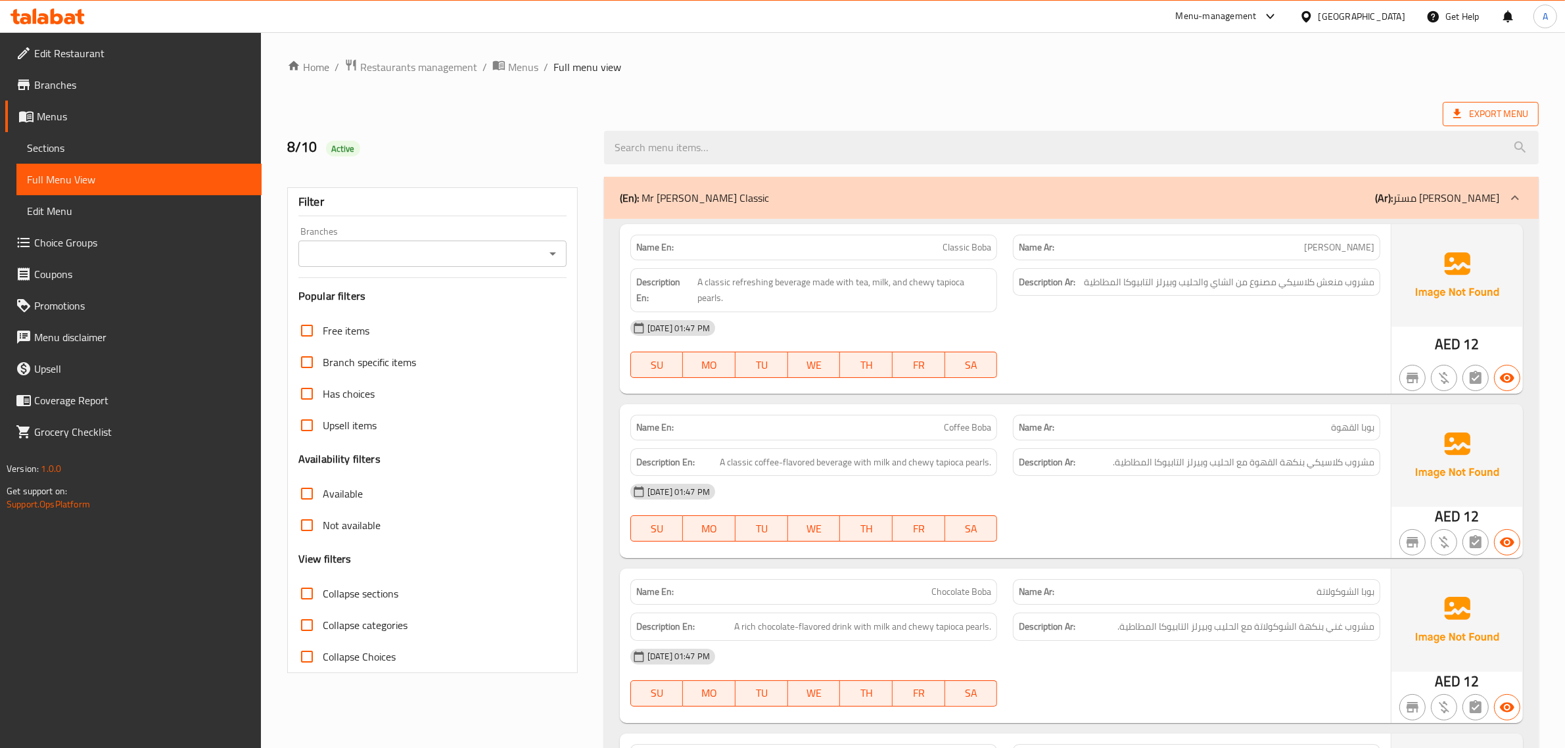
click at [1473, 109] on span "Export Menu" at bounding box center [1490, 114] width 75 height 16
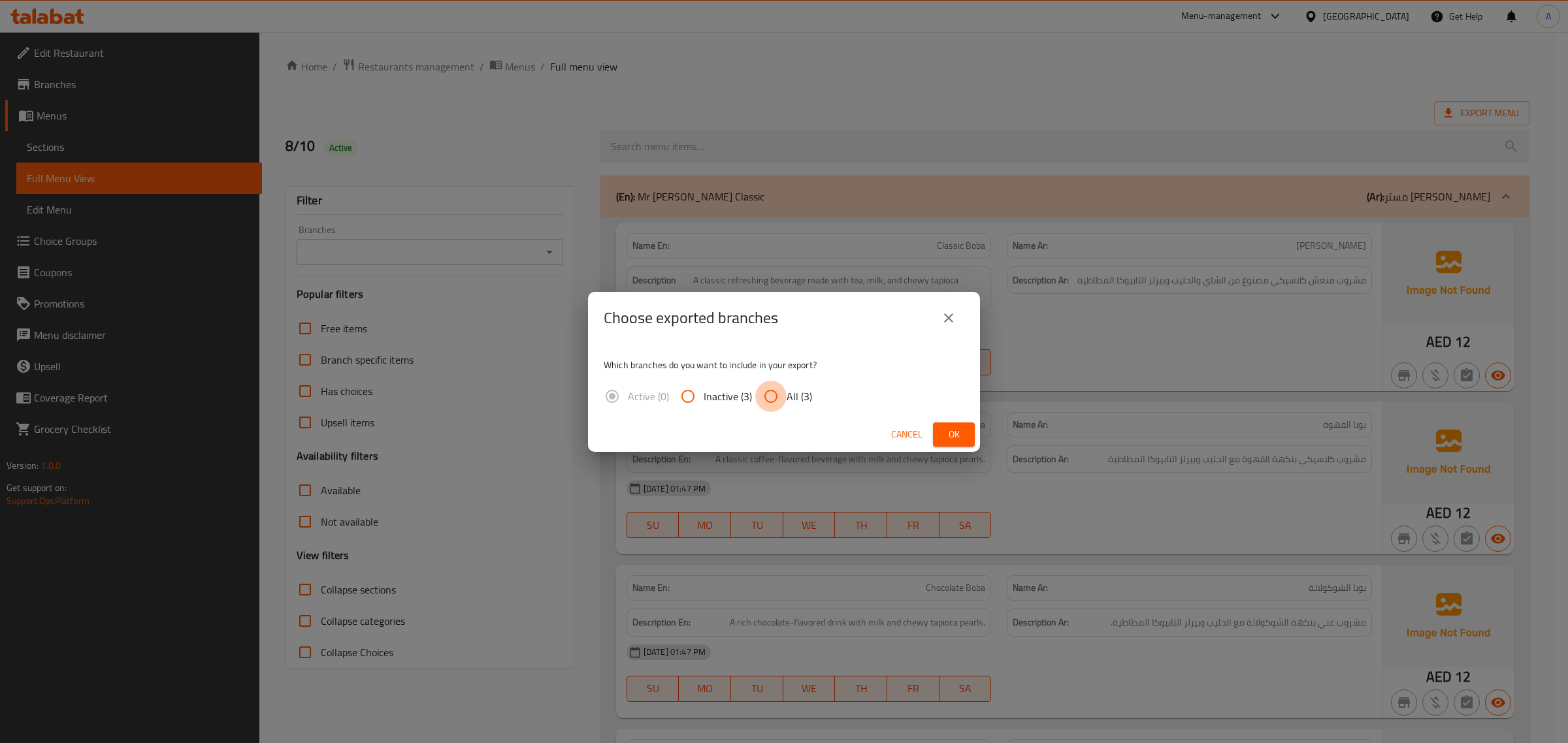
click at [771, 385] on input "All (3)" at bounding box center [771, 396] width 32 height 32
radio input "true"
click at [951, 428] on span "Ok" at bounding box center [953, 434] width 21 height 16
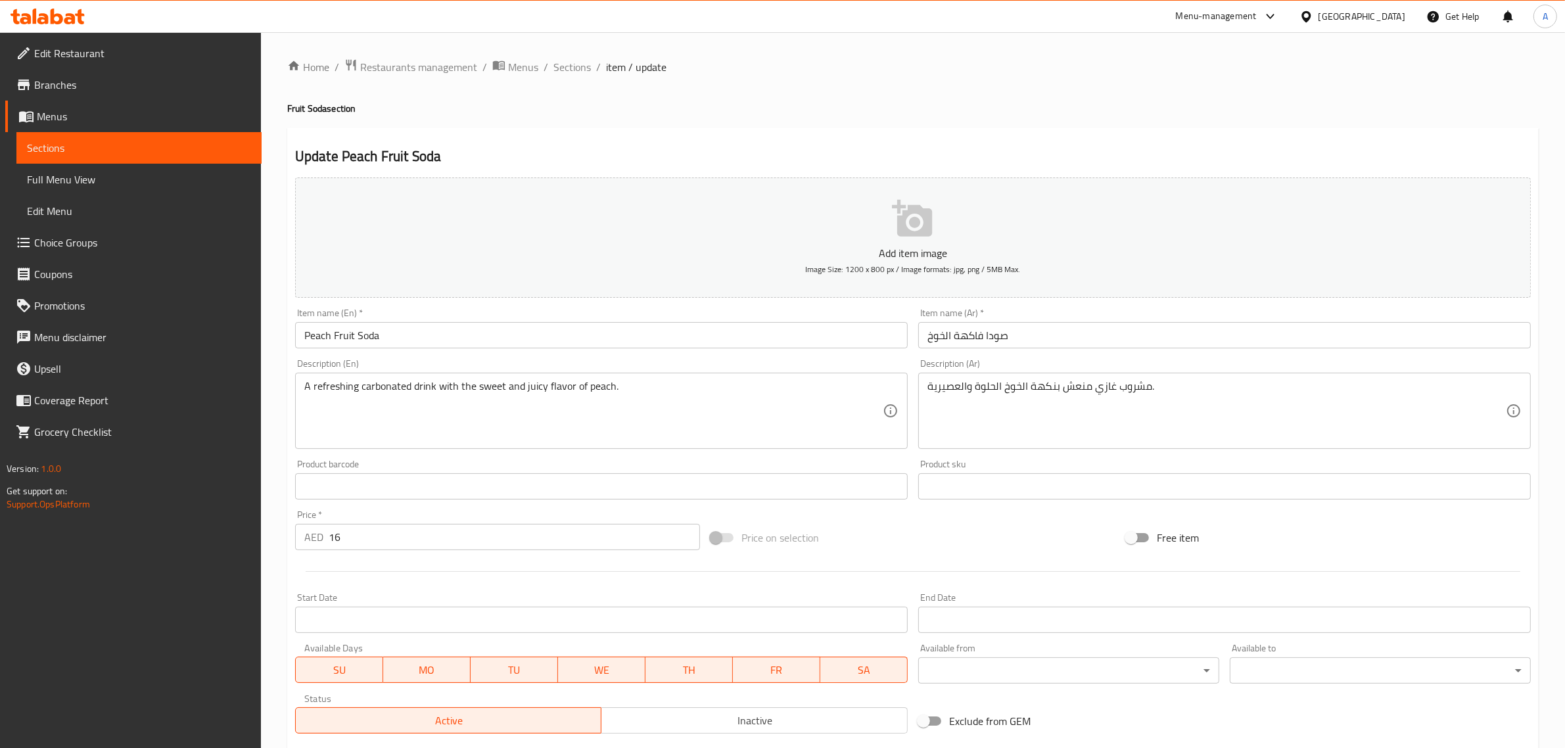
click at [948, 386] on div "Home / Restaurants management / Menus / Sections / item / update Fruit Soda sec…" at bounding box center [912, 480] width 1251 height 844
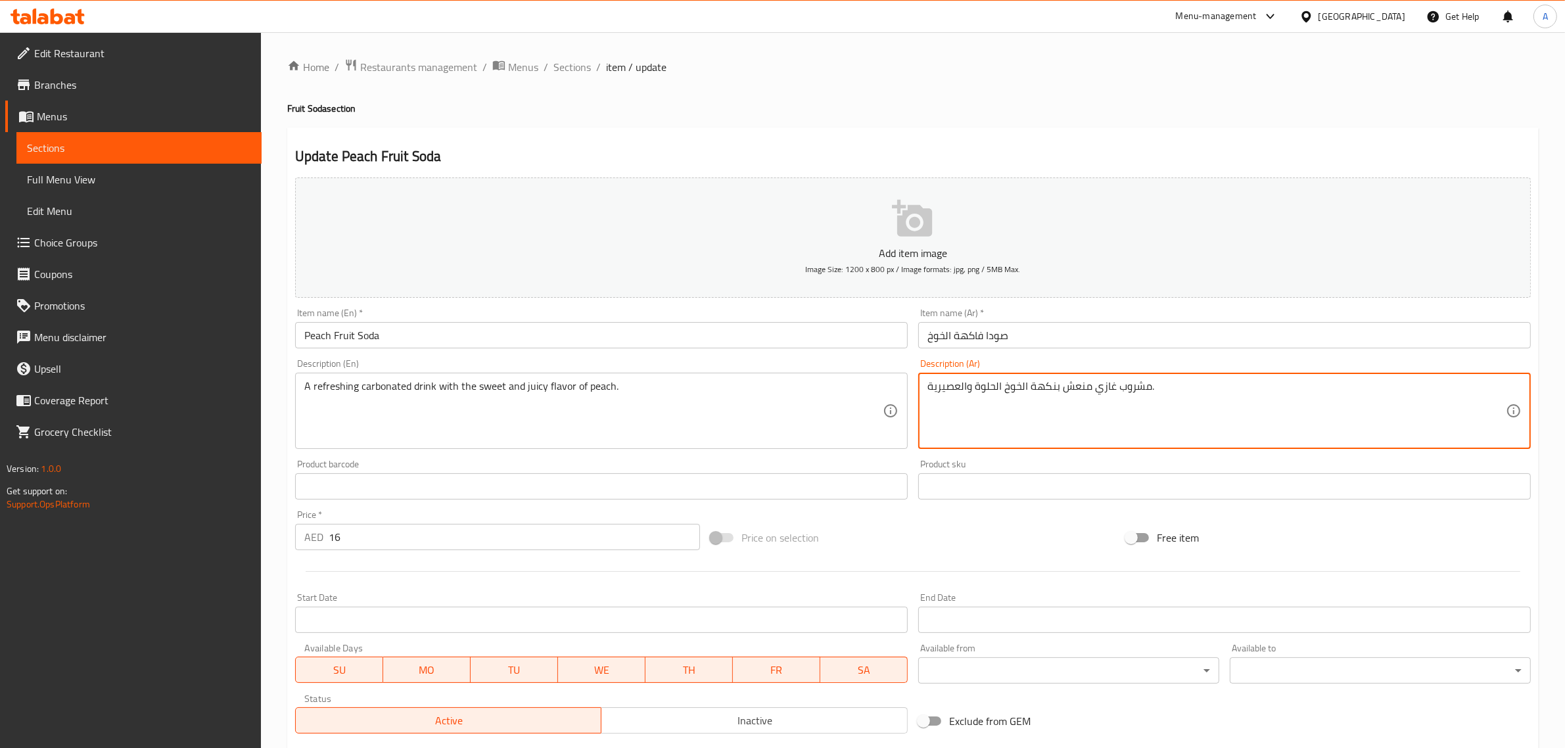
drag, startPoint x: 958, startPoint y: 389, endPoint x: 930, endPoint y: 386, distance: 27.7
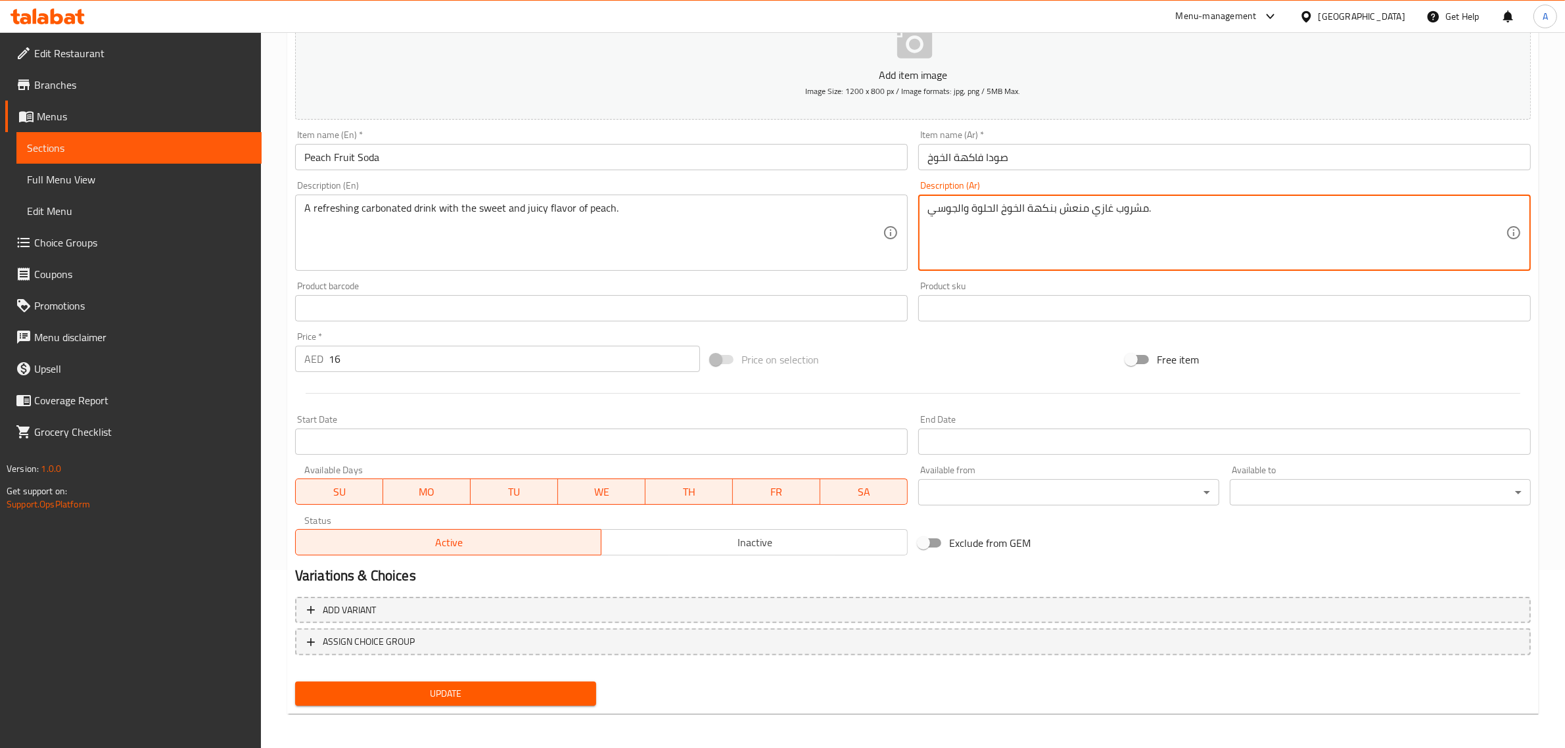
type textarea "مشروب غازي منعش بنكهة الخوخ الحلوة والجوسي."
click at [393, 697] on span "Update" at bounding box center [446, 694] width 280 height 16
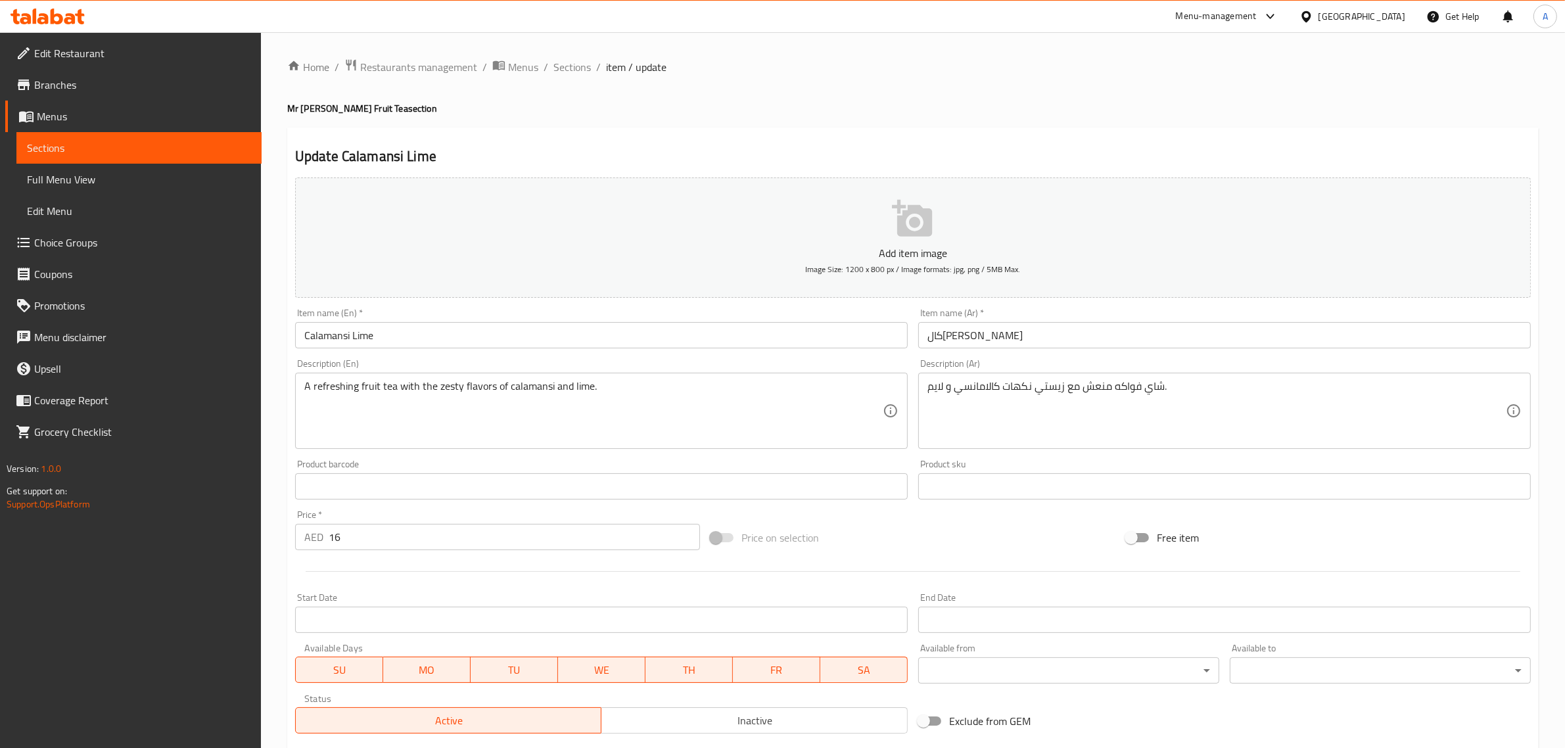
click at [937, 335] on input "كال[PERSON_NAME]" at bounding box center [1224, 335] width 613 height 26
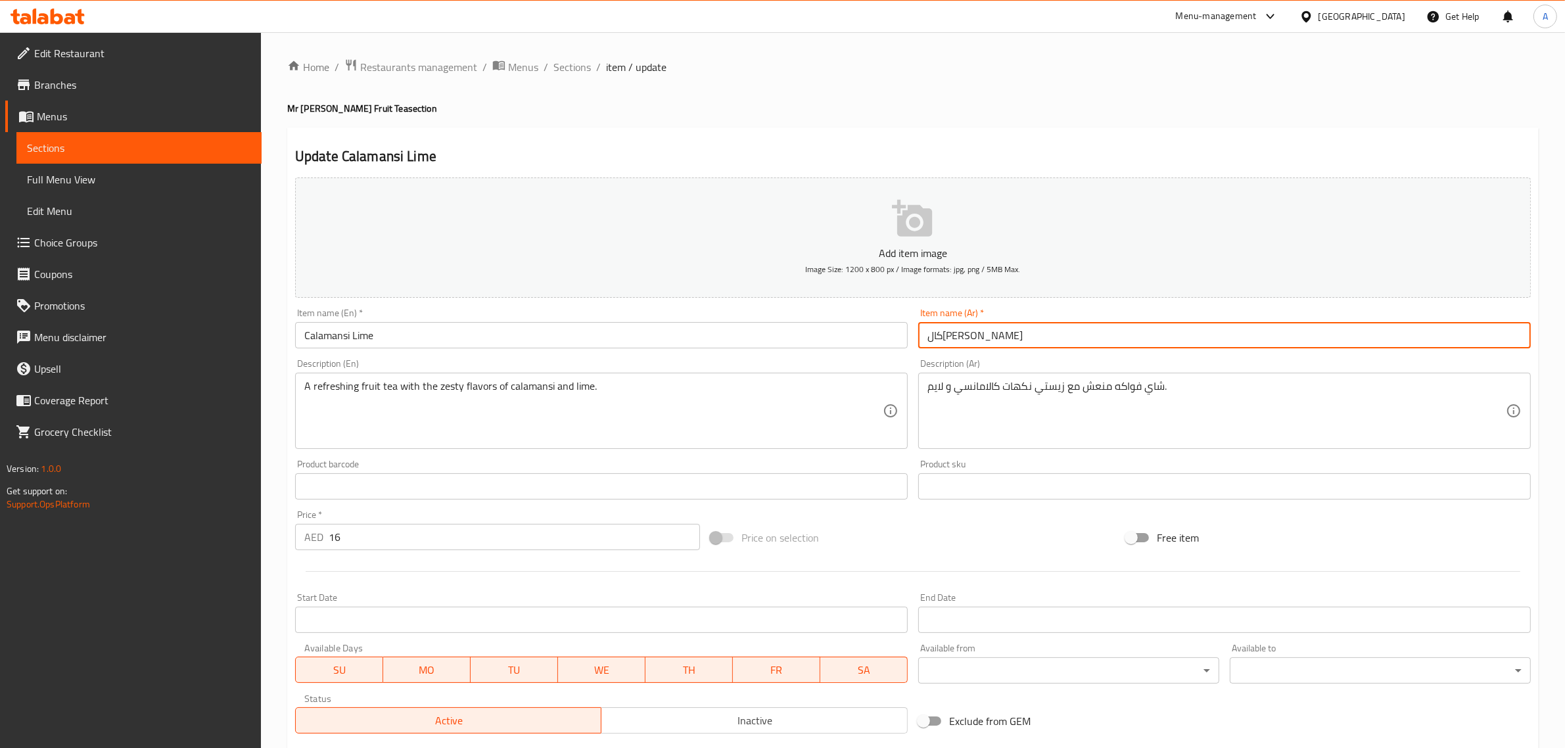
click at [937, 335] on input "كال[PERSON_NAME]" at bounding box center [1224, 335] width 613 height 26
click at [929, 340] on input "كالامانسي حامض" at bounding box center [1224, 335] width 613 height 26
click at [940, 332] on input "كالامانسي حامض" at bounding box center [1224, 335] width 613 height 26
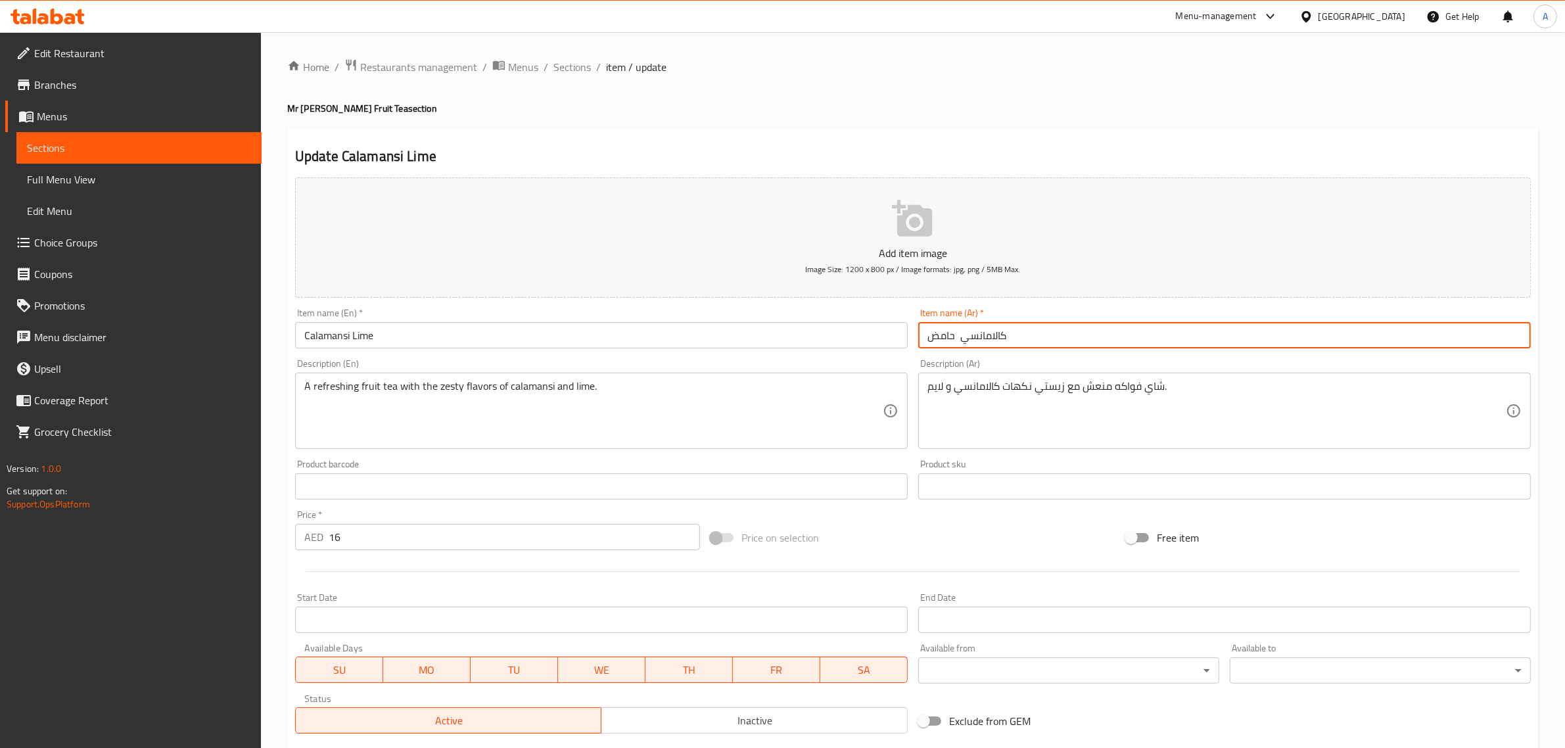
type input "كالامانسي حامض"
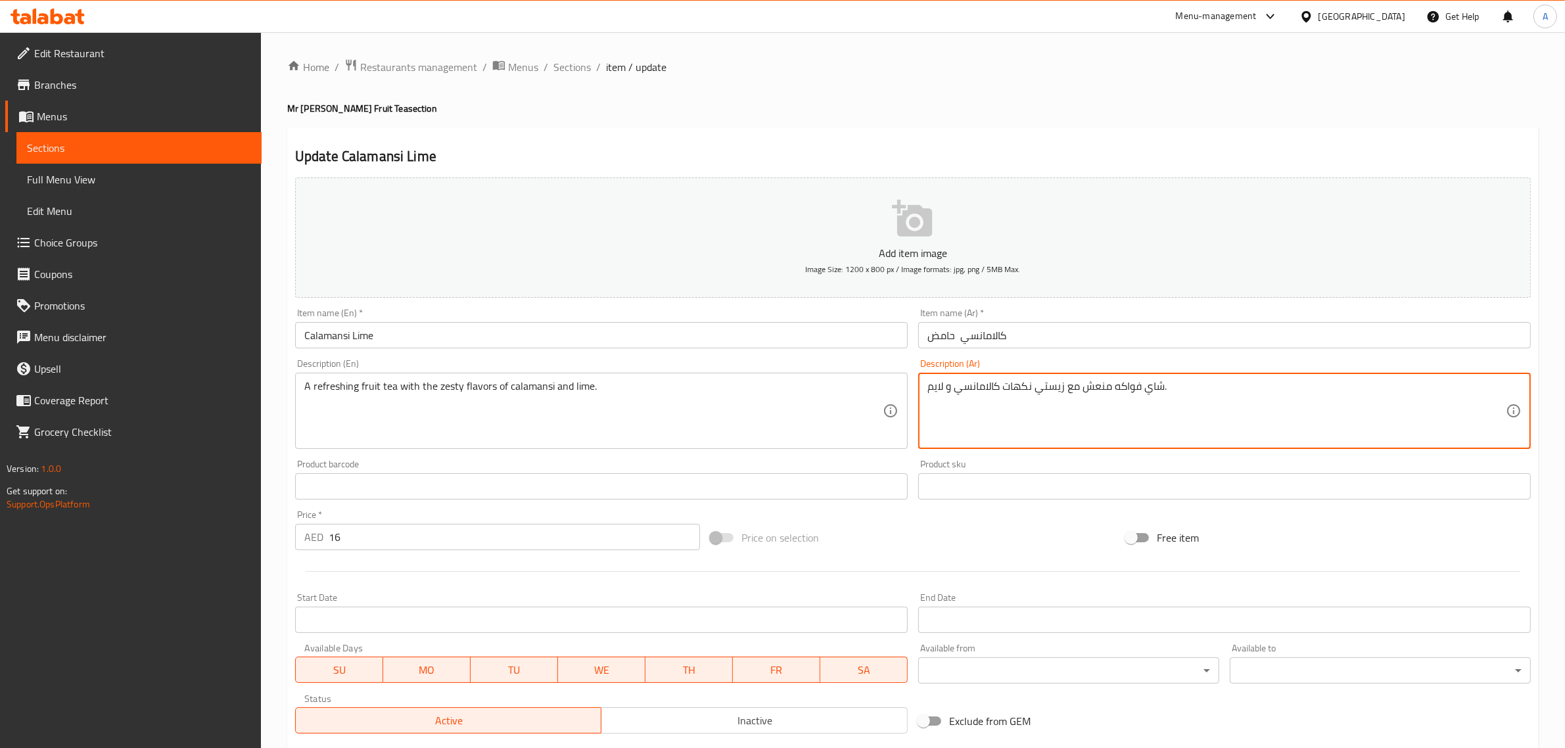
click at [941, 383] on textarea "شاي فواكه منعش مع زيستي نكهات كالامانسي و لايم." at bounding box center [1216, 411] width 578 height 62
paste textarea "حامض"
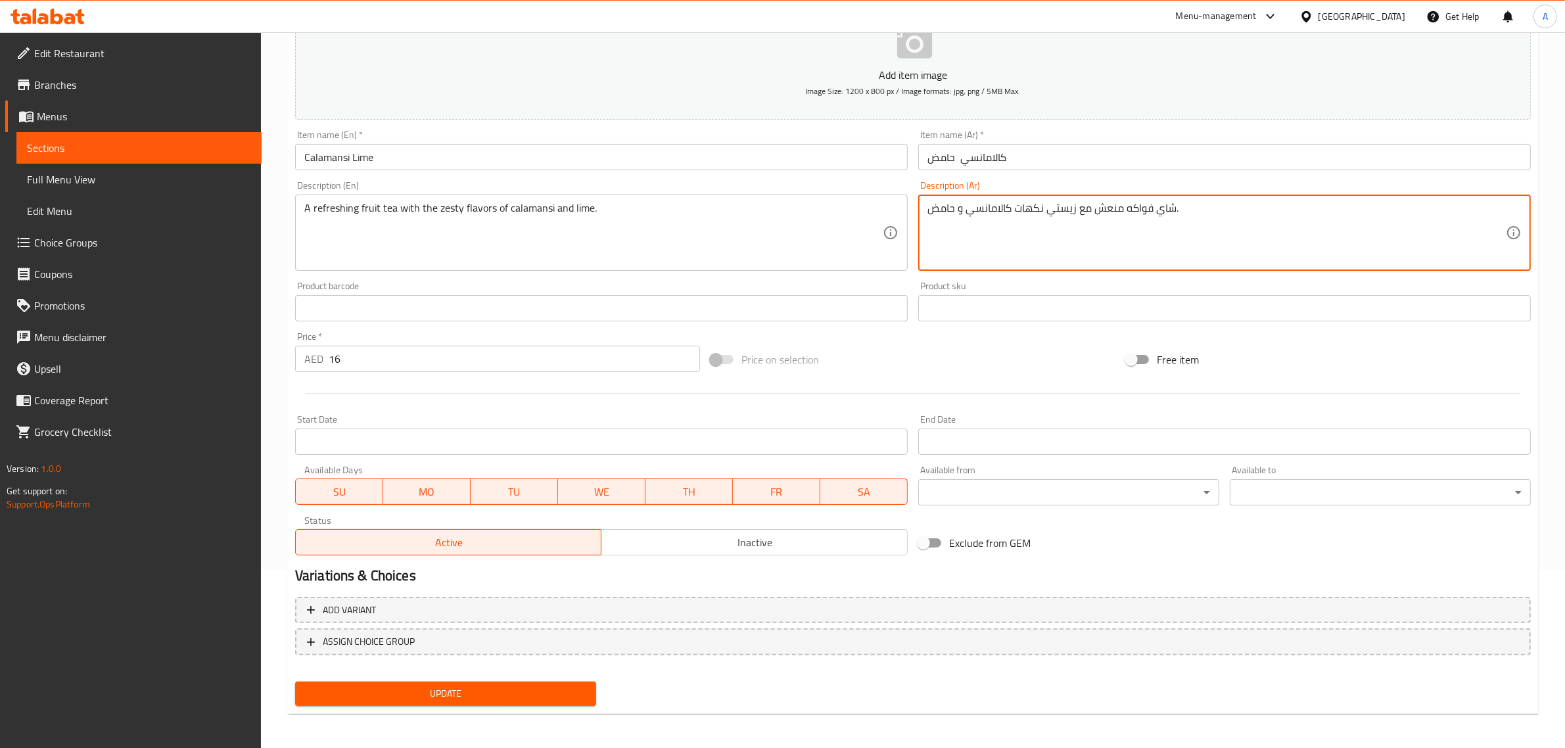
type textarea "شاي فواكه منعش مع زيستي نكهات كالامانسي و حامض."
click at [463, 702] on button "Update" at bounding box center [445, 694] width 301 height 24
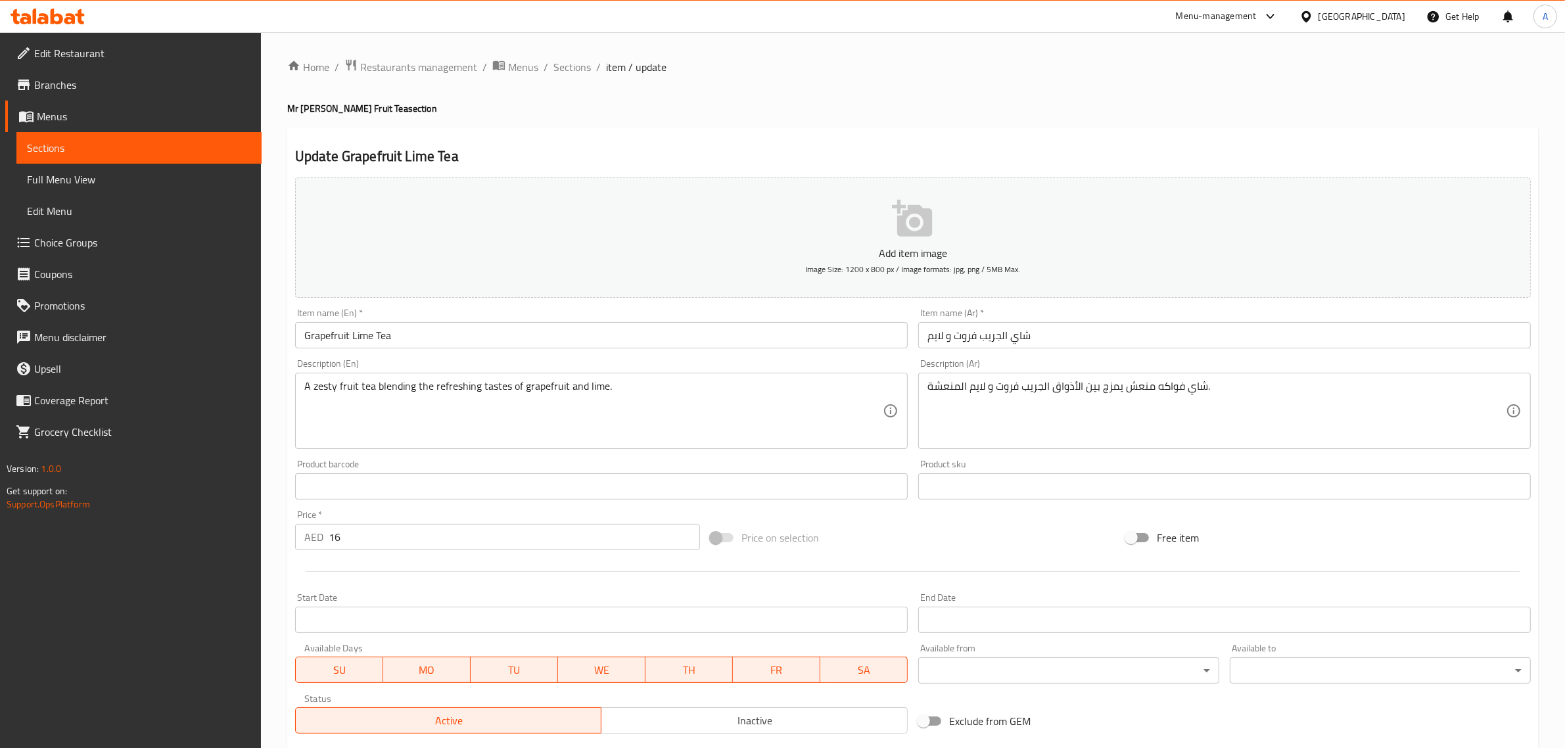
click at [937, 335] on input "شاي الجريب فروت و لايم" at bounding box center [1224, 335] width 613 height 26
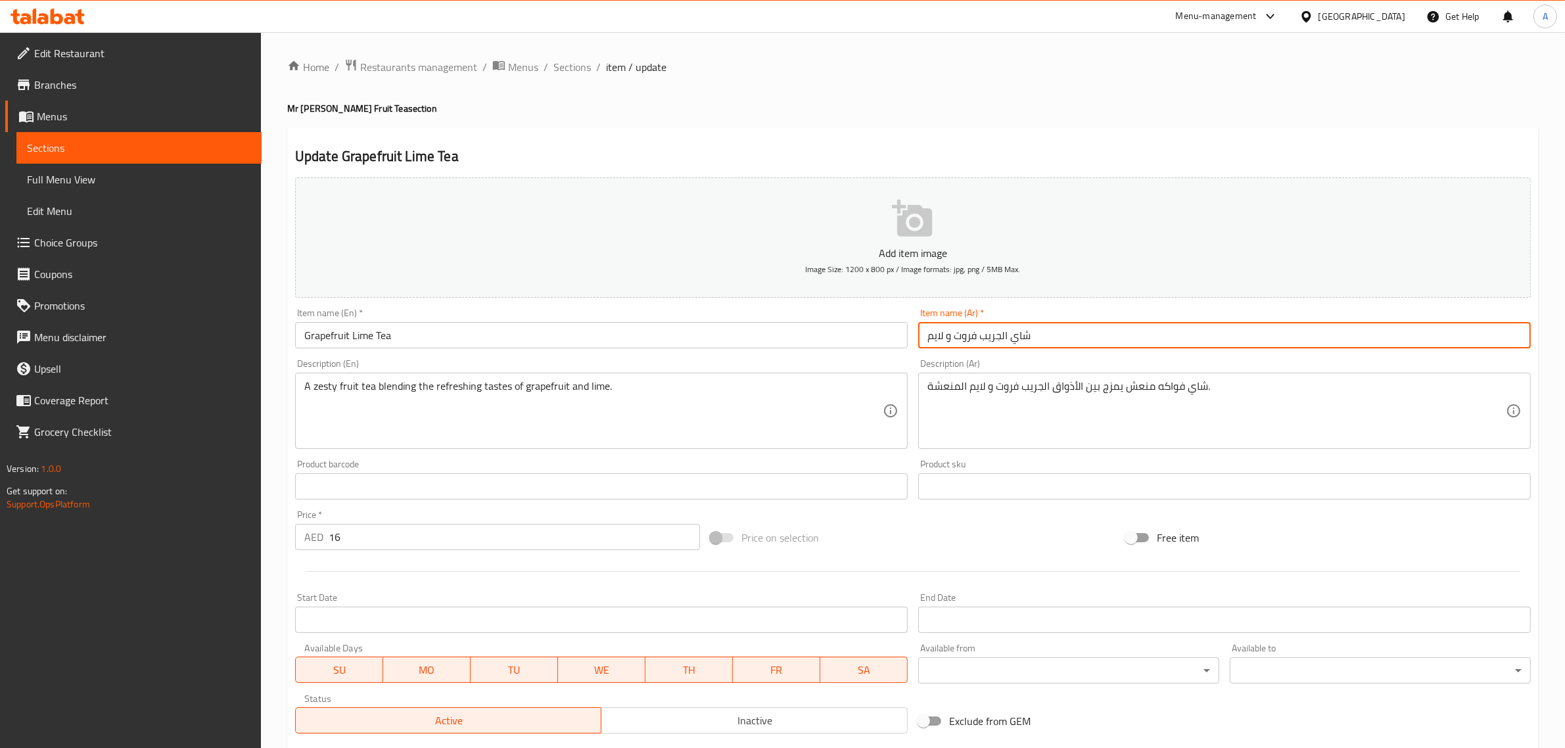
paste input "حامض"
type input "شاي الجريب فروت و حامض"
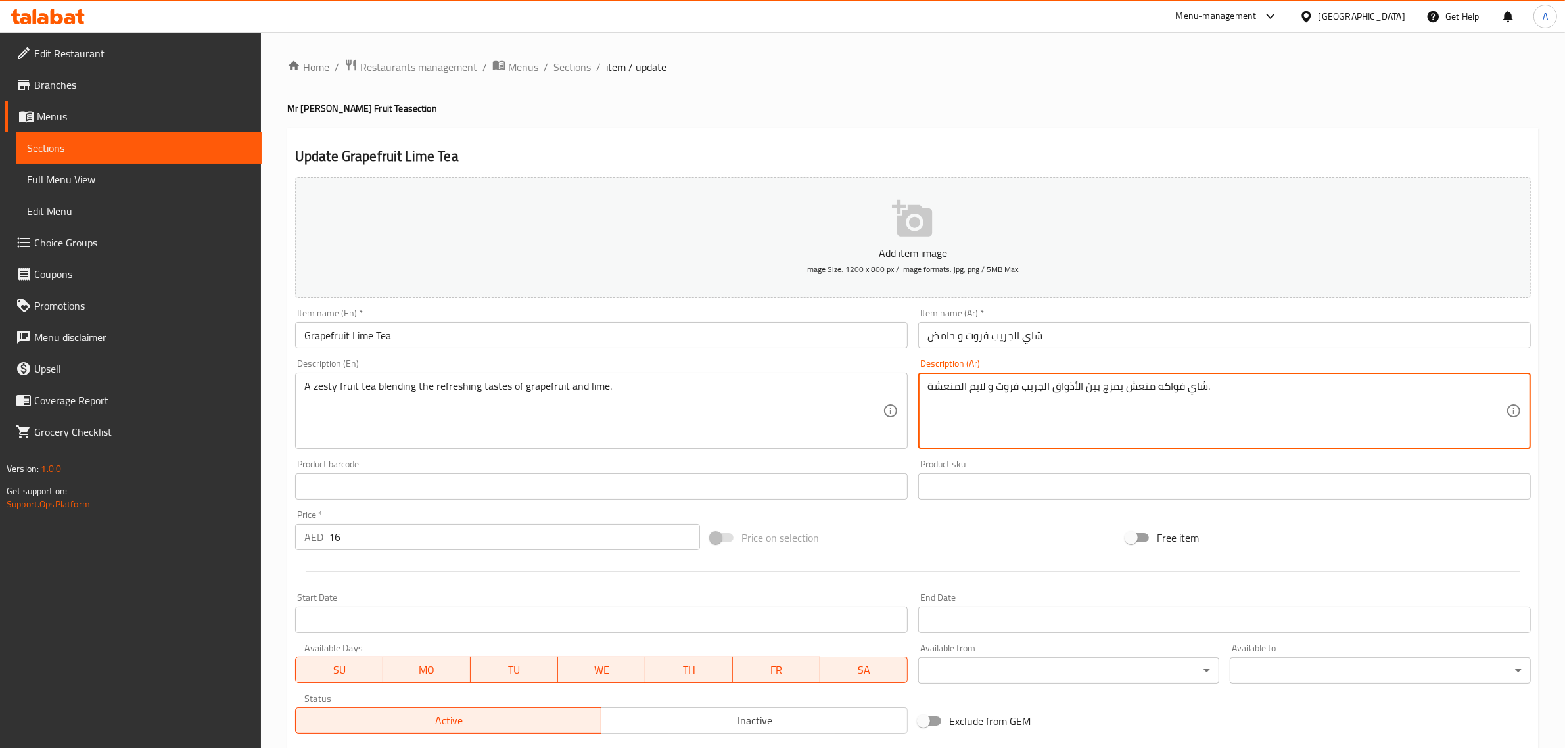
click at [979, 385] on textarea "شاي فواكه منعش يمزج بين الأذواق الجريب فروت و لايم المنعشة." at bounding box center [1216, 411] width 578 height 62
paste textarea "حامض"
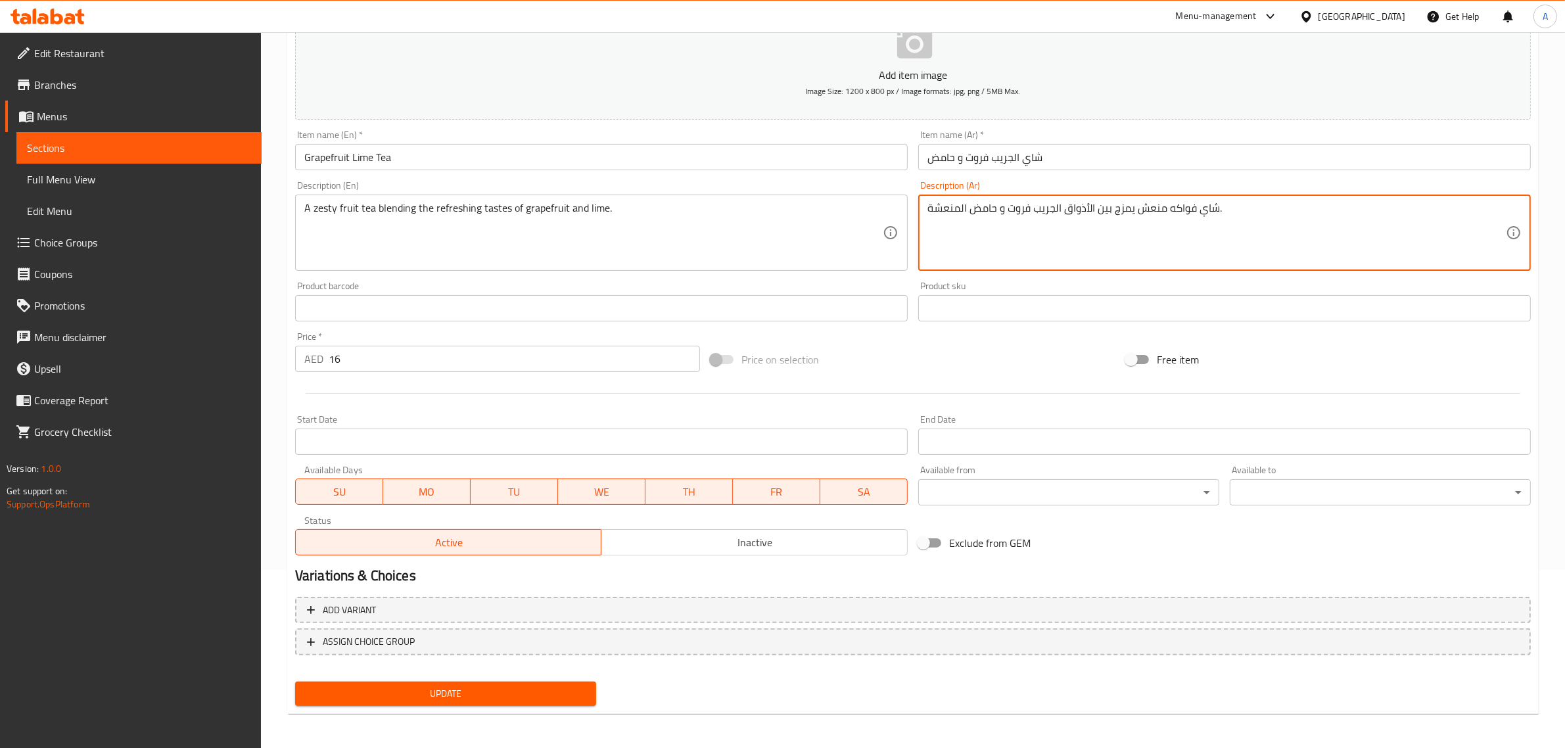
type textarea "شاي فواكه منعش يمزج بين الأذواق الجريب فروت و حامض المنعشة."
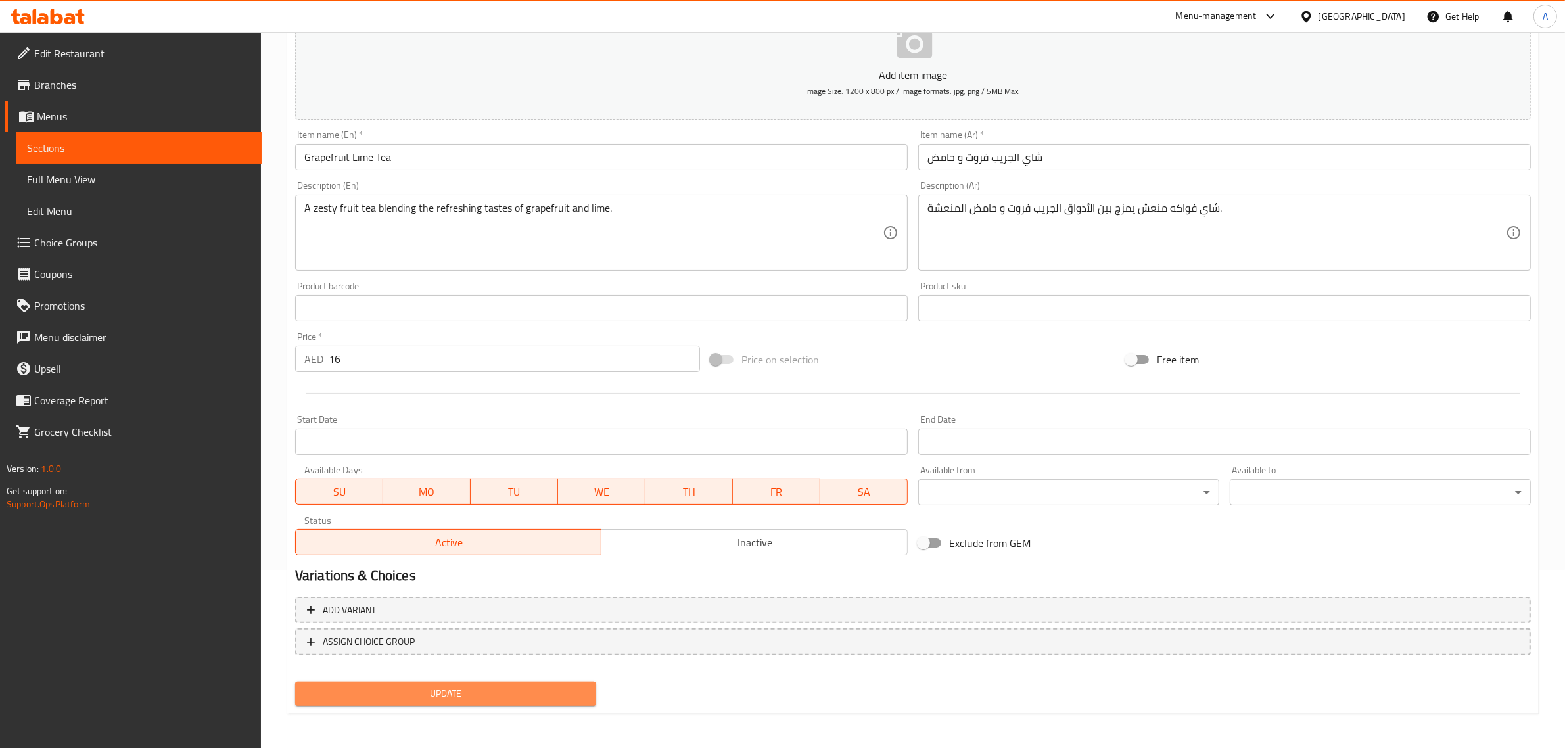
click at [553, 682] on button "Update" at bounding box center [445, 694] width 301 height 24
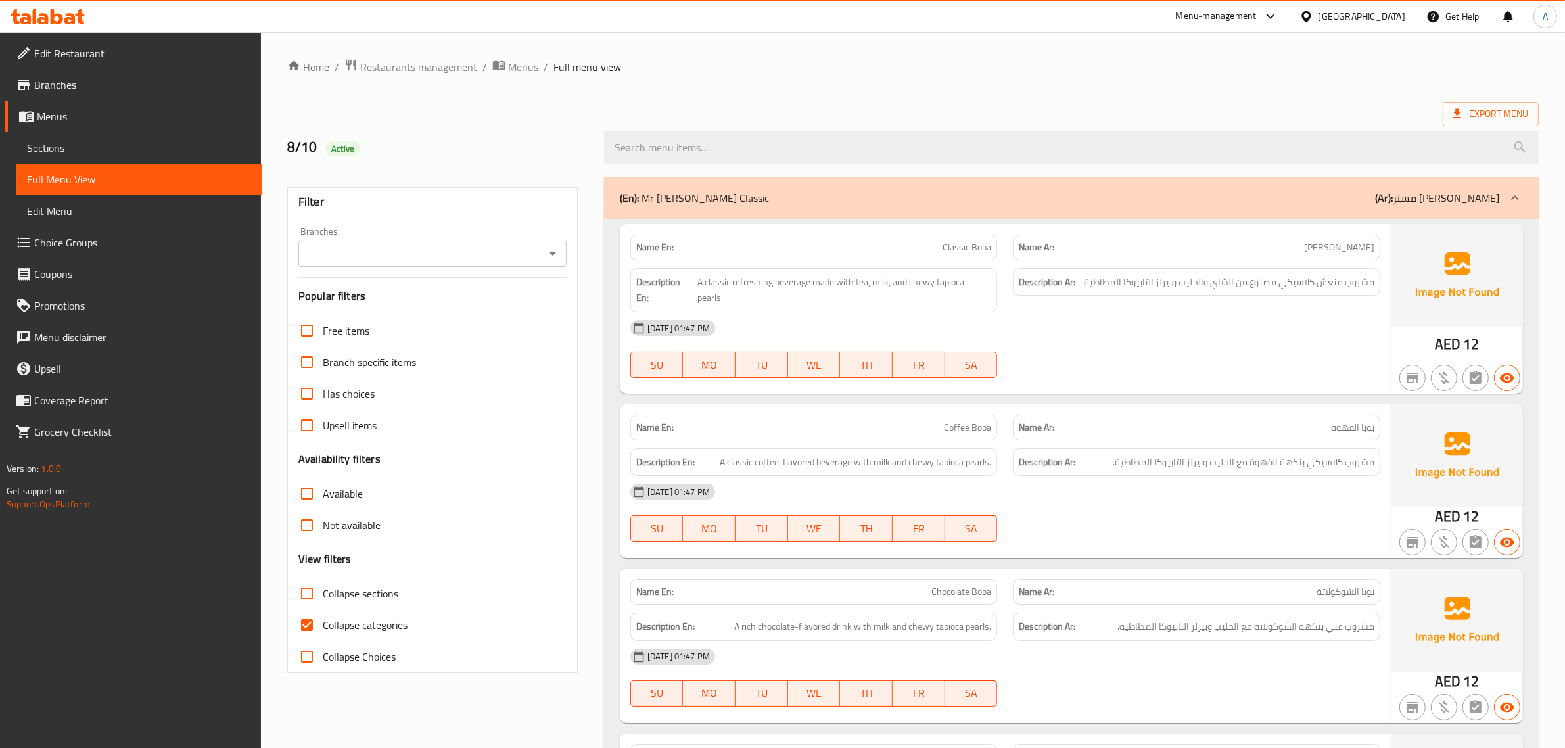
click at [360, 625] on span "Collapse categories" at bounding box center [365, 625] width 85 height 16
click at [323, 625] on input "Collapse categories" at bounding box center [307, 625] width 32 height 32
checkbox input "false"
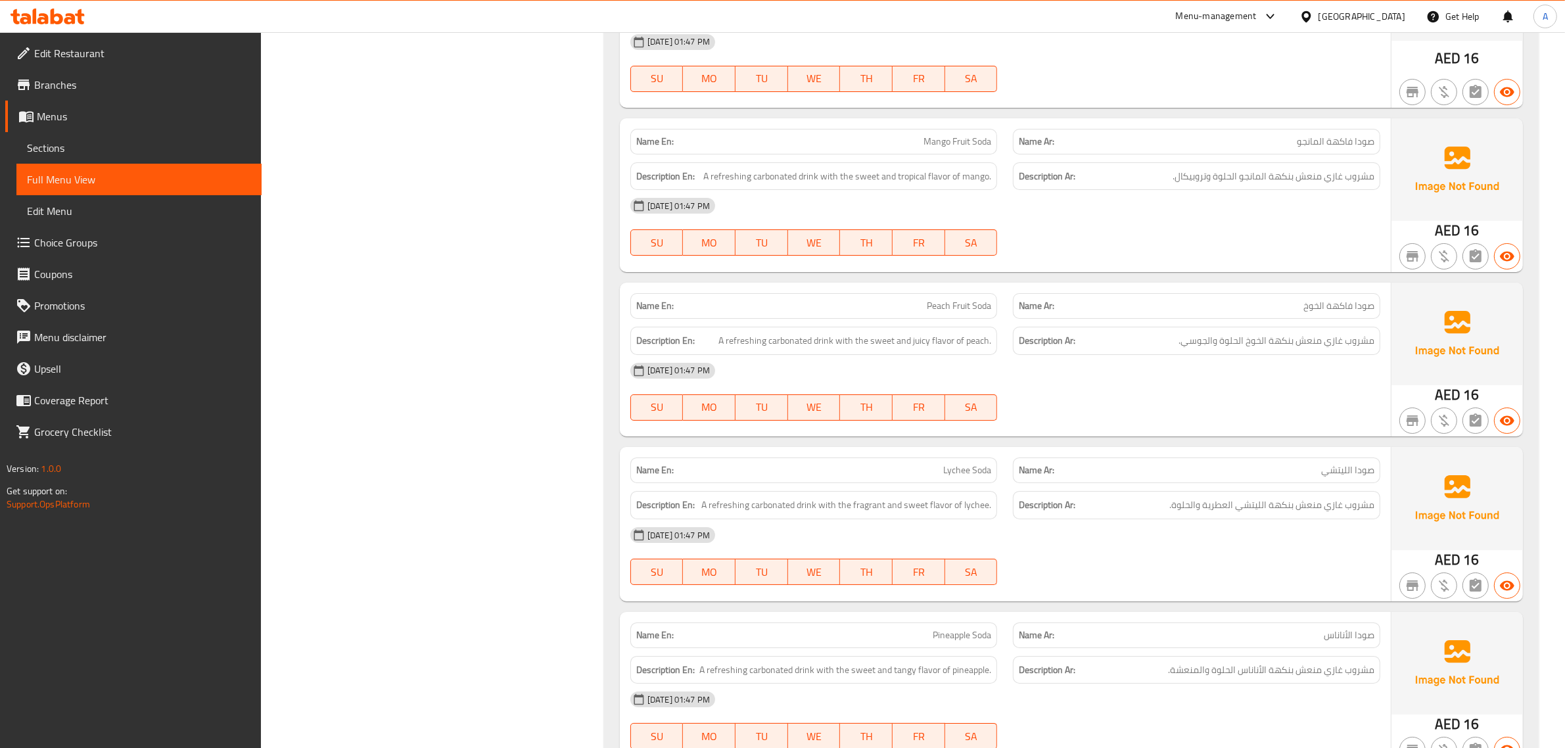
scroll to position [3827, 0]
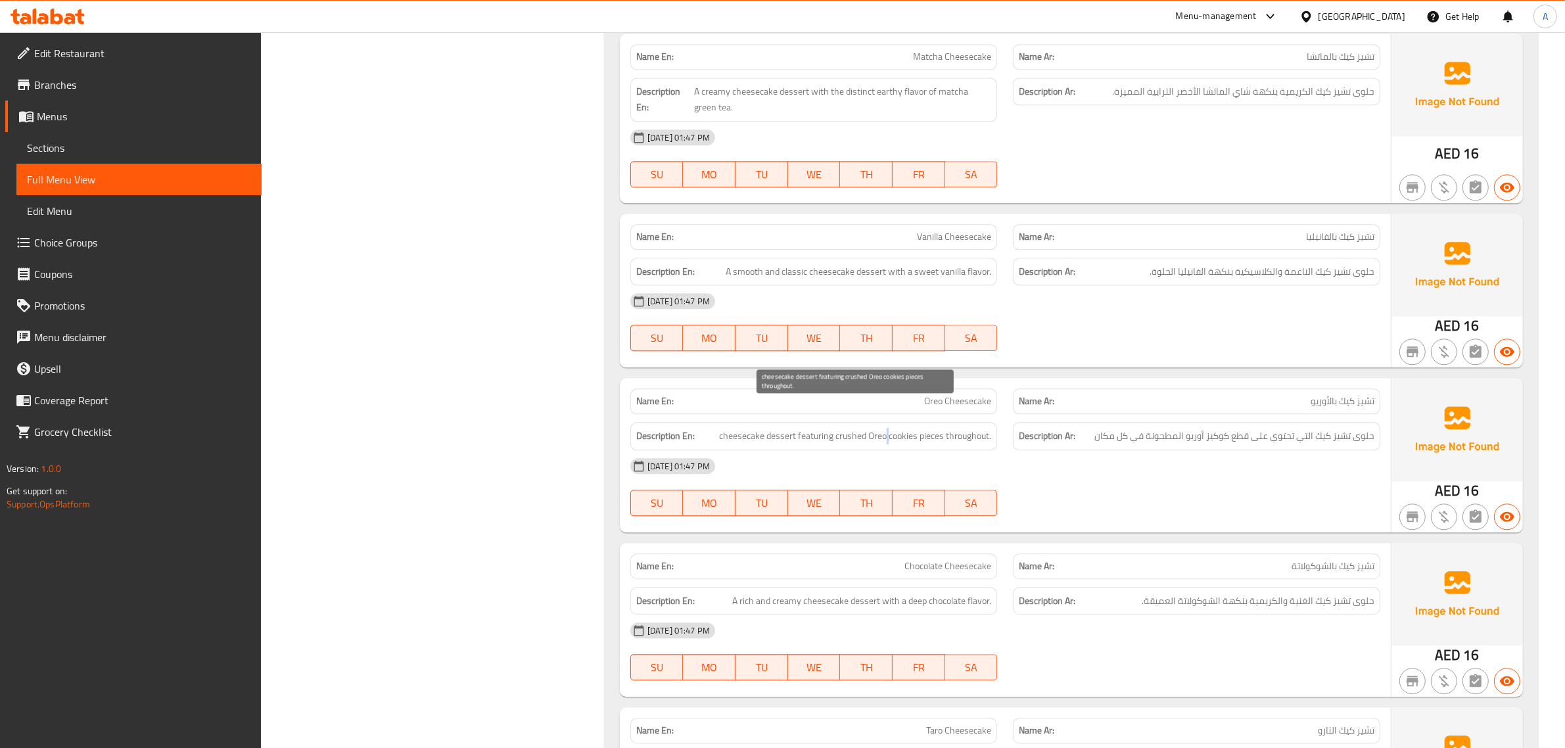
click at [887, 428] on span "cheesecake dessert featuring crushed Oreo cookies pieces throughout." at bounding box center [855, 436] width 272 height 16
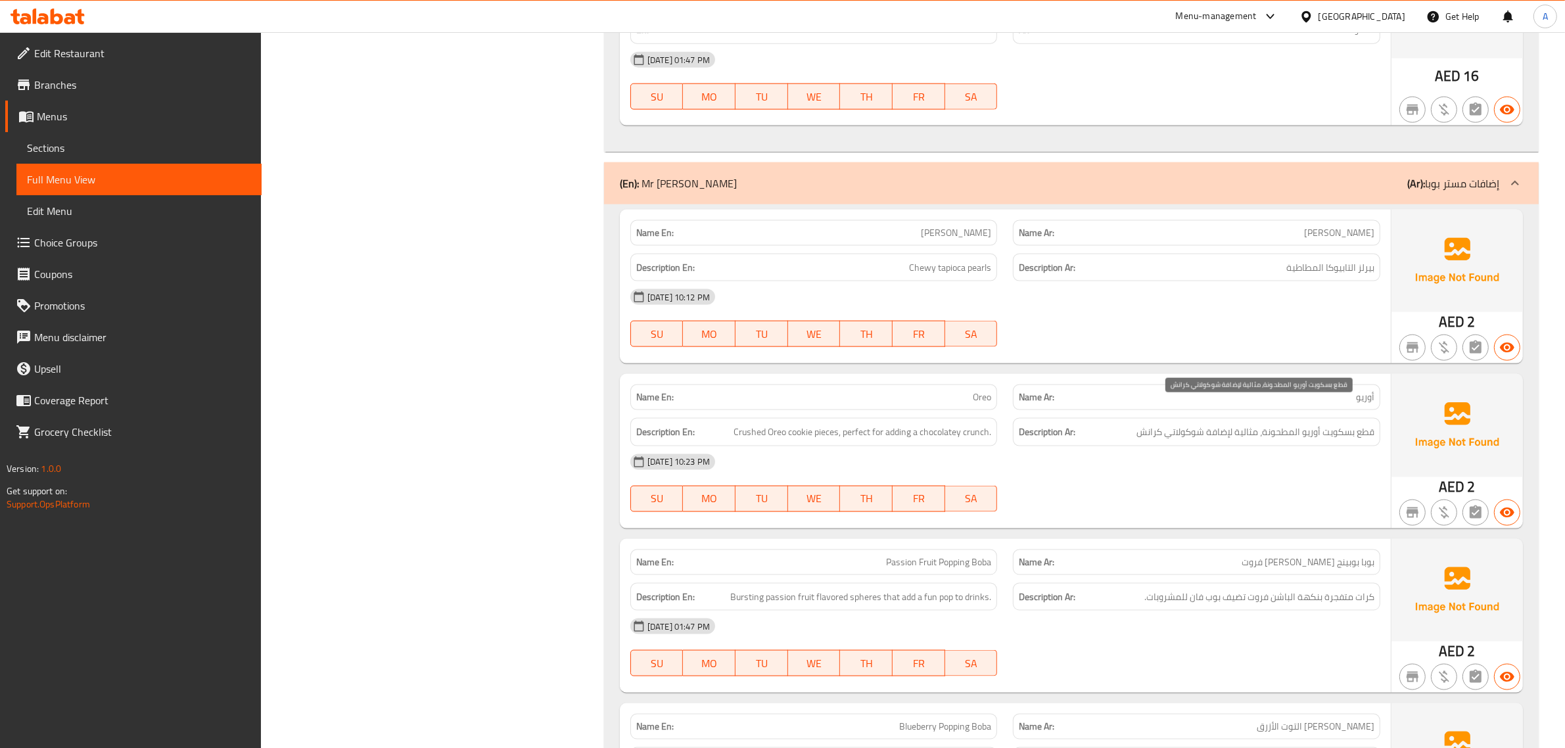
click at [1269, 424] on span "قطع بسكويت أوريو المطحونة، مثالية لإضافة شوكولاتي كرانش" at bounding box center [1255, 432] width 238 height 16
click at [1323, 260] on span "بيرلز التابيوكا المطاطية" at bounding box center [1330, 268] width 88 height 16
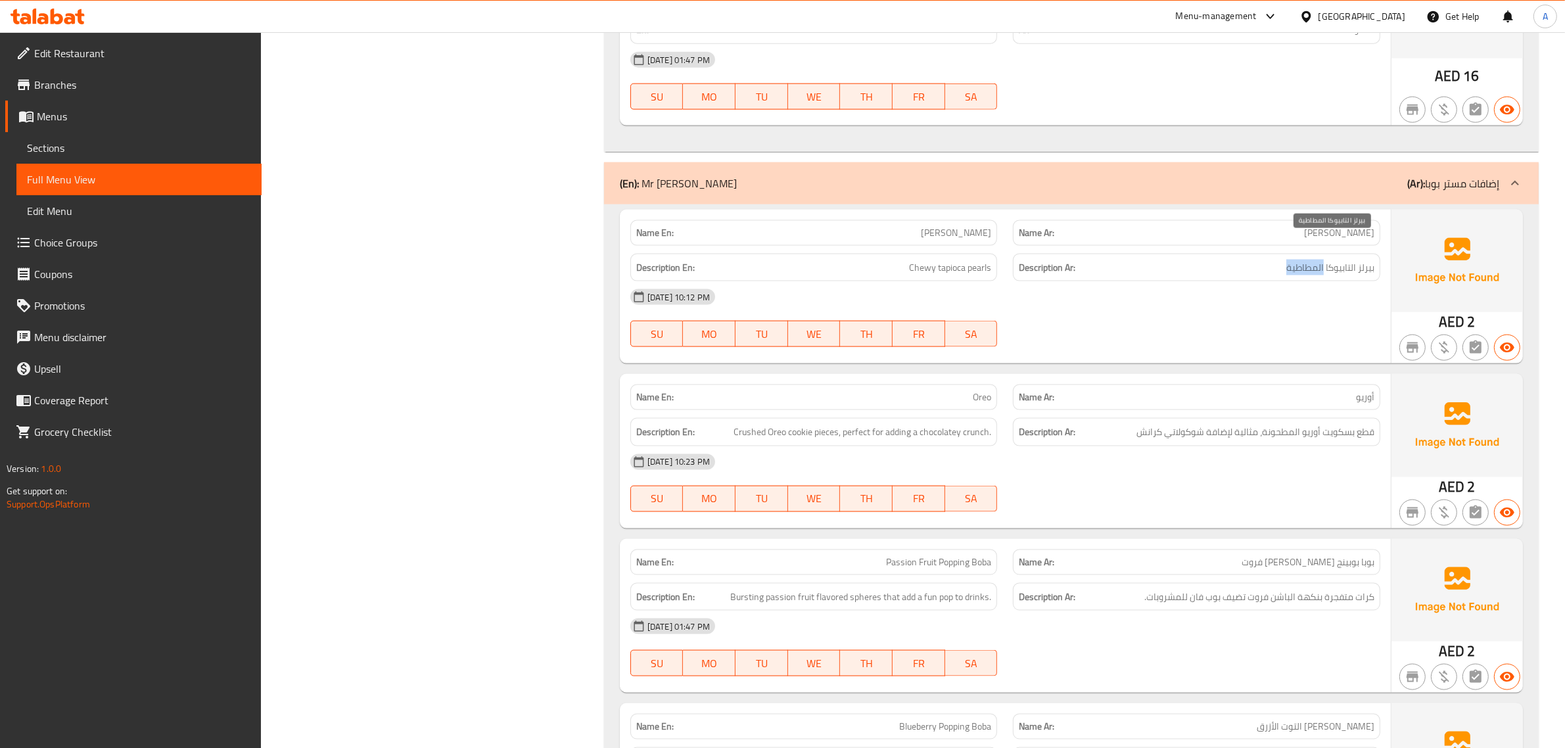
click at [1323, 260] on span "بيرلز التابيوكا المطاطية" at bounding box center [1330, 268] width 88 height 16
click at [143, 45] on span "Edit Restaurant" at bounding box center [142, 53] width 217 height 16
